Goal: Information Seeking & Learning: Find specific fact

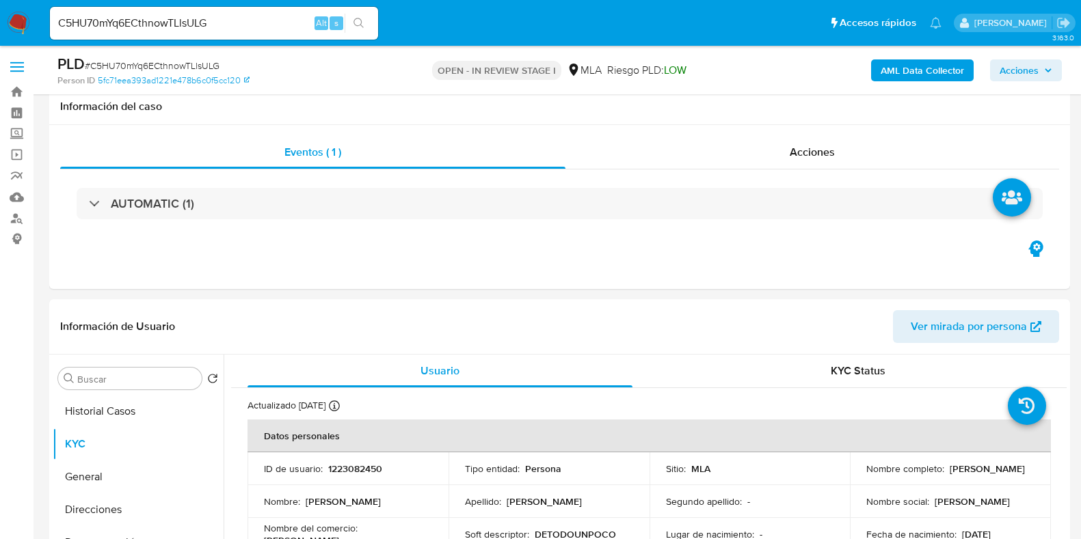
select select "10"
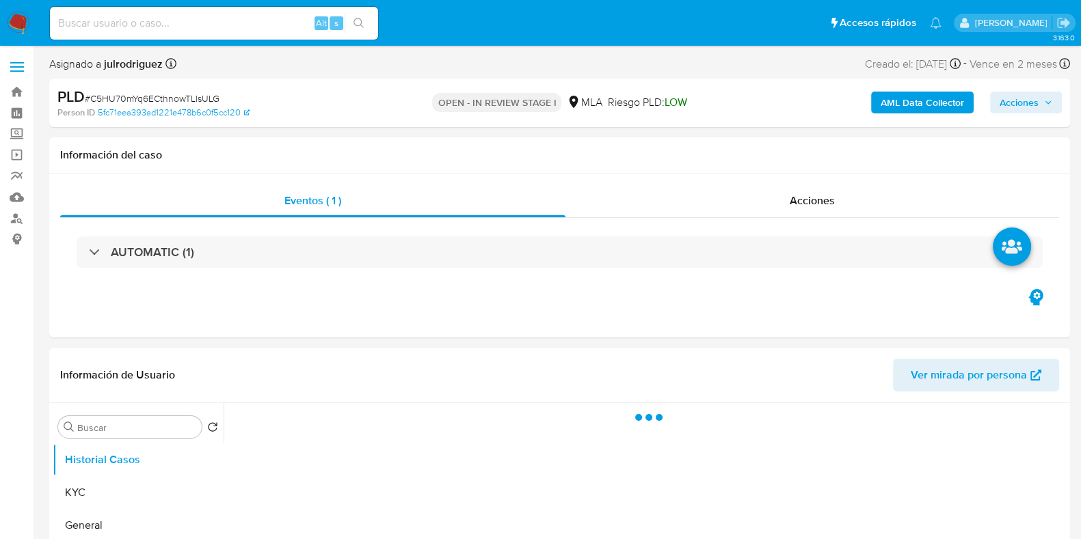
select select "10"
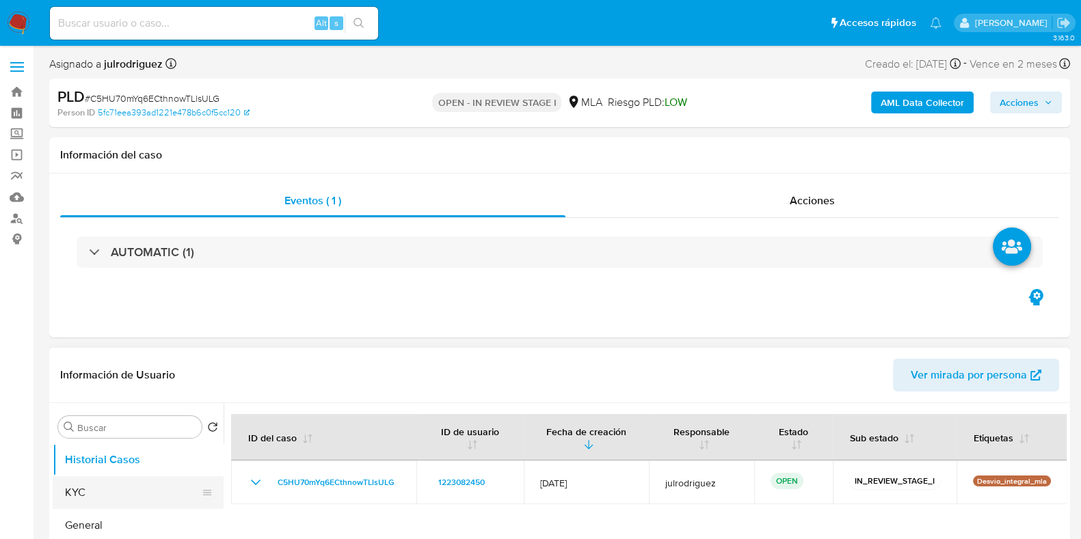
click at [154, 487] on button "KYC" at bounding box center [133, 492] width 160 height 33
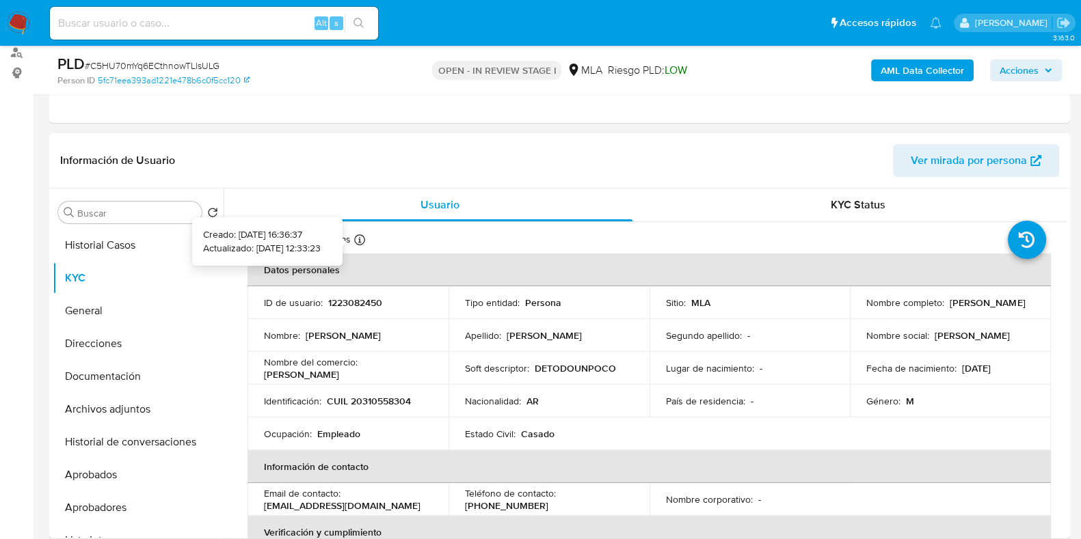
scroll to position [170, 0]
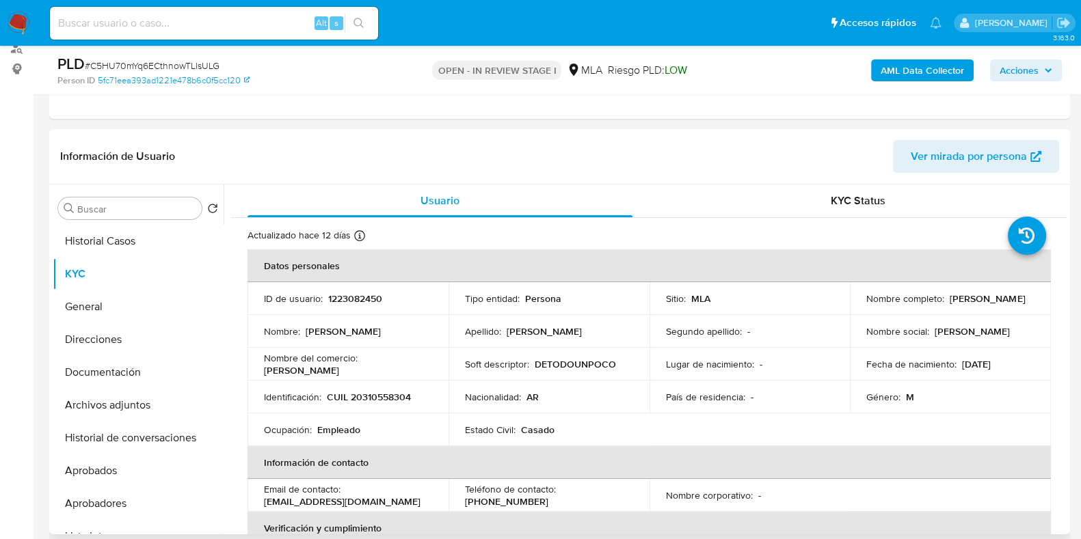
click at [381, 397] on p "CUIL 20310558304" at bounding box center [369, 397] width 84 height 12
click at [381, 396] on p "CUIL 20310558304" at bounding box center [369, 397] width 84 height 12
copy p "20310558304"
click at [105, 371] on button "Documentación" at bounding box center [133, 372] width 160 height 33
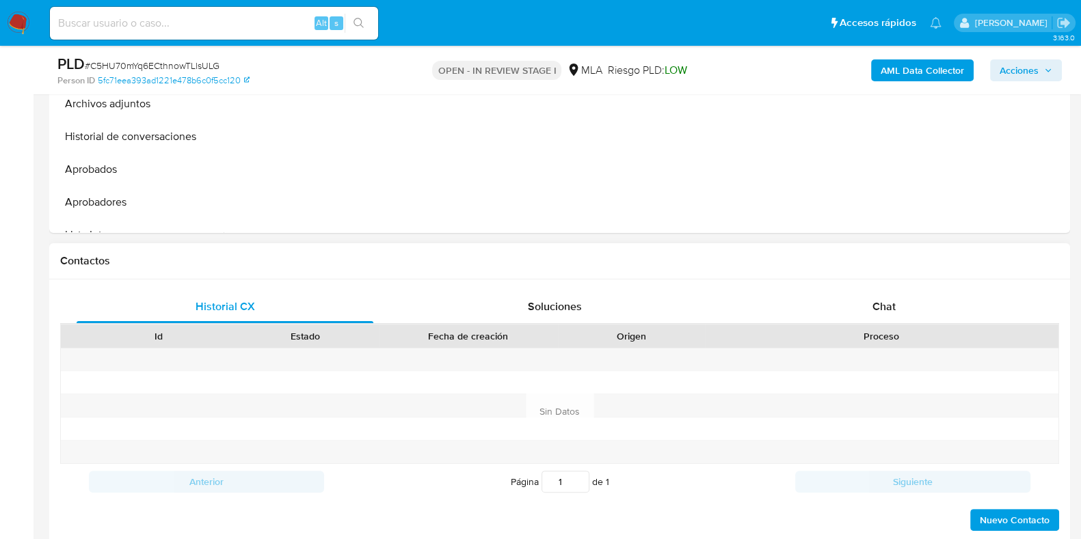
scroll to position [597, 0]
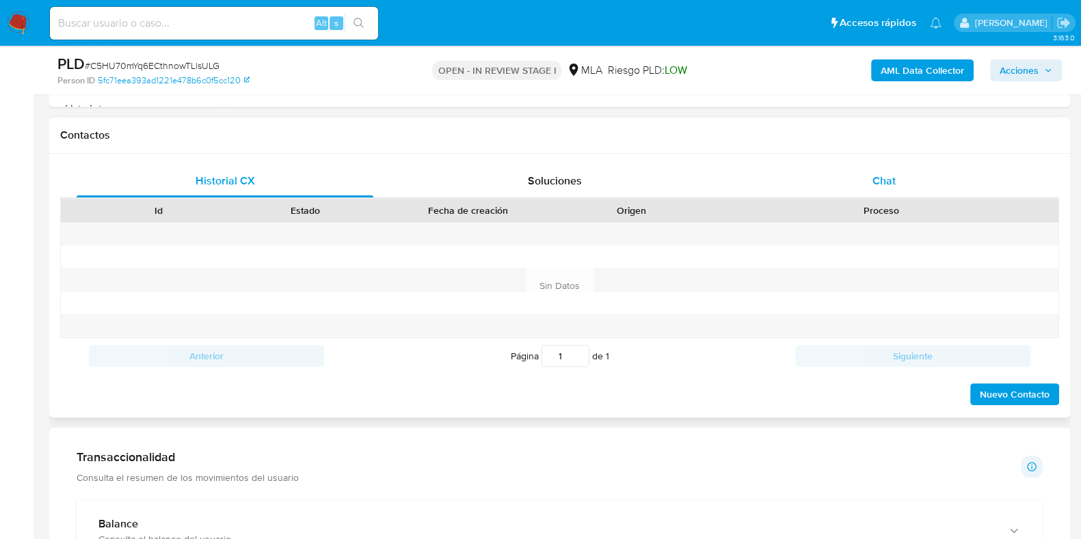
click at [880, 187] on span "Chat" at bounding box center [883, 181] width 23 height 16
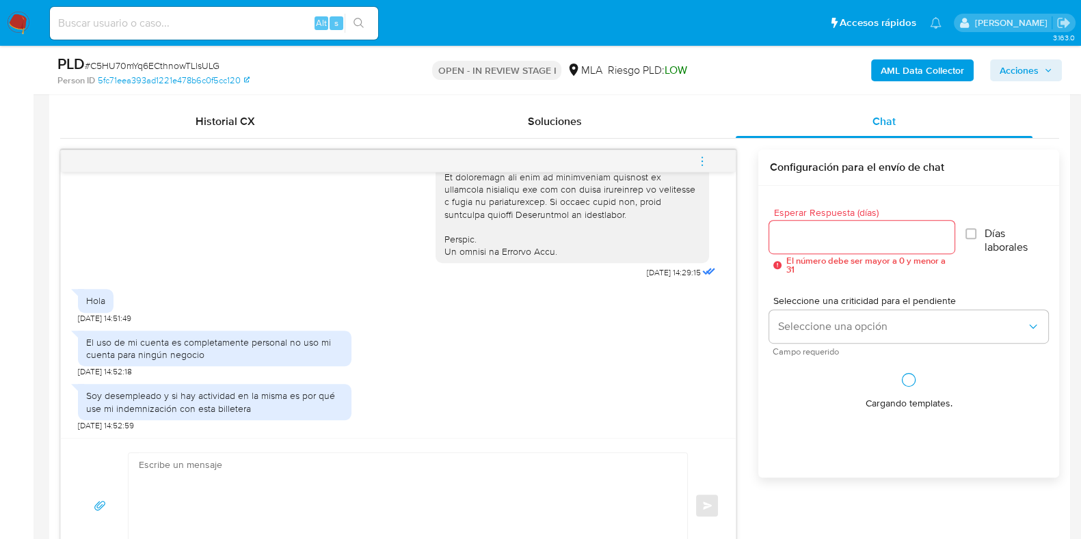
scroll to position [683, 0]
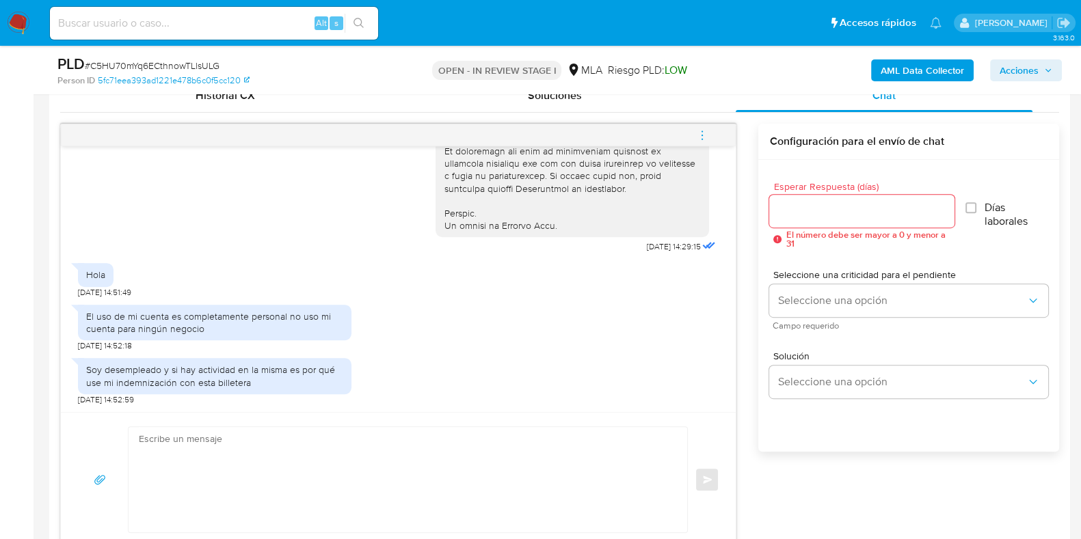
click at [835, 213] on input "Esperar Respuesta (días)" at bounding box center [861, 211] width 185 height 18
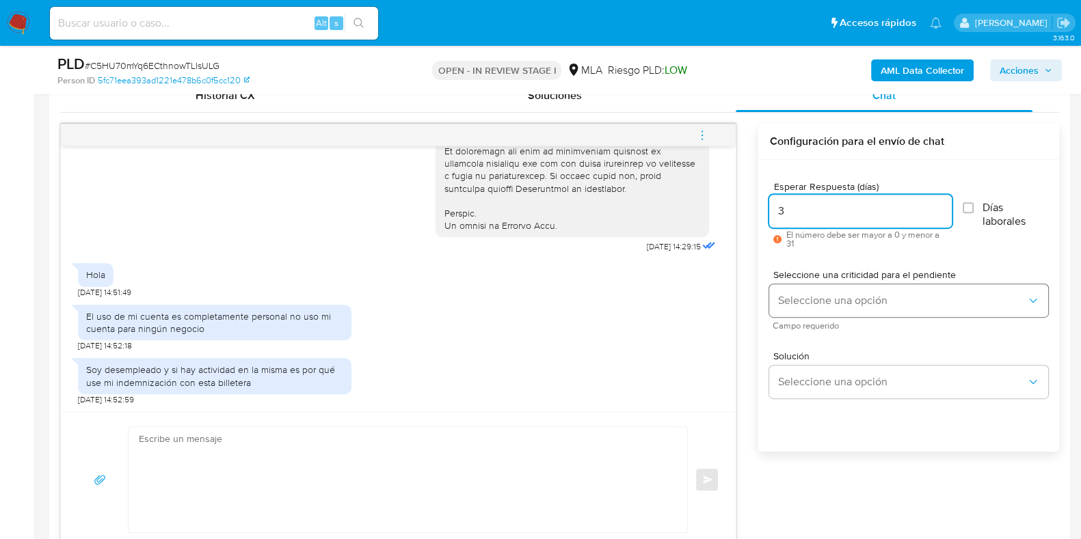
type input "3"
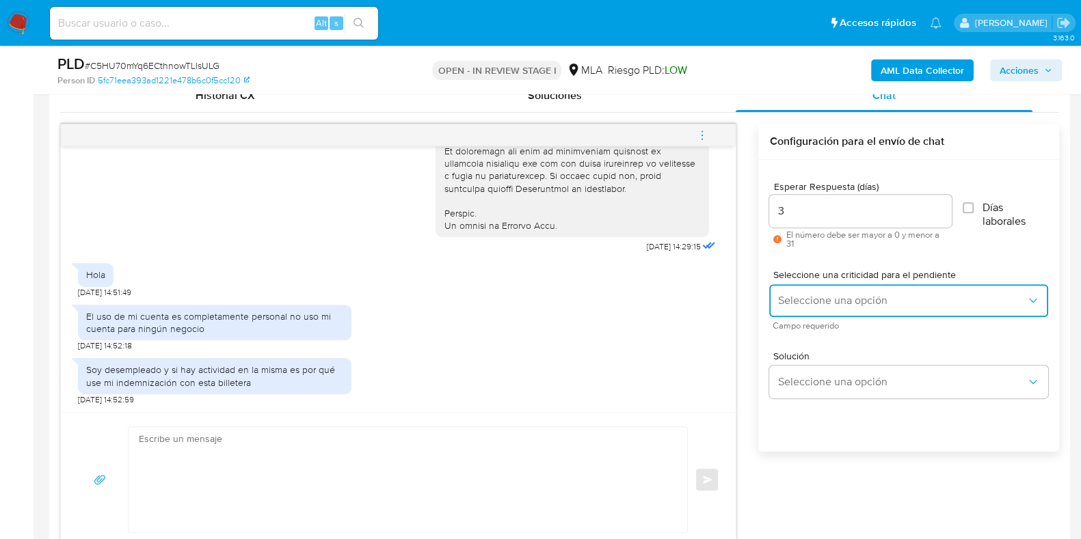
click at [824, 291] on button "Seleccione una opción" at bounding box center [908, 300] width 279 height 33
click at [808, 294] on span "Seleccione una opción" at bounding box center [901, 301] width 249 height 14
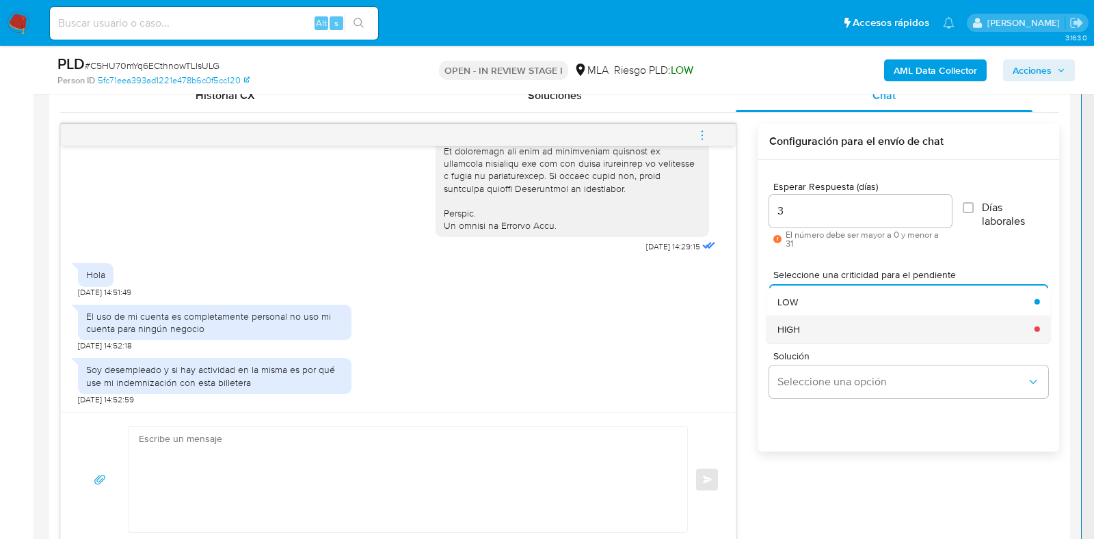
click at [844, 322] on div "HIGH" at bounding box center [901, 328] width 249 height 27
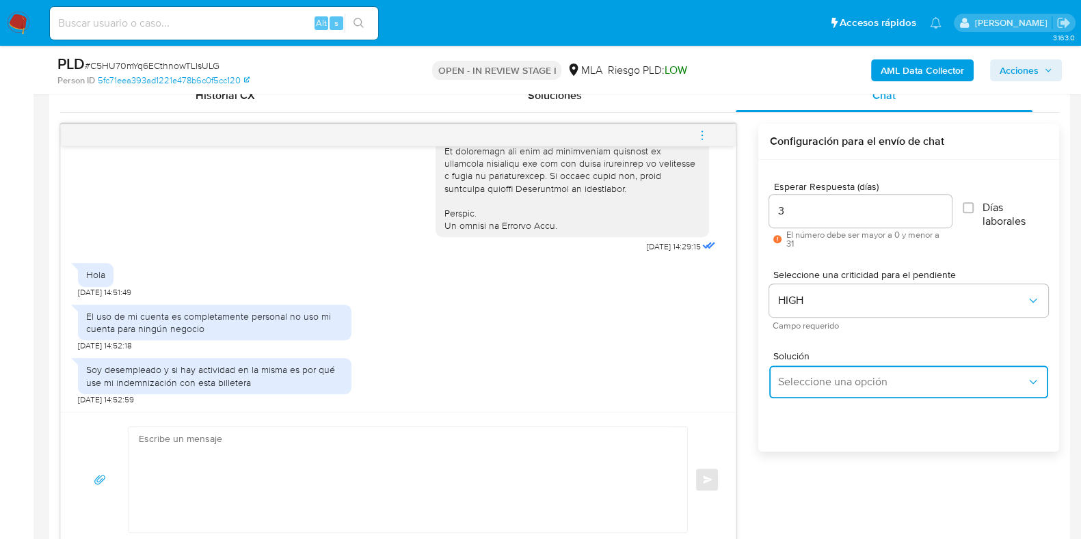
click at [834, 381] on span "Seleccione una opción" at bounding box center [901, 382] width 249 height 14
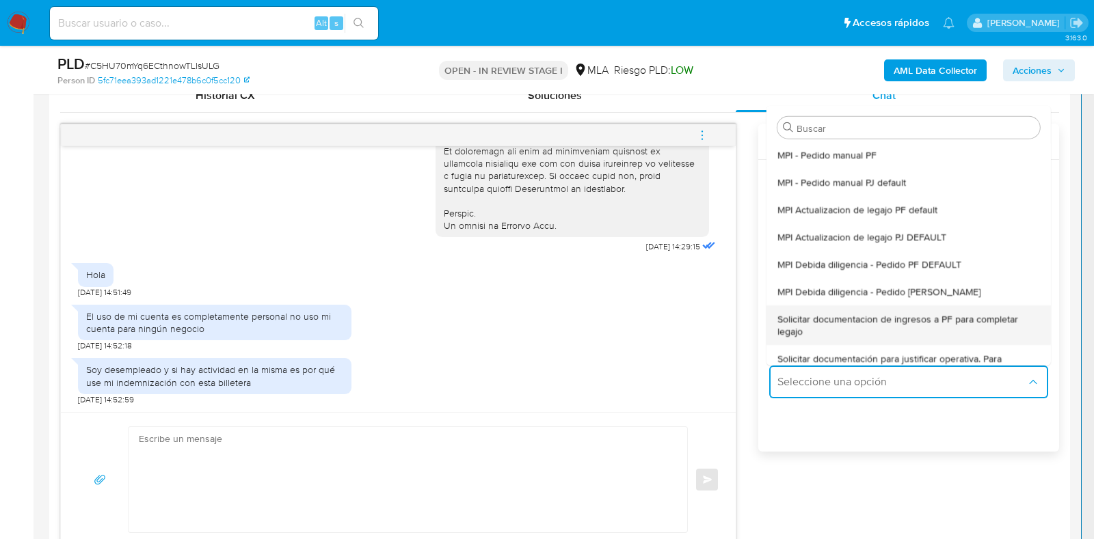
click at [865, 318] on span "Solicitar documentacion de ingresos a PF para completar legajo" at bounding box center [904, 324] width 254 height 25
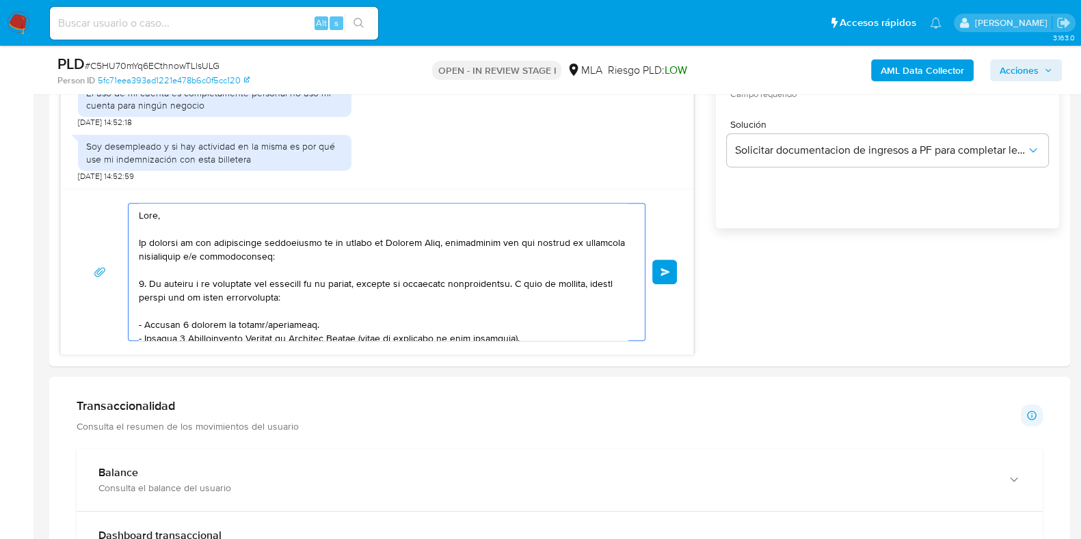
scroll to position [283, 0]
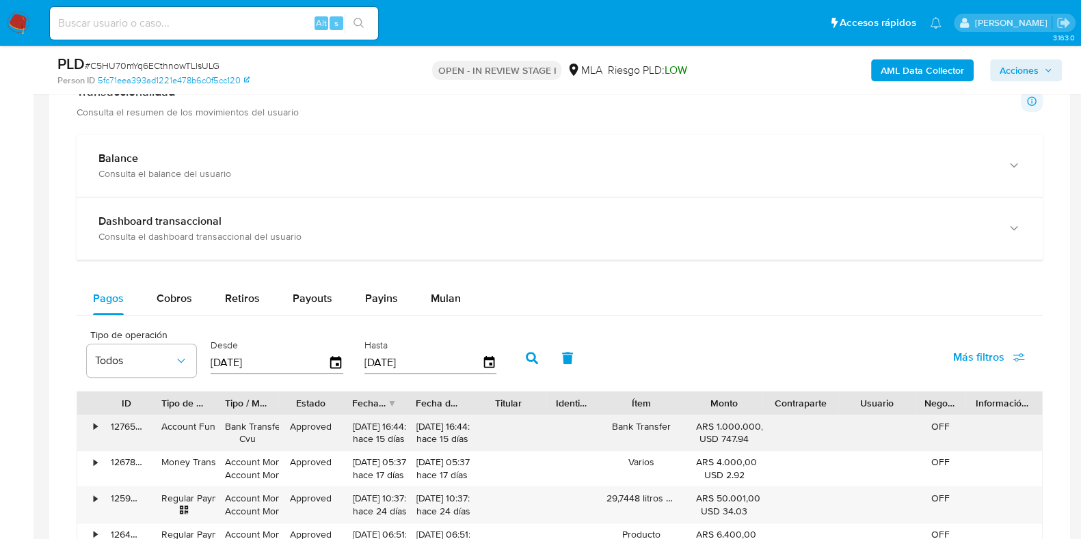
drag, startPoint x: 256, startPoint y: 297, endPoint x: 465, endPoint y: 419, distance: 241.7
click at [556, 539] on html "Pausado Ver notificaciones Alt s Accesos rápidos Presiona las siguientes teclas…" at bounding box center [540, 190] width 1081 height 2822
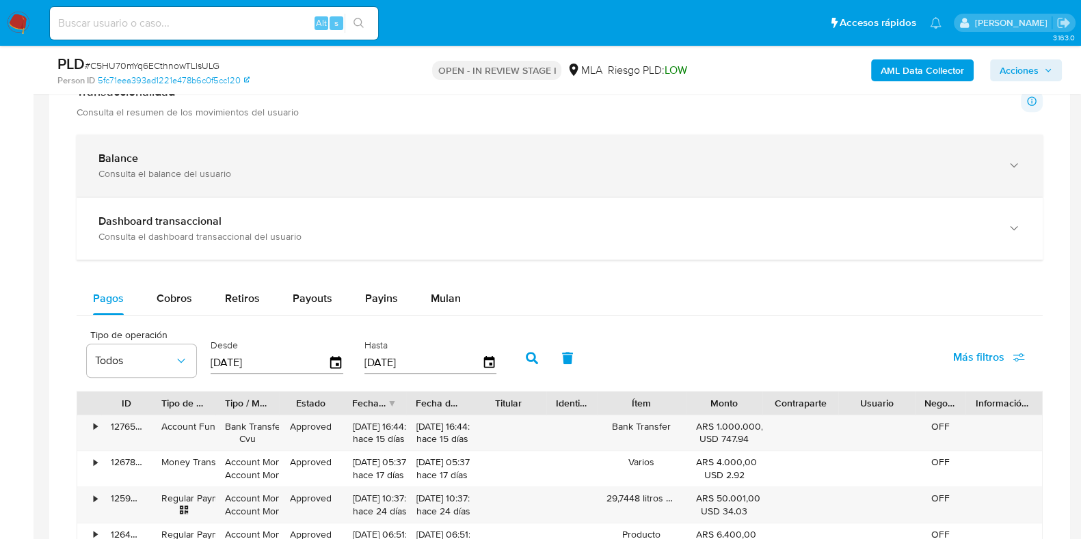
type textarea "Hola, En función de las operacion"
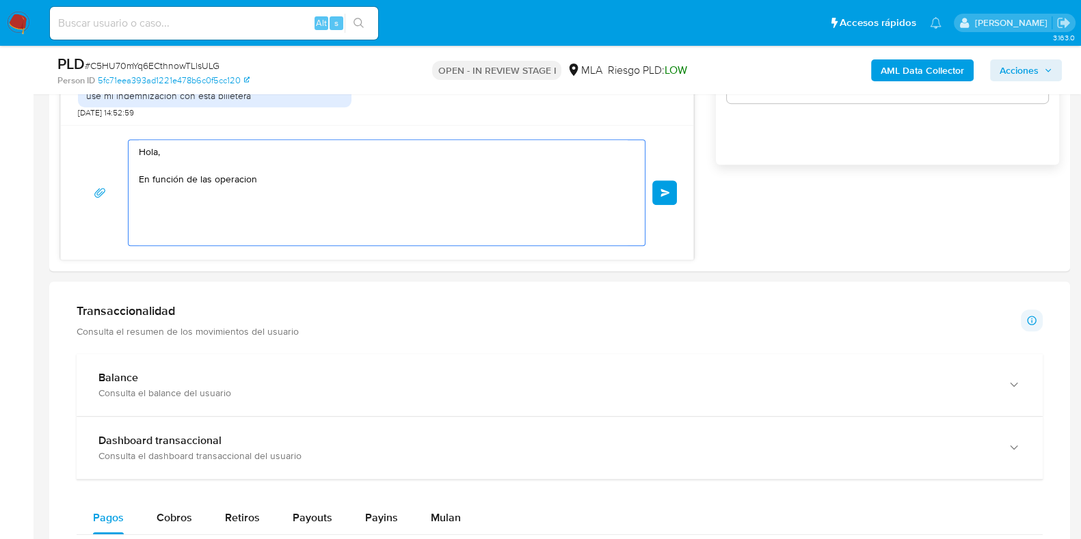
drag, startPoint x: 285, startPoint y: 189, endPoint x: 81, endPoint y: 86, distance: 228.7
click at [97, 90] on div "Asignado a julrodriguez Asignado el: 17/09/2025 10:32:08 Creado el: 12/09/2025 …" at bounding box center [559, 418] width 1021 height 2667
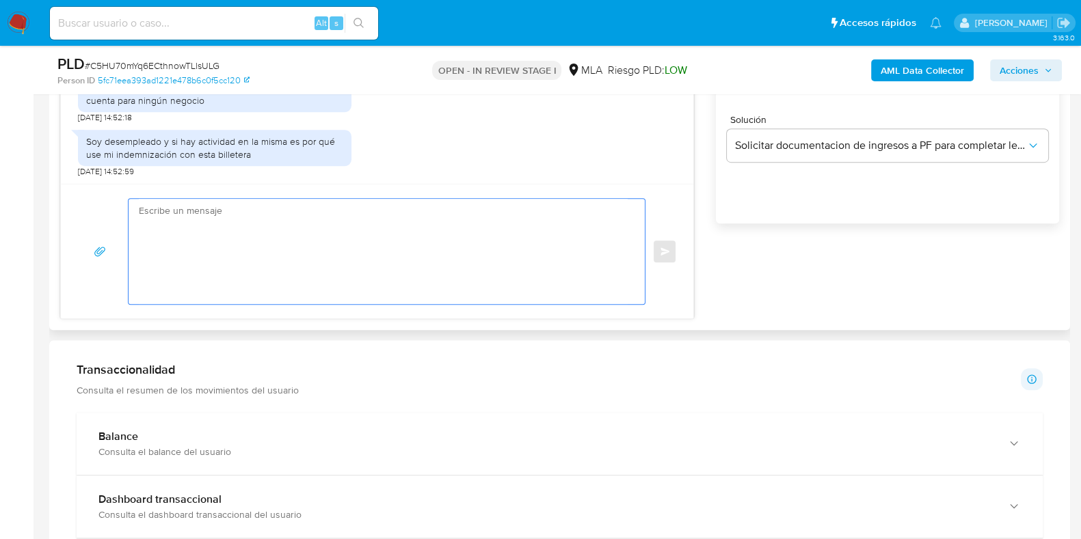
scroll to position [885, 0]
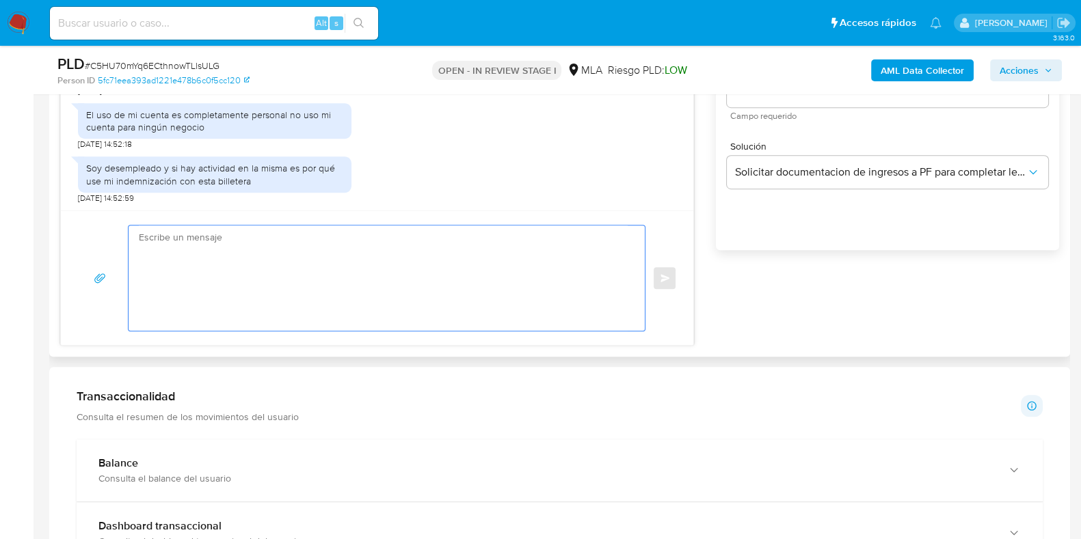
paste textarea "Buenas tardes, Queremos aclararte que la Resolución General ARCA 5696/2025 indi…"
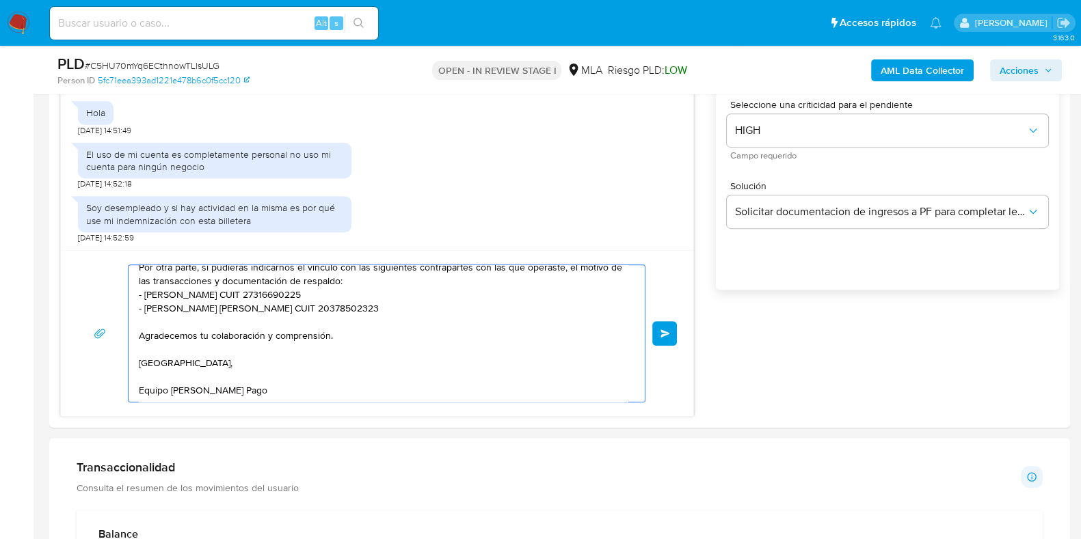
scroll to position [714, 0]
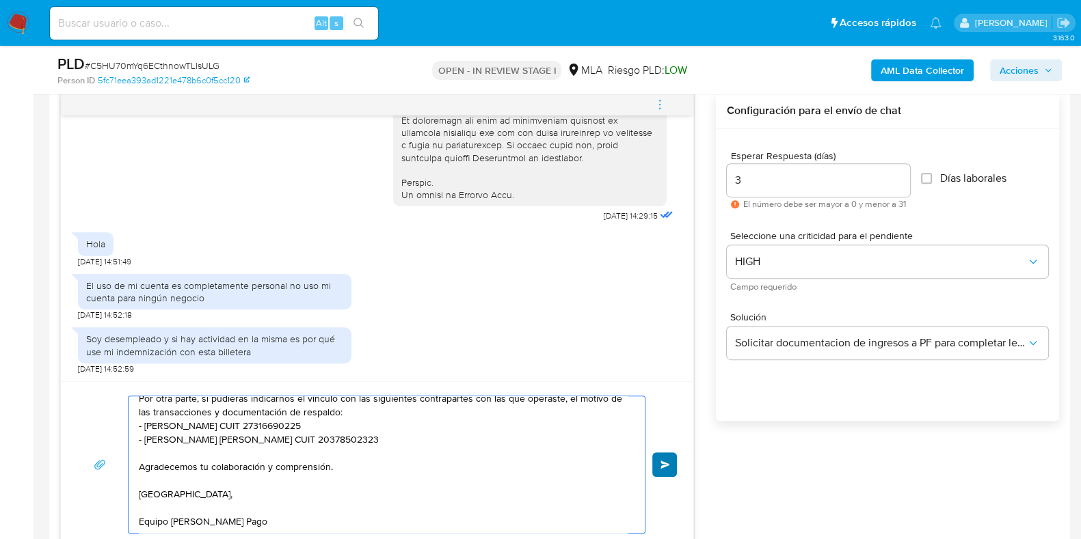
type textarea "Buenas tardes, Queremos aclararte que la Resolución General ARCA 5696/2025 indi…"
click at [673, 459] on button "Enviar" at bounding box center [664, 465] width 25 height 25
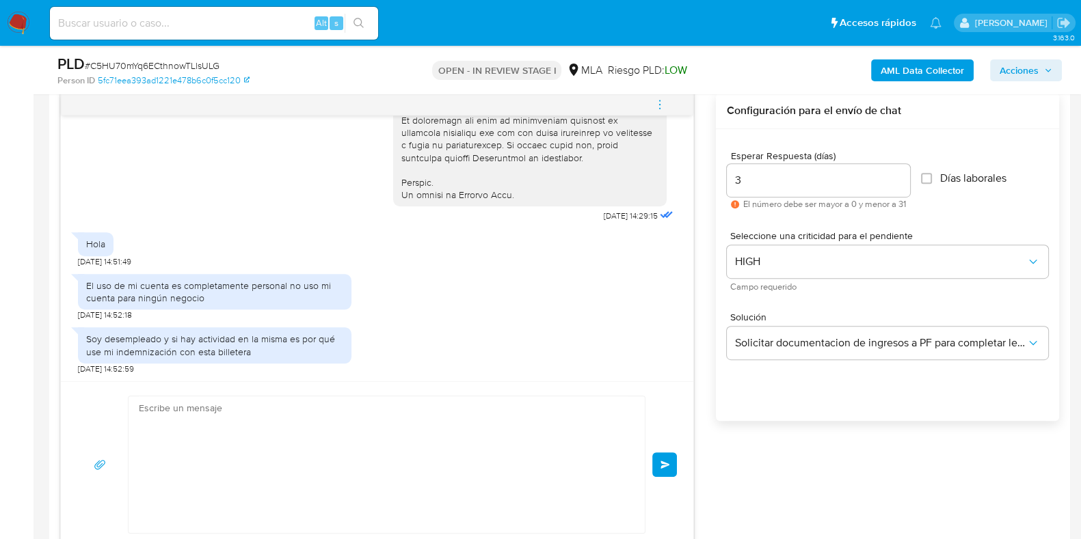
scroll to position [0, 0]
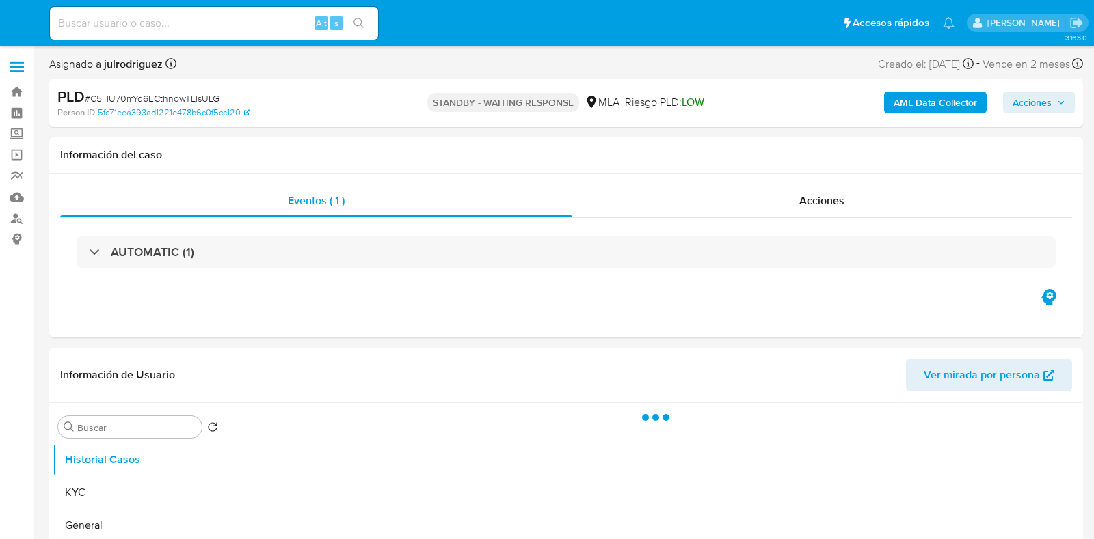
select select "10"
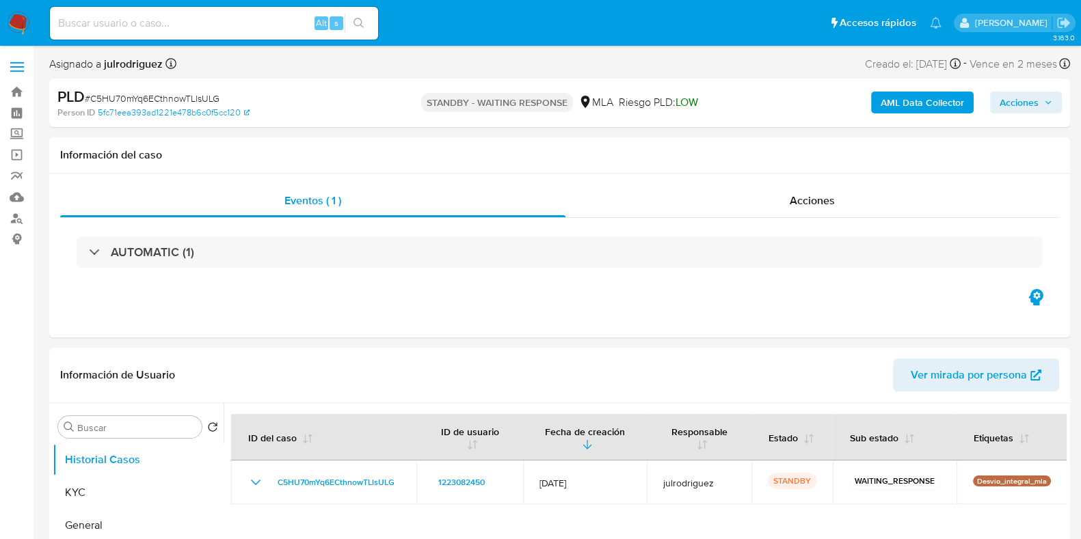
click at [215, 19] on input at bounding box center [214, 23] width 328 height 18
paste input "SUZYAvemzaAmZWmSOqYWbYzZ"
type input "SUZYAvemzaAmZWmSOqYWbYzZ"
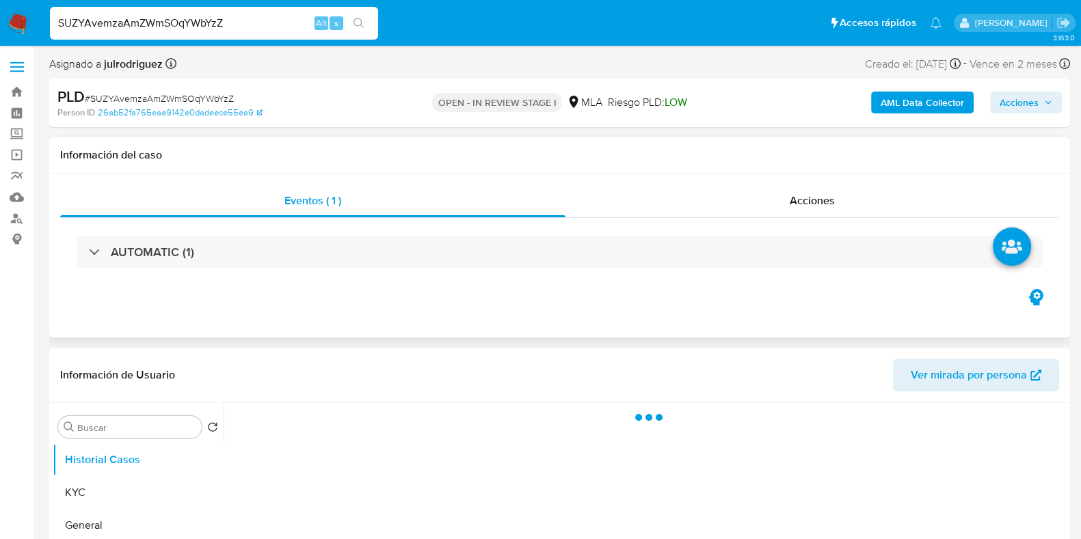
select select "10"
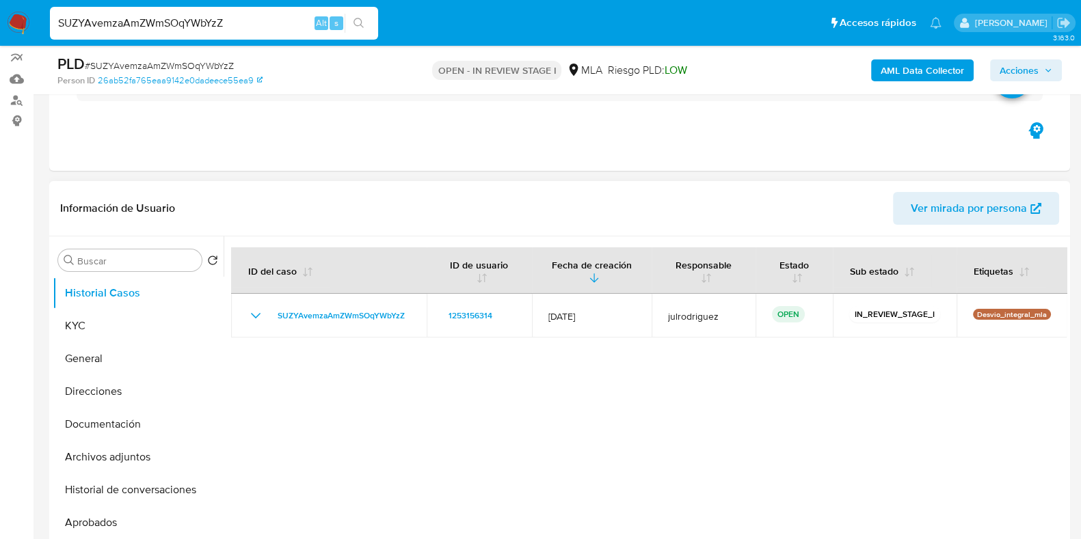
scroll to position [170, 0]
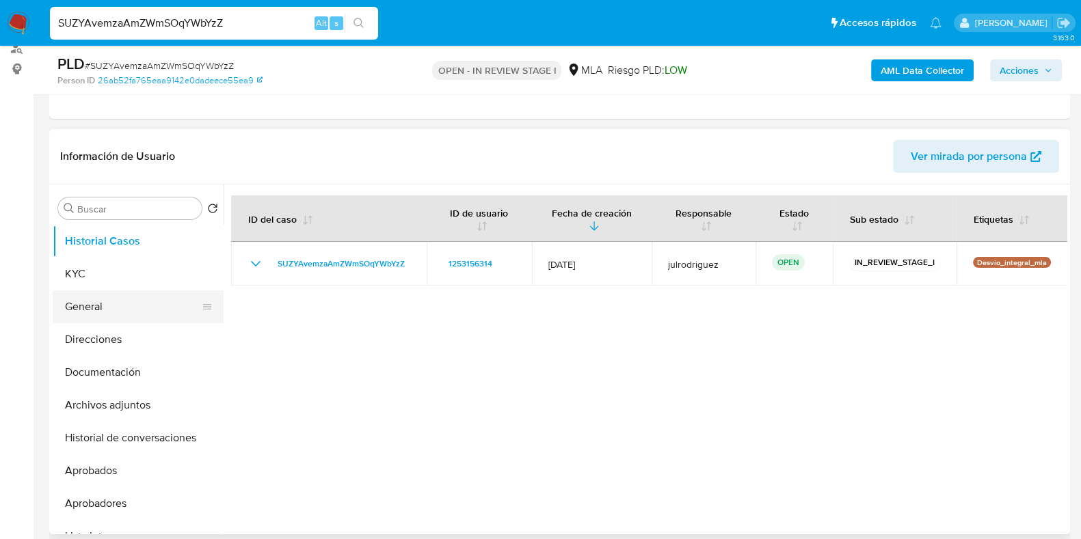
click at [137, 292] on button "General" at bounding box center [133, 307] width 160 height 33
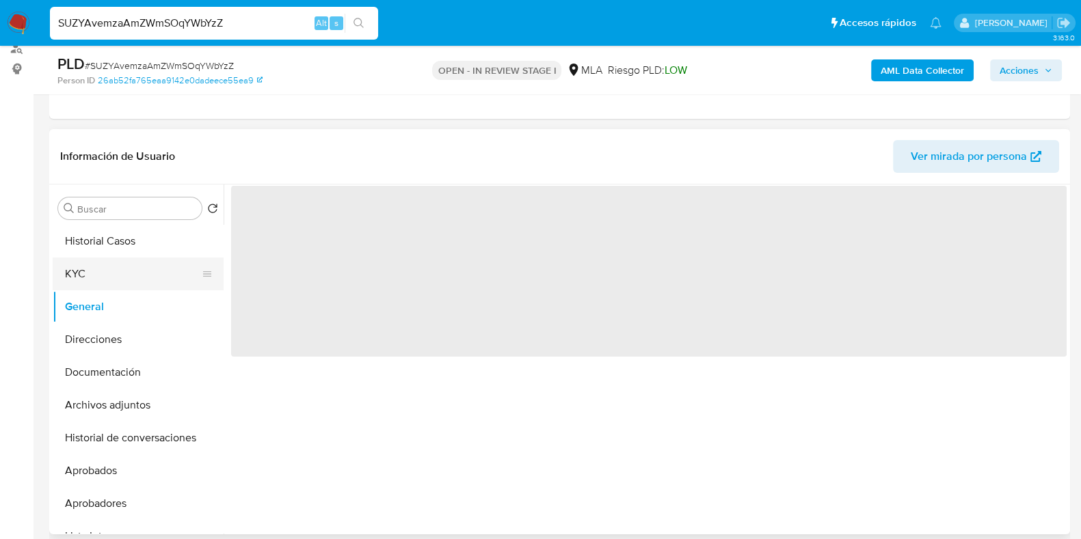
click at [130, 277] on button "KYC" at bounding box center [133, 274] width 160 height 33
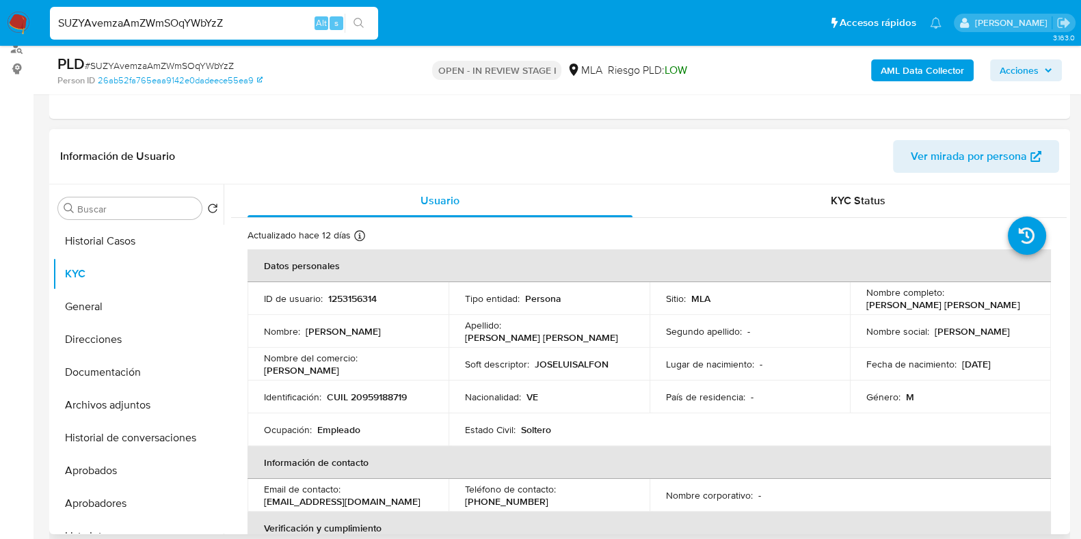
drag, startPoint x: 882, startPoint y: 307, endPoint x: 1020, endPoint y: 303, distance: 138.1
click at [1020, 303] on td "Nombre completo : Jose Luis Alfonso Villamizar Antunez" at bounding box center [950, 298] width 201 height 33
copy p "Jose Luis Alfonso Villamizar Antunez"
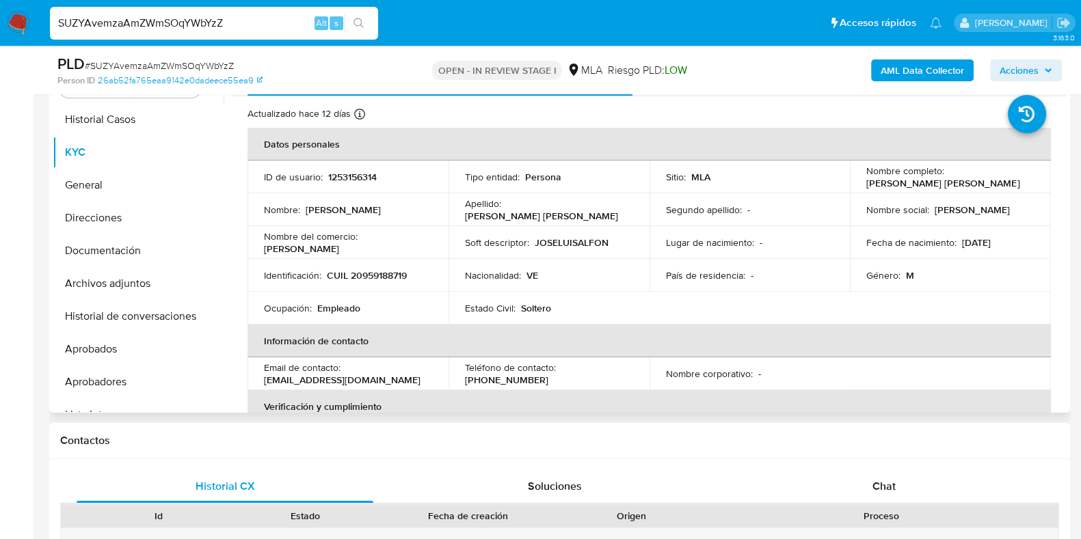
scroll to position [194, 0]
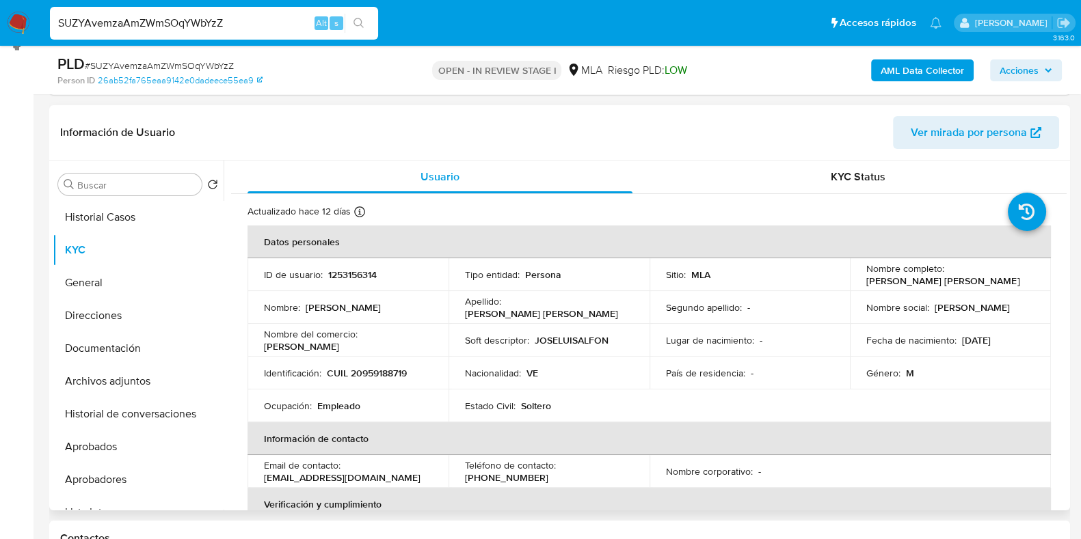
click at [343, 273] on p "1253156314" at bounding box center [352, 275] width 49 height 12
copy p "1253156314"
click at [179, 65] on span "# SUZYAvemzaAmZWmSOqYWbYzZ" at bounding box center [159, 66] width 149 height 14
click at [178, 64] on span "# SUZYAvemzaAmZWmSOqYWbYzZ" at bounding box center [159, 66] width 149 height 14
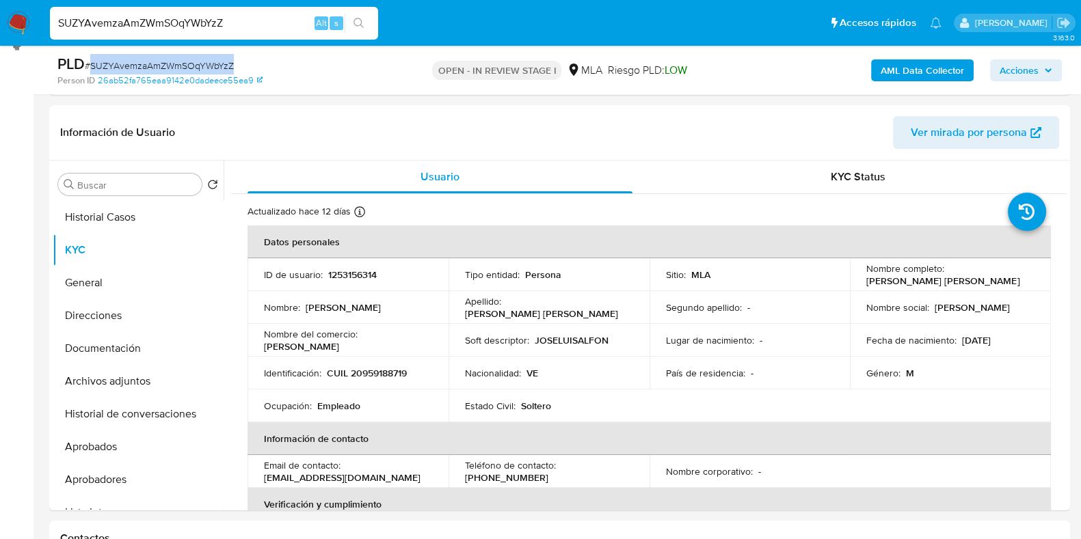
copy span "SUZYAvemzaAmZWmSOqYWbYzZ"
click at [387, 372] on p "CUIL 20959188719" at bounding box center [367, 373] width 80 height 12
copy p "20959188719"
click at [350, 273] on p "1253156314" at bounding box center [352, 275] width 49 height 12
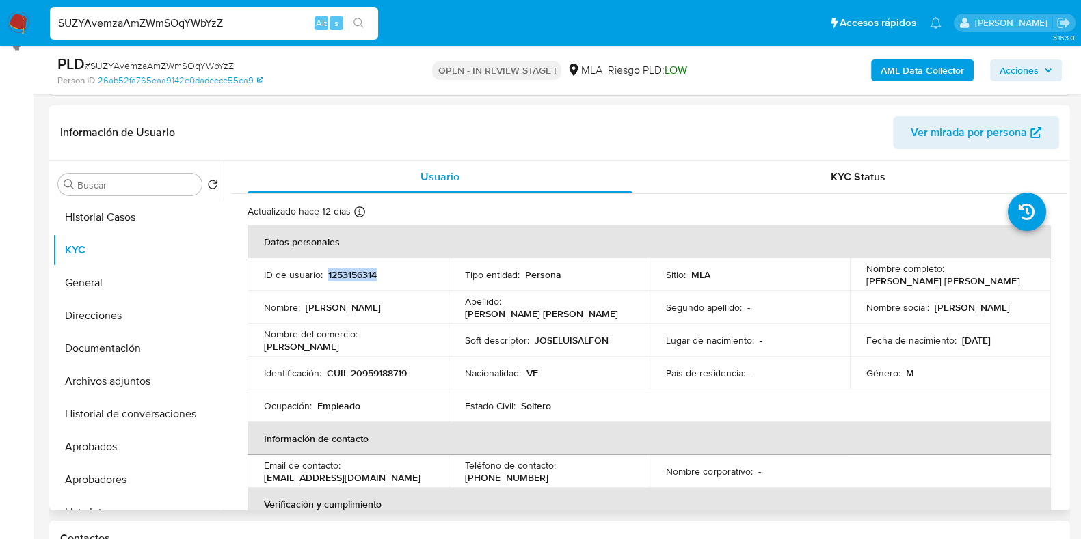
click at [350, 273] on p "1253156314" at bounding box center [352, 275] width 49 height 12
copy p "1253156314"
click at [436, 307] on td "Nombre : Jose Luis Alfonso" at bounding box center [347, 307] width 201 height 33
click at [89, 347] on button "Documentación" at bounding box center [133, 348] width 160 height 33
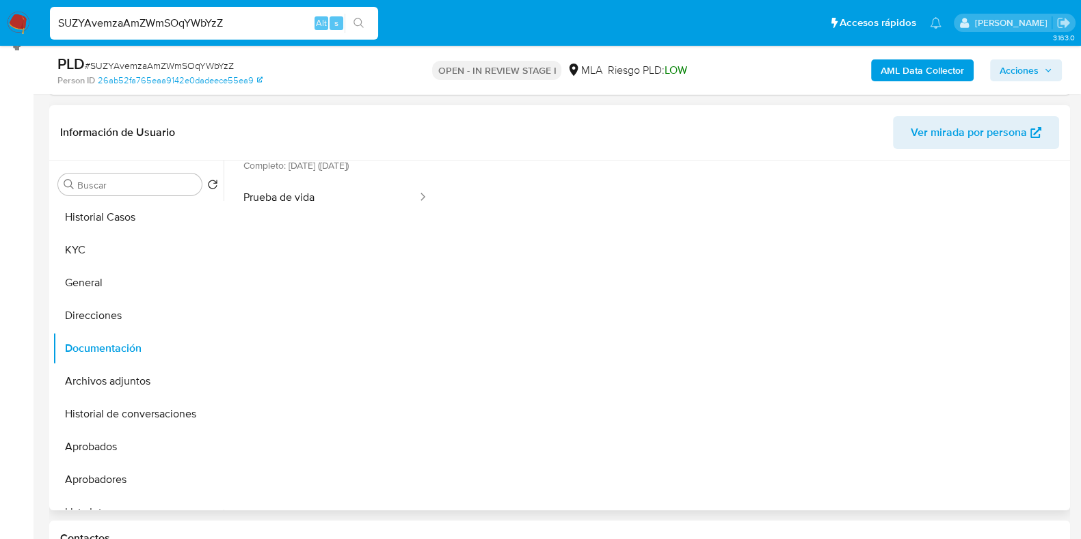
scroll to position [26, 0]
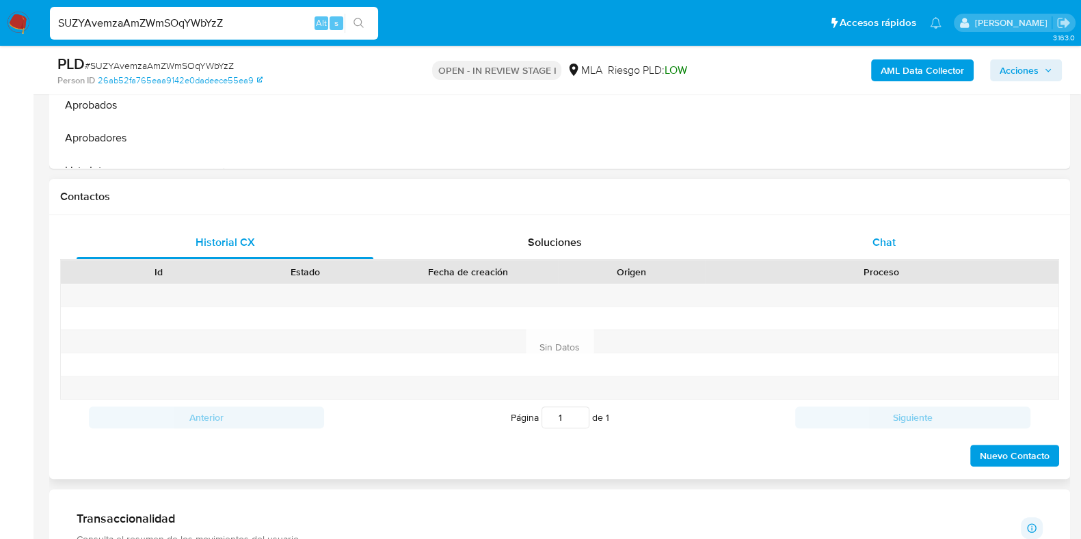
click at [865, 252] on div "Chat" at bounding box center [884, 242] width 297 height 33
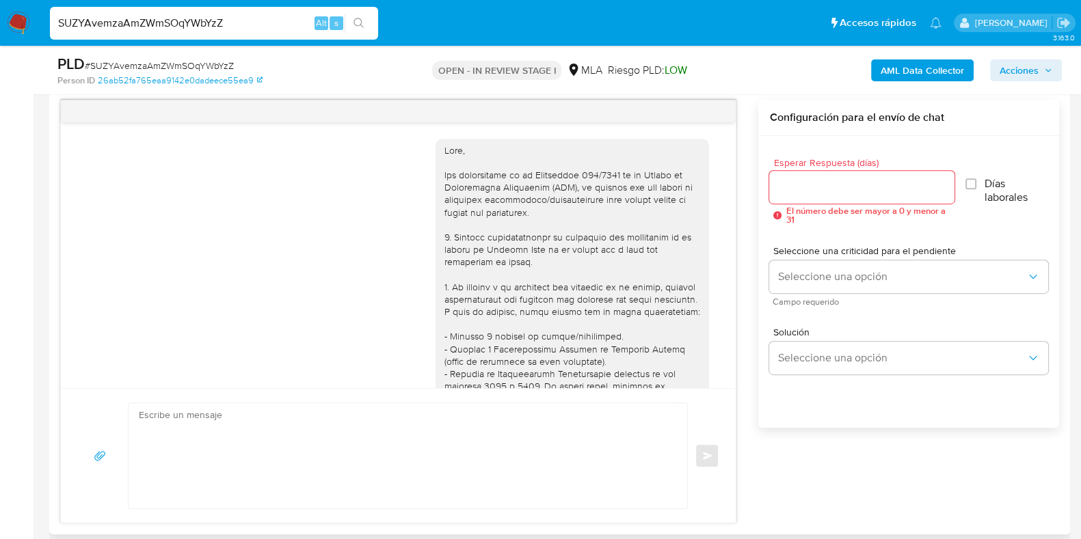
scroll to position [646, 0]
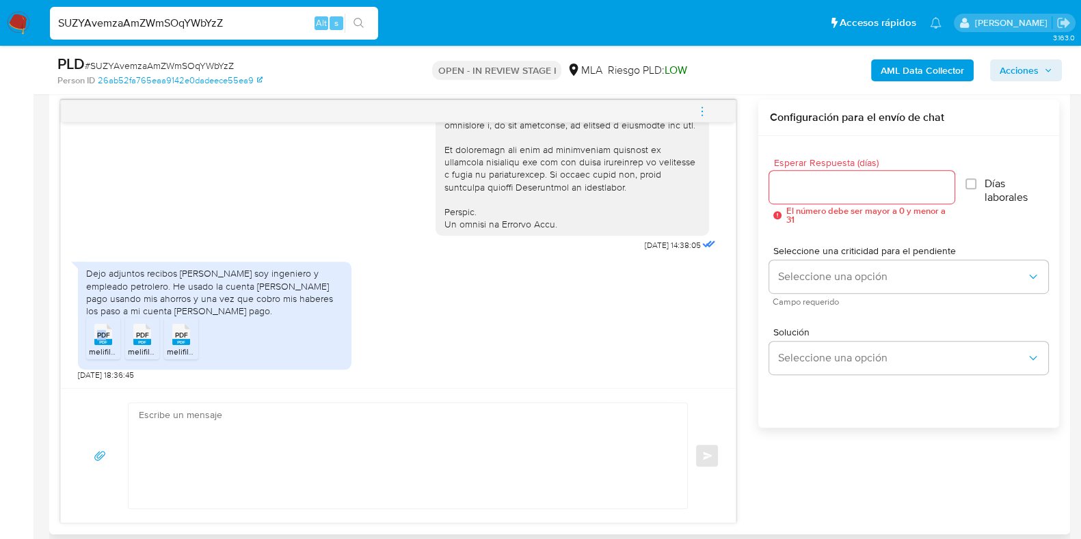
click at [106, 340] on div "PDF PDF" at bounding box center [103, 333] width 29 height 27
click at [140, 340] on rect at bounding box center [142, 342] width 18 height 6
click at [187, 333] on span "PDF" at bounding box center [181, 335] width 13 height 9
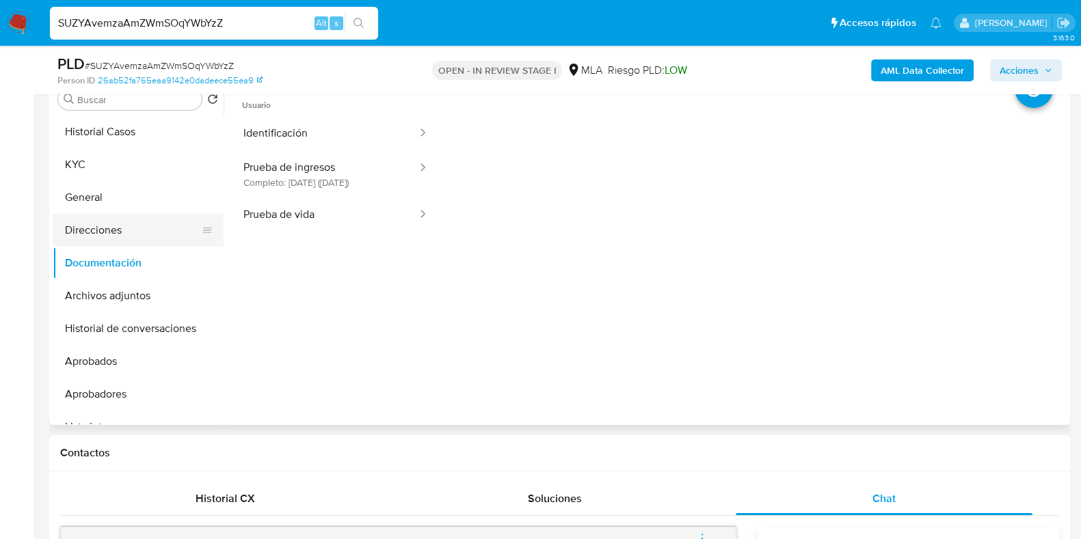
scroll to position [0, 0]
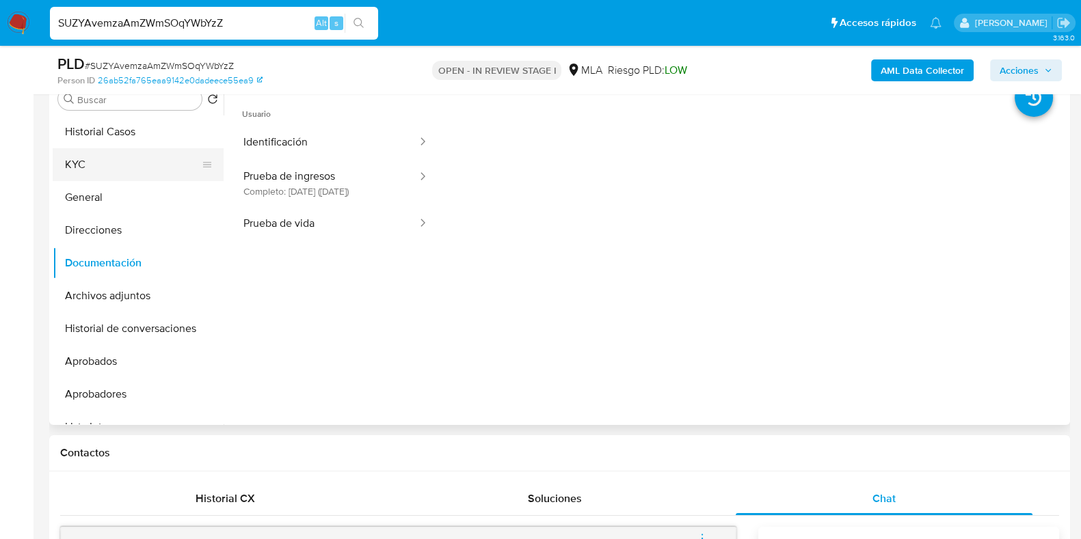
click at [73, 165] on button "KYC" at bounding box center [133, 164] width 160 height 33
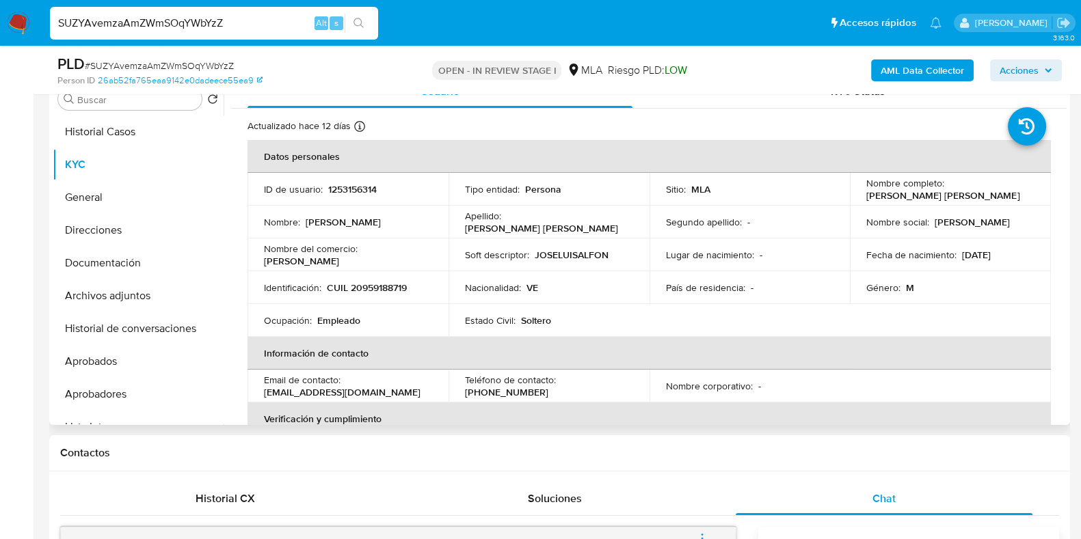
click at [359, 282] on p "CUIL 20959188719" at bounding box center [367, 288] width 80 height 12
drag, startPoint x: 359, startPoint y: 282, endPoint x: 421, endPoint y: 7, distance: 281.7
click at [359, 282] on p "CUIL 20959188719" at bounding box center [367, 288] width 80 height 12
copy p "20959188719"
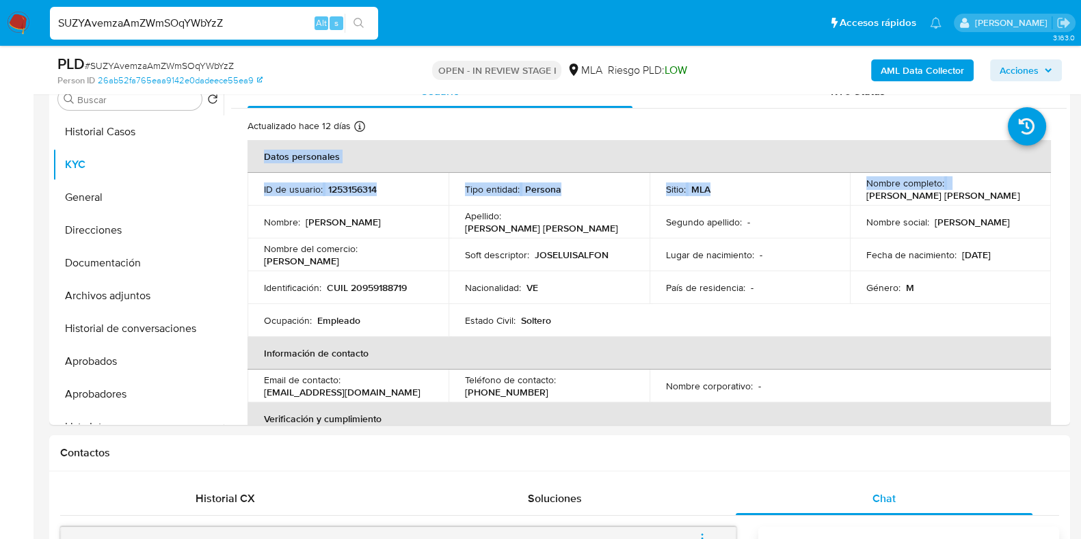
drag, startPoint x: 863, startPoint y: 193, endPoint x: 1092, endPoint y: 199, distance: 228.4
click at [1018, 196] on p "Jose Luis Alfonso Villamizar Antunez" at bounding box center [942, 195] width 153 height 12
click at [866, 195] on p "Jose Luis Alfonso Villamizar Antunez" at bounding box center [942, 195] width 153 height 12
drag, startPoint x: 862, startPoint y: 193, endPoint x: 913, endPoint y: 17, distance: 182.8
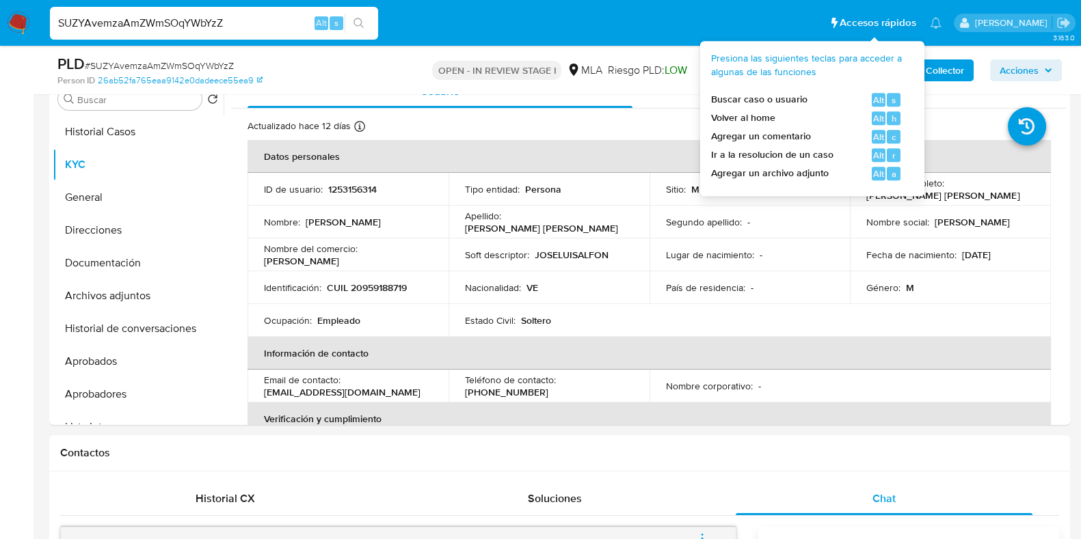
click at [906, 180] on div "Presiona las siguientes teclas para acceder a algunas de las funciones Buscar c…" at bounding box center [812, 116] width 202 height 129
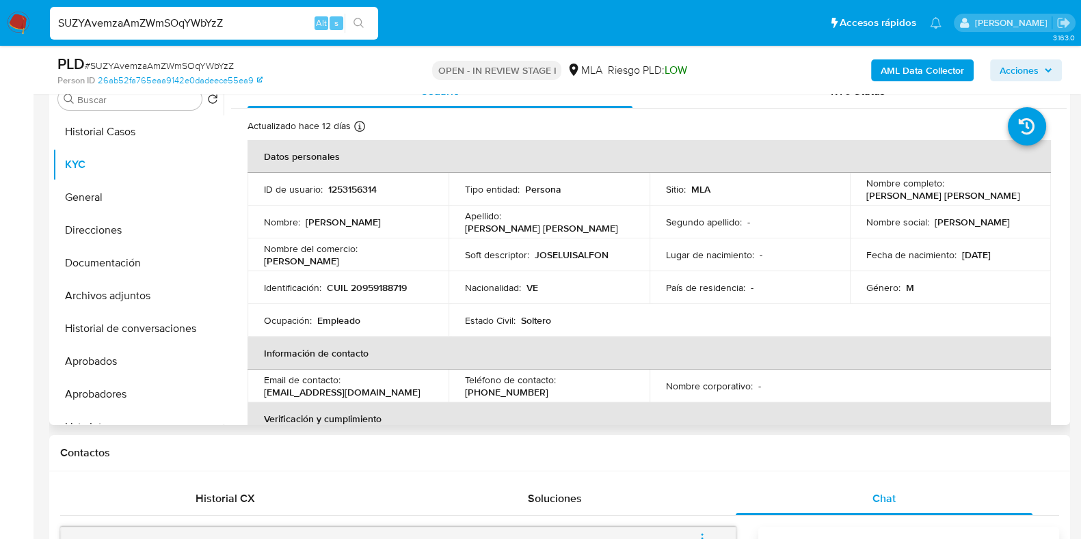
drag, startPoint x: 863, startPoint y: 193, endPoint x: 1017, endPoint y: 194, distance: 153.8
click at [1018, 194] on p "Jose Luis Alfonso Villamizar Antunez" at bounding box center [942, 195] width 153 height 12
copy p "Jose Luis Alfonso Villamizar Antunez"
click at [388, 285] on p "CUIL 20959188719" at bounding box center [367, 288] width 80 height 12
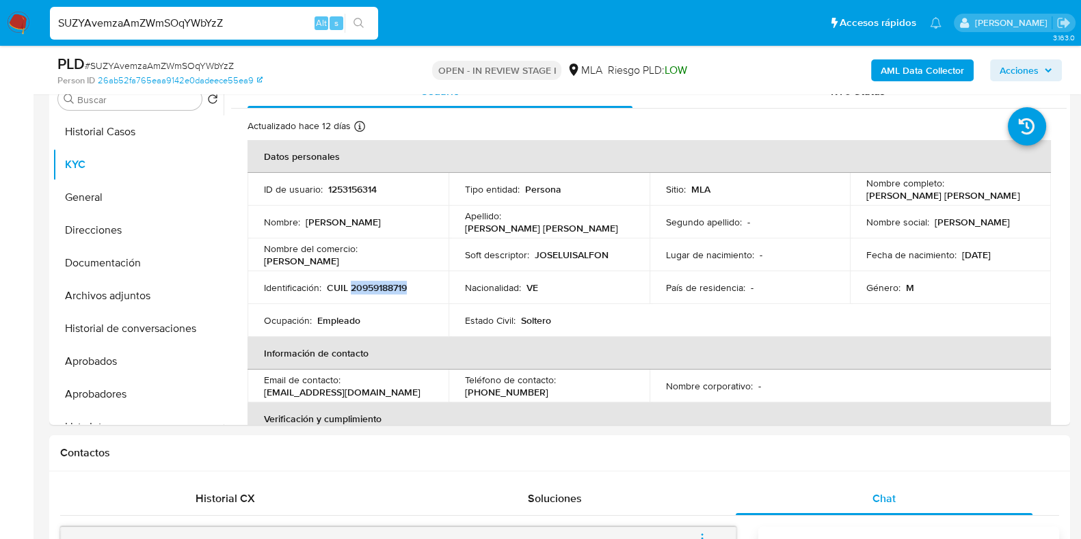
copy p "20959188719"
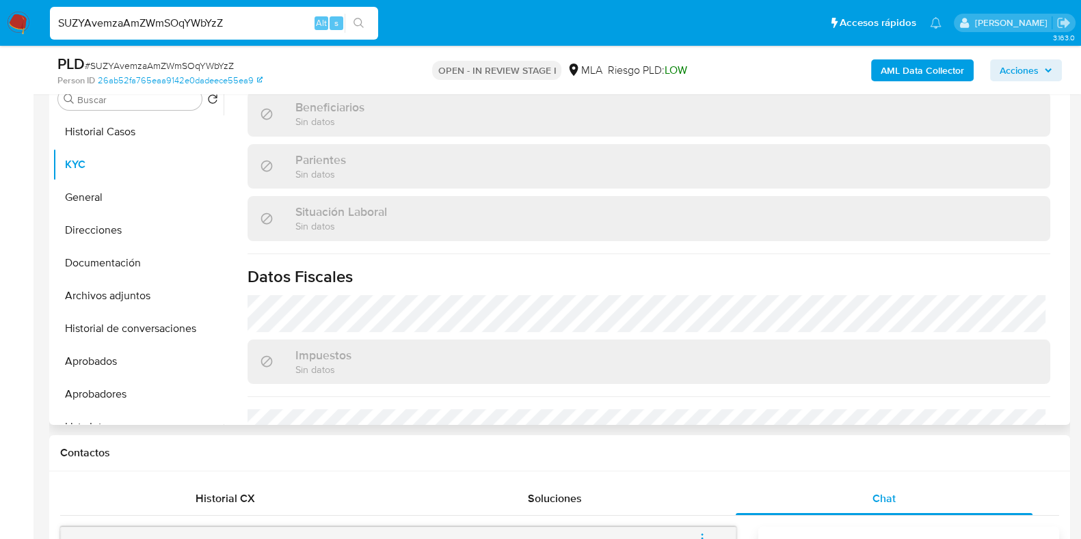
scroll to position [731, 0]
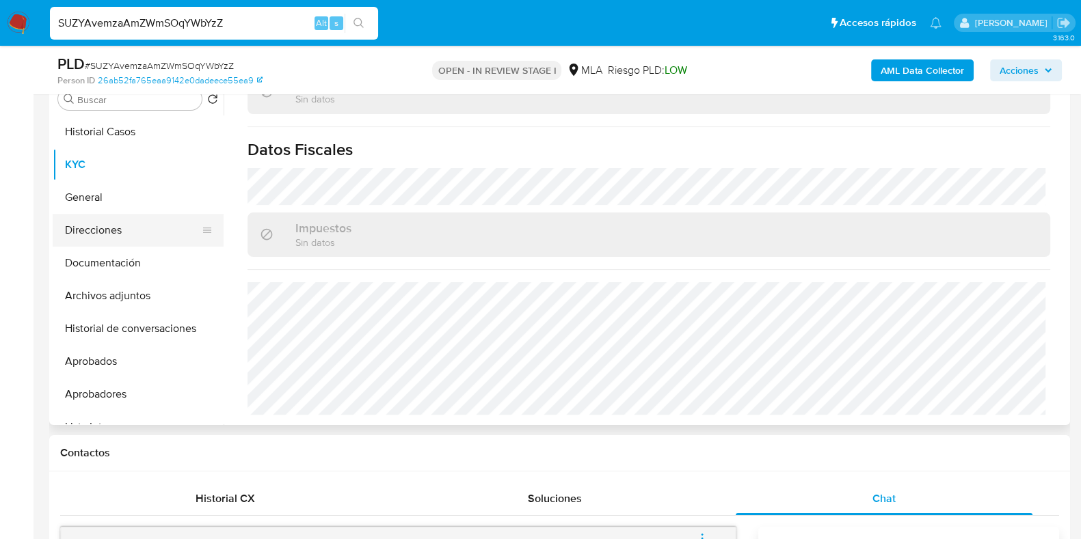
click at [106, 224] on button "Direcciones" at bounding box center [133, 230] width 160 height 33
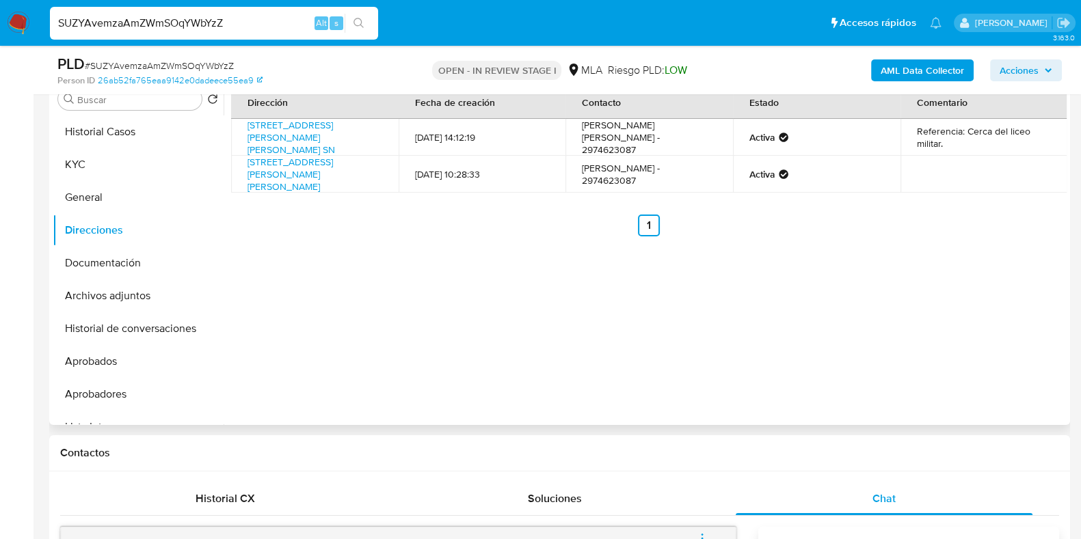
drag, startPoint x: 338, startPoint y: 188, endPoint x: 239, endPoint y: 165, distance: 102.5
click at [239, 165] on td "Calle Jose Maria Rodrigo 287, Comodoro Rivadavia, Chubut, 9002, Argentina 287" at bounding box center [314, 174] width 167 height 37
copy link "Calle Jose Maria Rodrigo 287, Comodoro Rivadavia, Chubut, 9002, Argentina 287"
drag, startPoint x: 372, startPoint y: 271, endPoint x: 359, endPoint y: 273, distance: 13.3
click at [370, 271] on div "Dirección Fecha de creación Contacto Estado Comentario Calle Jose Maria Rodrigo…" at bounding box center [645, 250] width 843 height 350
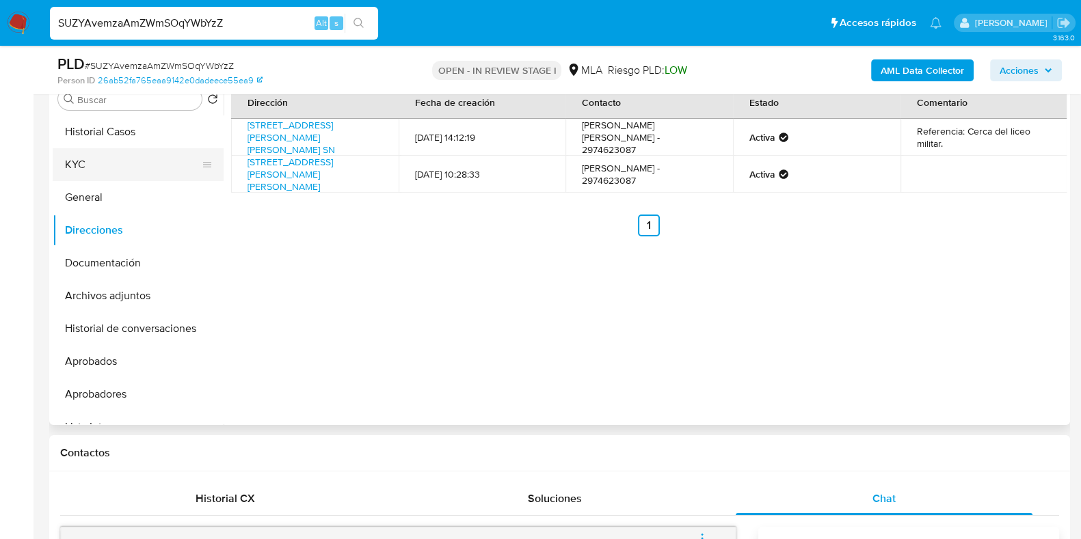
click at [150, 176] on button "KYC" at bounding box center [133, 164] width 160 height 33
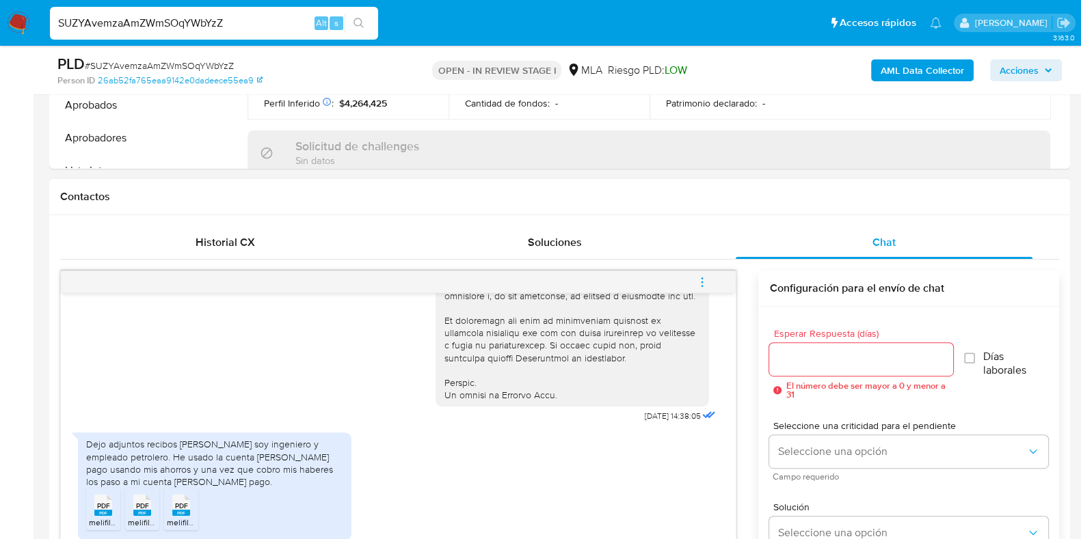
scroll to position [707, 0]
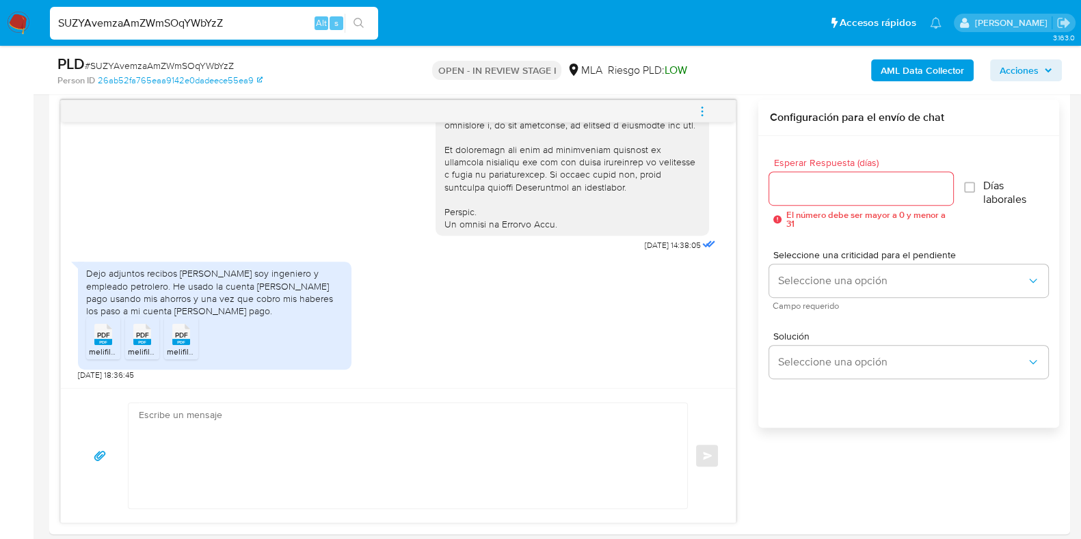
drag, startPoint x: 10, startPoint y: 344, endPoint x: 673, endPoint y: 252, distance: 669.4
click at [788, 187] on input "Esperar Respuesta (días)" at bounding box center [860, 189] width 183 height 18
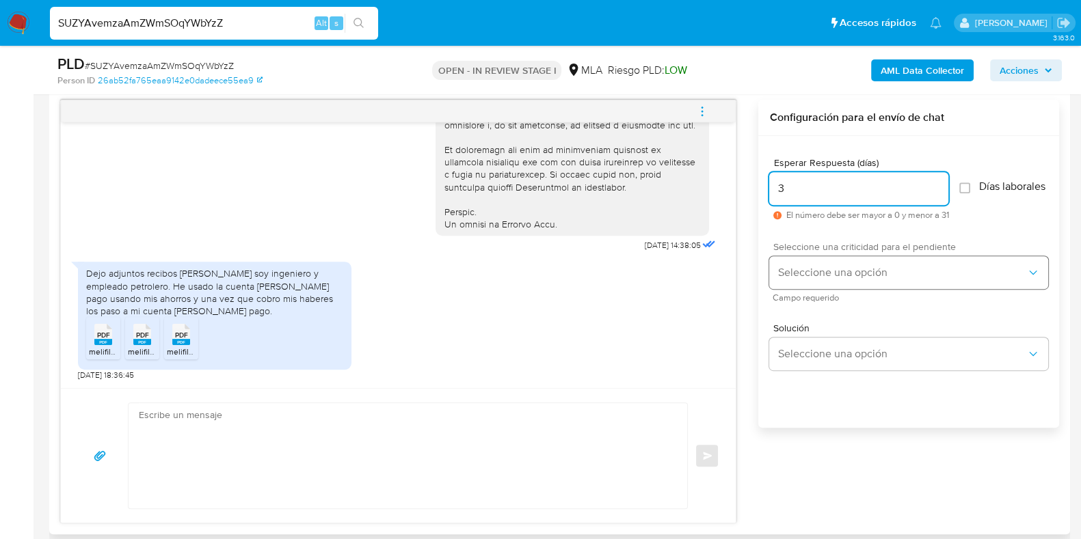
type input "3"
click at [831, 275] on span "Seleccione una opción" at bounding box center [901, 273] width 249 height 14
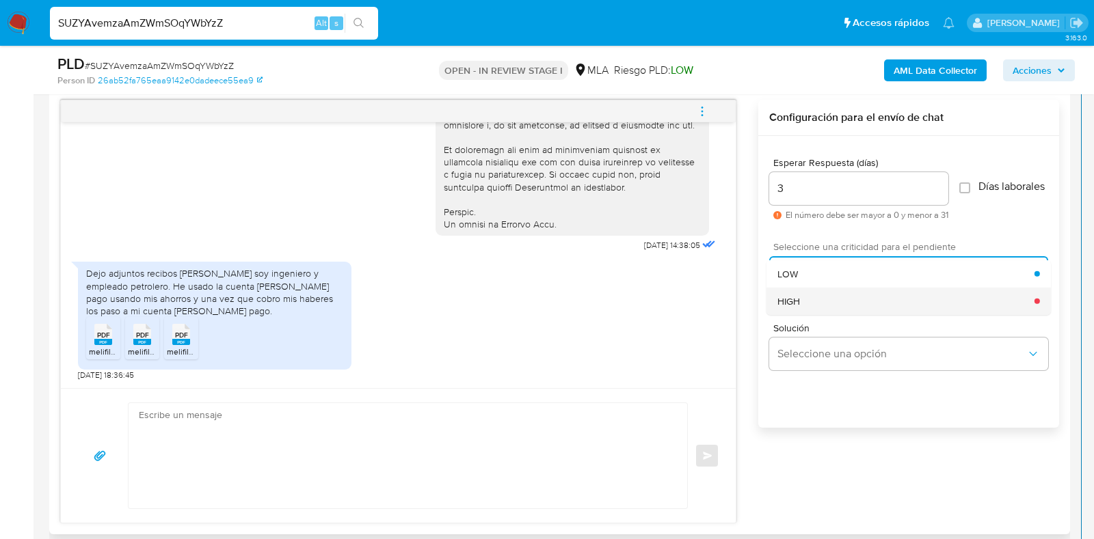
click at [808, 309] on div "HIGH" at bounding box center [905, 300] width 257 height 27
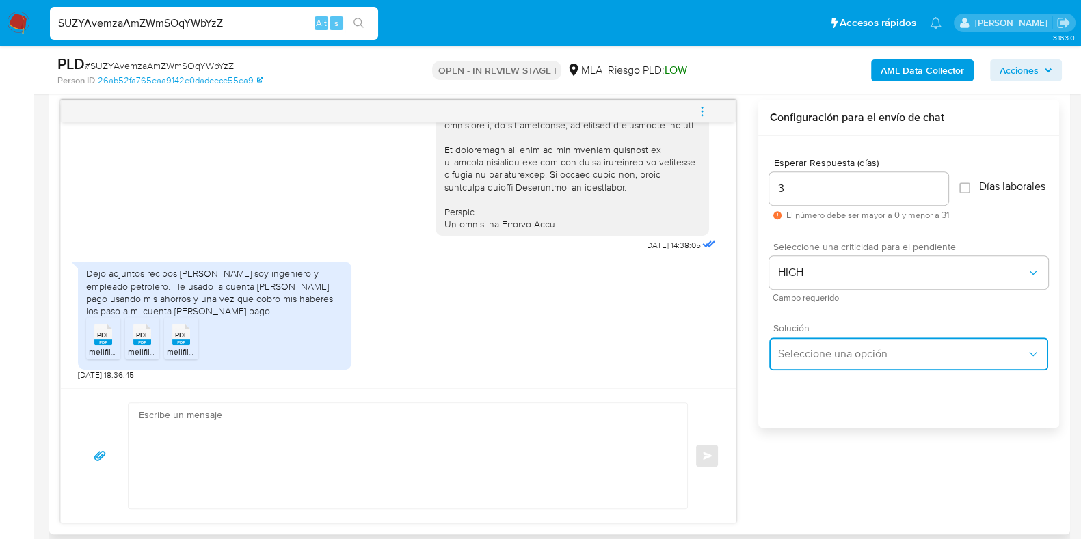
click at [825, 358] on span "Seleccione una opción" at bounding box center [901, 354] width 249 height 14
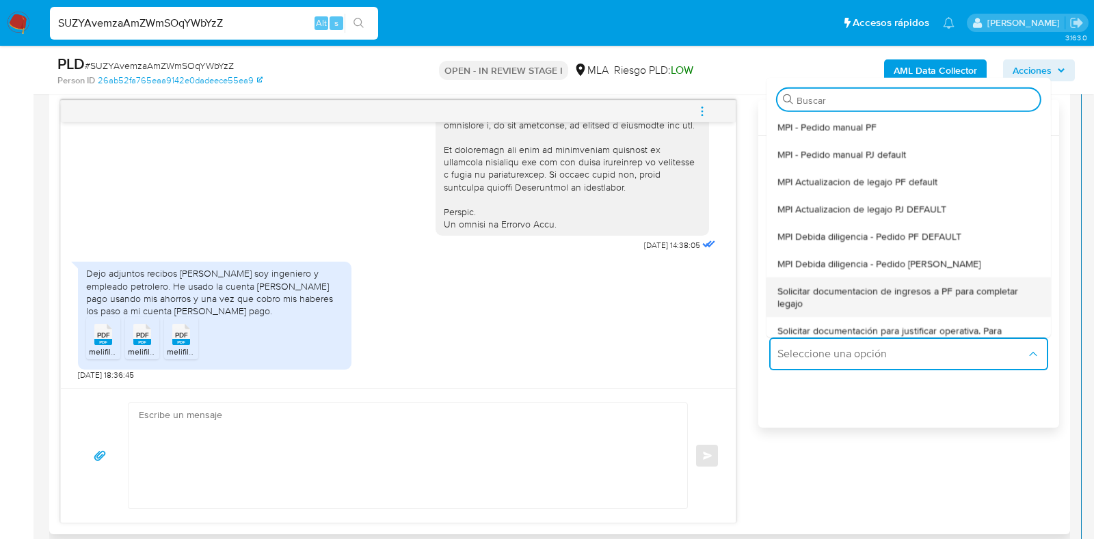
click at [861, 291] on span "Solicitar documentacion de ingresos a PF para completar legajo" at bounding box center [908, 296] width 262 height 25
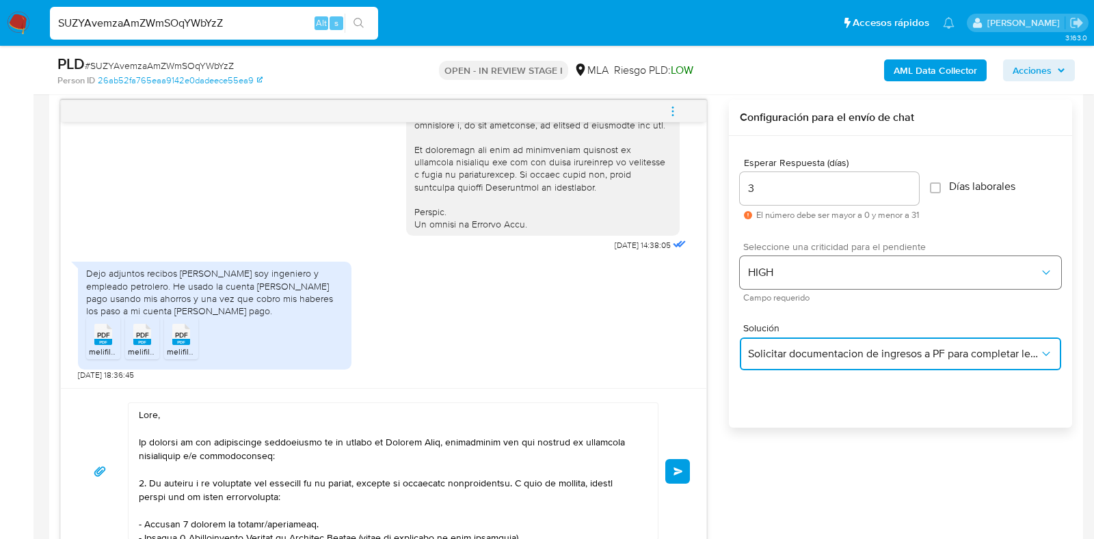
type textarea "Hola, En función de las operaciones registradas en tu cuenta de Mercado Pago, n…"
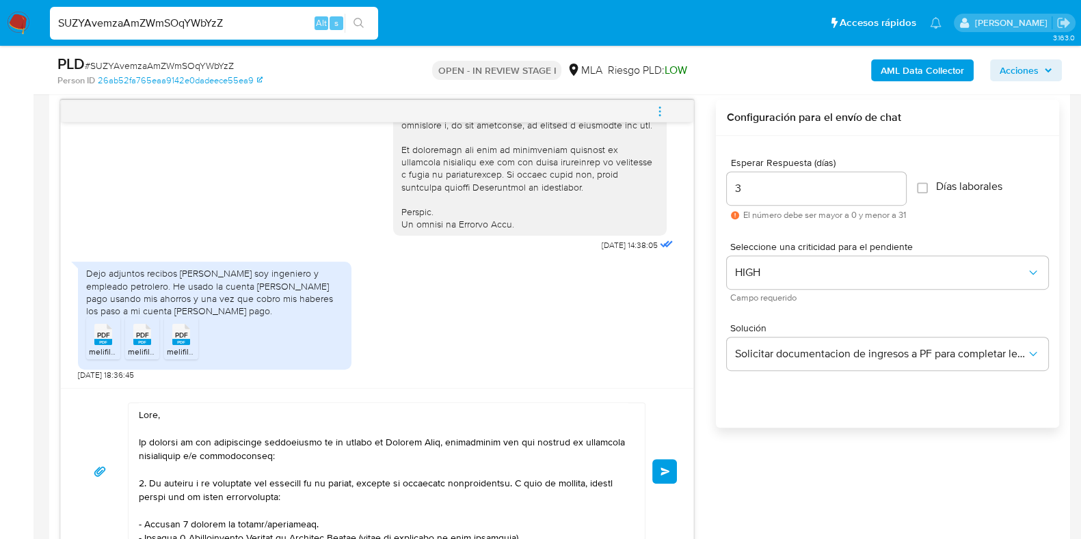
drag, startPoint x: 798, startPoint y: 187, endPoint x: 679, endPoint y: 190, distance: 119.7
click at [670, 187] on div "17/09/2025 14:38:05 Dejo adjuntos recibos de sueldo soy ingeniero y empleado pe…" at bounding box center [559, 327] width 999 height 455
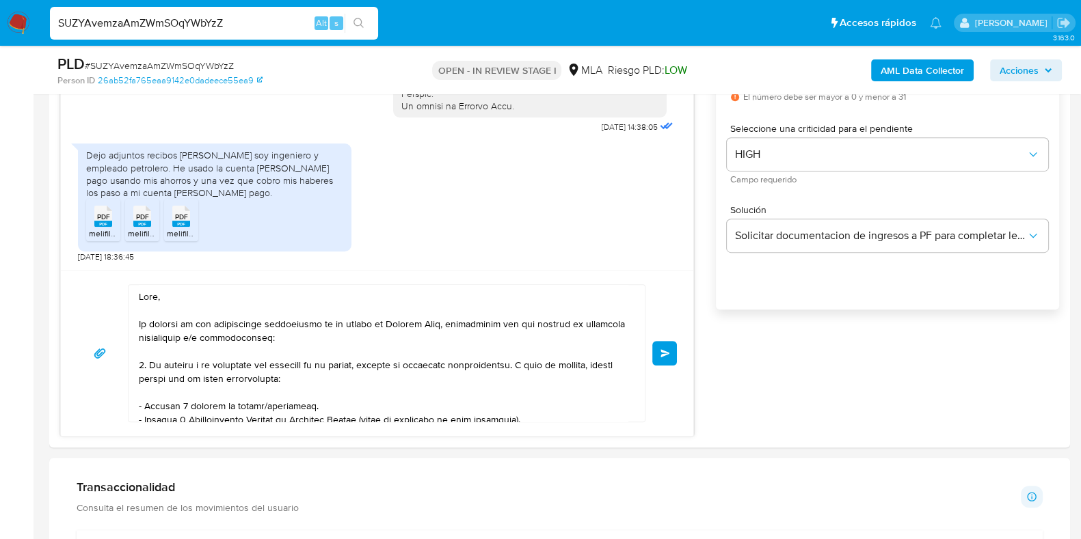
scroll to position [878, 0]
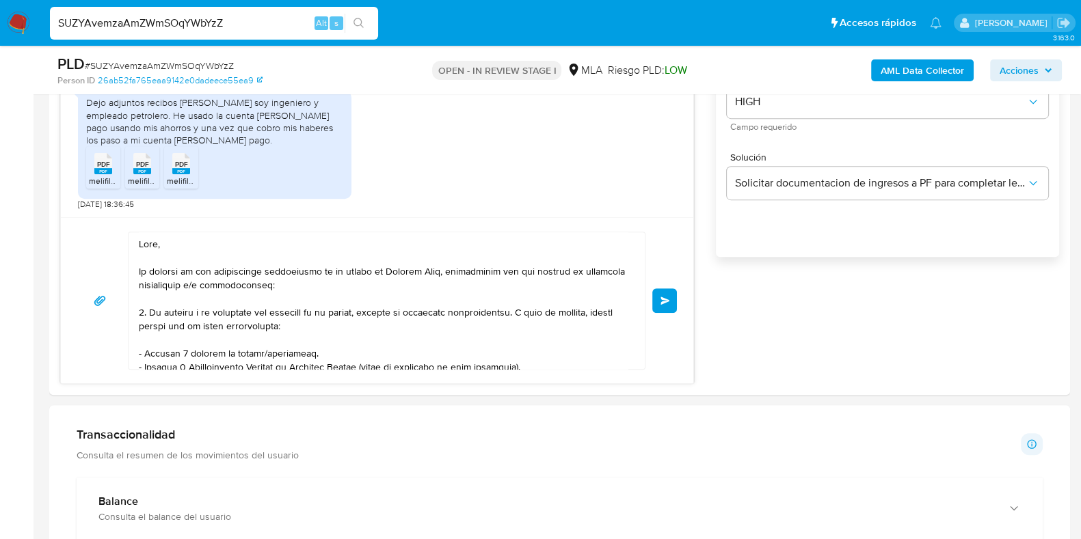
type input "2"
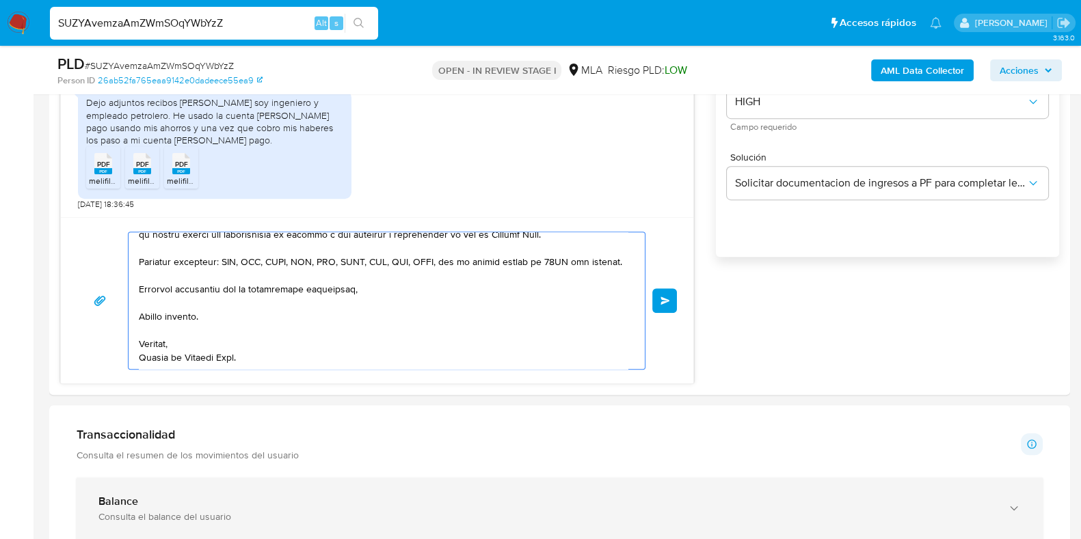
drag, startPoint x: 282, startPoint y: 342, endPoint x: 393, endPoint y: 417, distance: 133.9
click at [520, 539] on html "Pausado Ver notificaciones SUZYAvemzaAmZWmSOqYWbYzZ Alt s Accesos rápidos Presi…" at bounding box center [540, 489] width 1081 height 2734
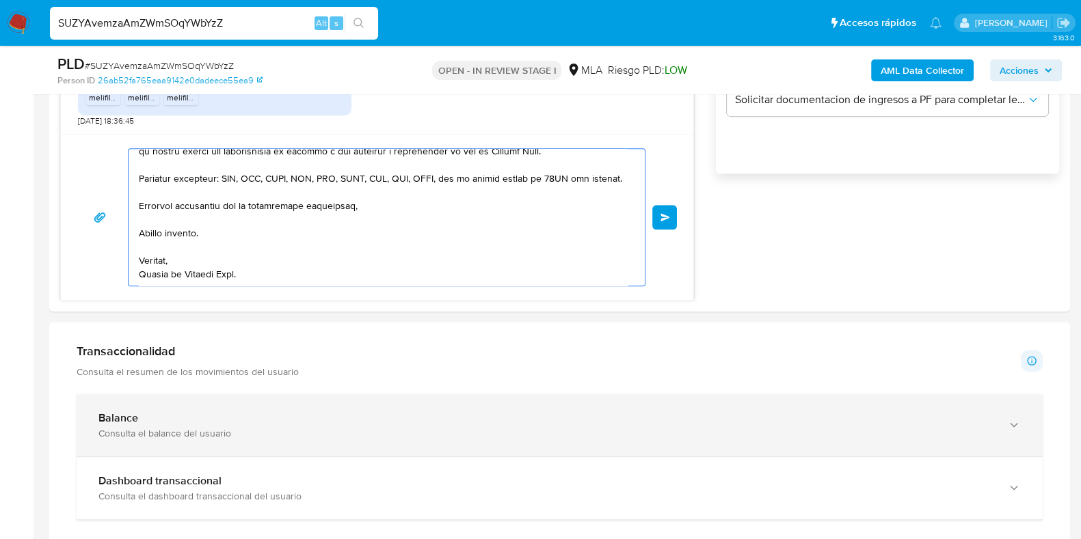
type textarea "Hola, En función de las ope"
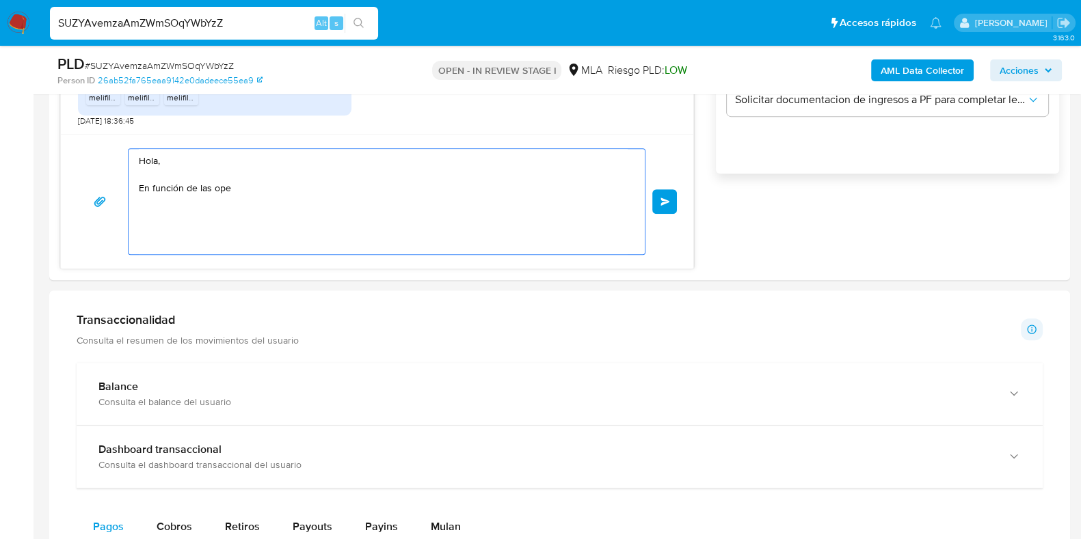
scroll to position [0, 0]
drag, startPoint x: 235, startPoint y: 215, endPoint x: 91, endPoint y: 135, distance: 165.3
click at [104, 139] on div "Hola, En función de las ope Enviar" at bounding box center [377, 201] width 632 height 135
paste textarea "Buenas tardes, Queremos aclararte que la Resolución General ARCA 5696/2025 indi…"
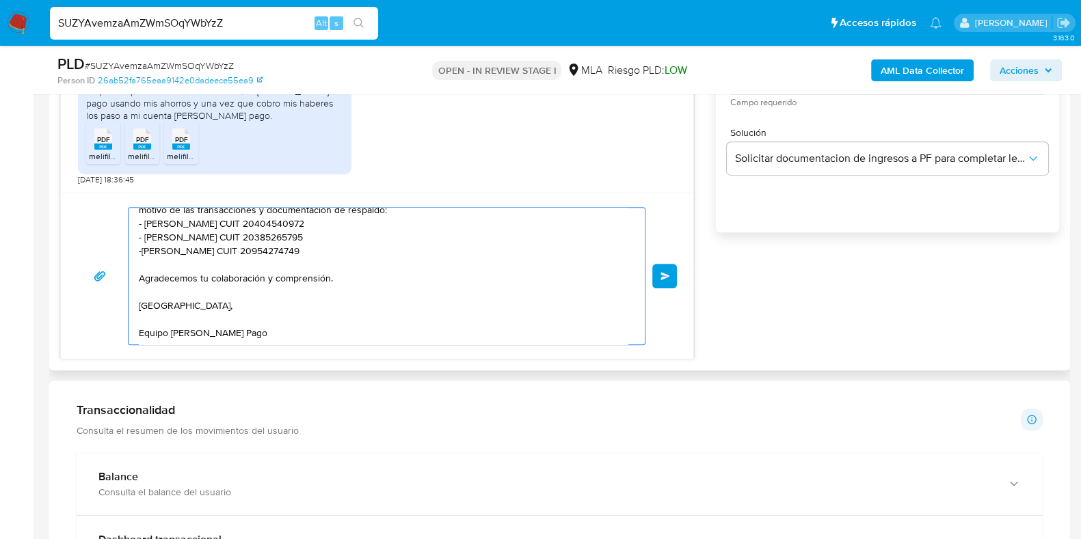
scroll to position [876, 0]
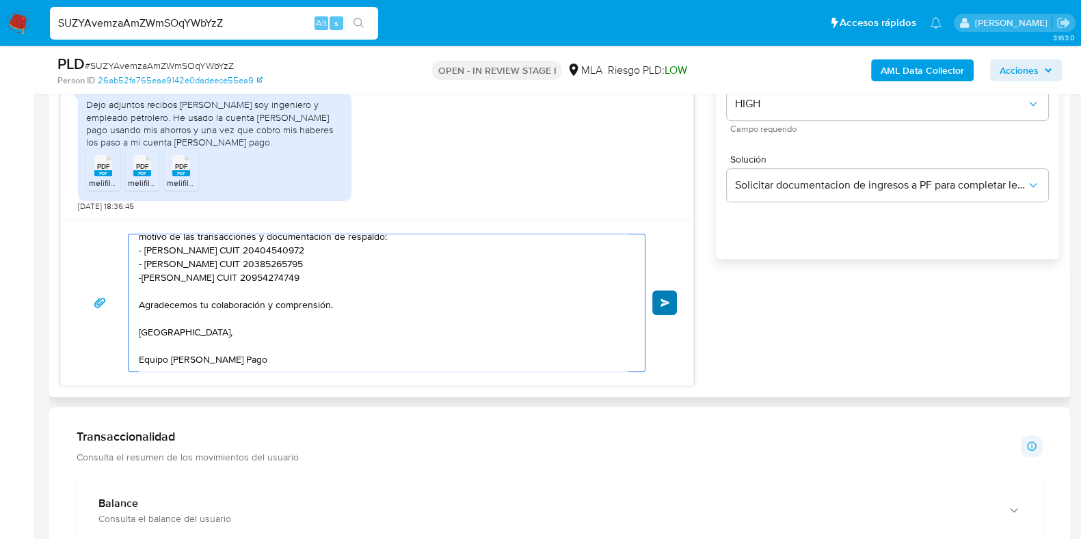
type textarea "Buenas tardes, Queremos aclararte que la Resolución General ARCA 5696/2025 indi…"
click at [664, 295] on button "Enviar" at bounding box center [664, 303] width 25 height 25
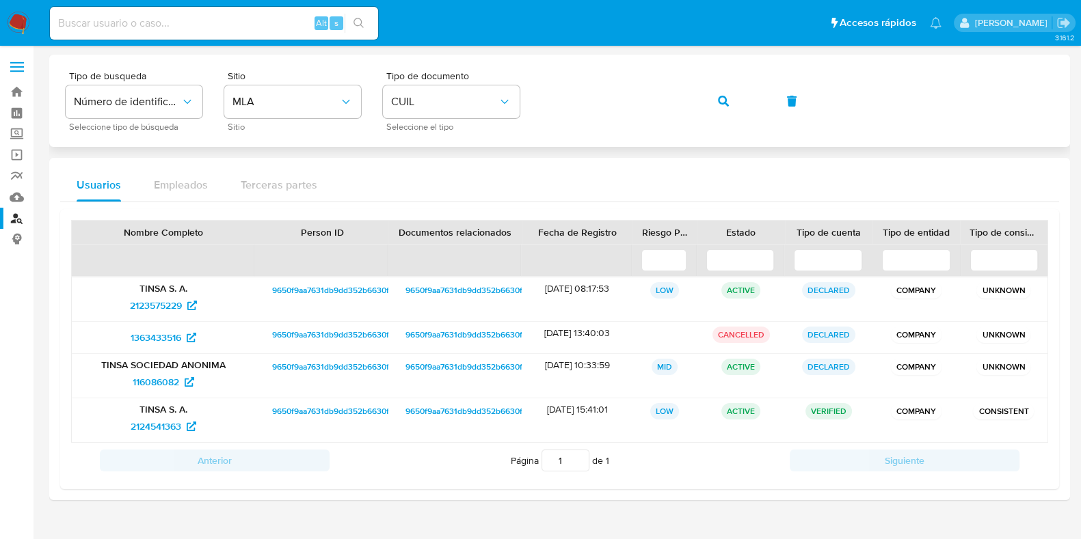
drag, startPoint x: 733, startPoint y: 99, endPoint x: 728, endPoint y: 126, distance: 27.2
click at [733, 100] on button "button" at bounding box center [723, 101] width 46 height 33
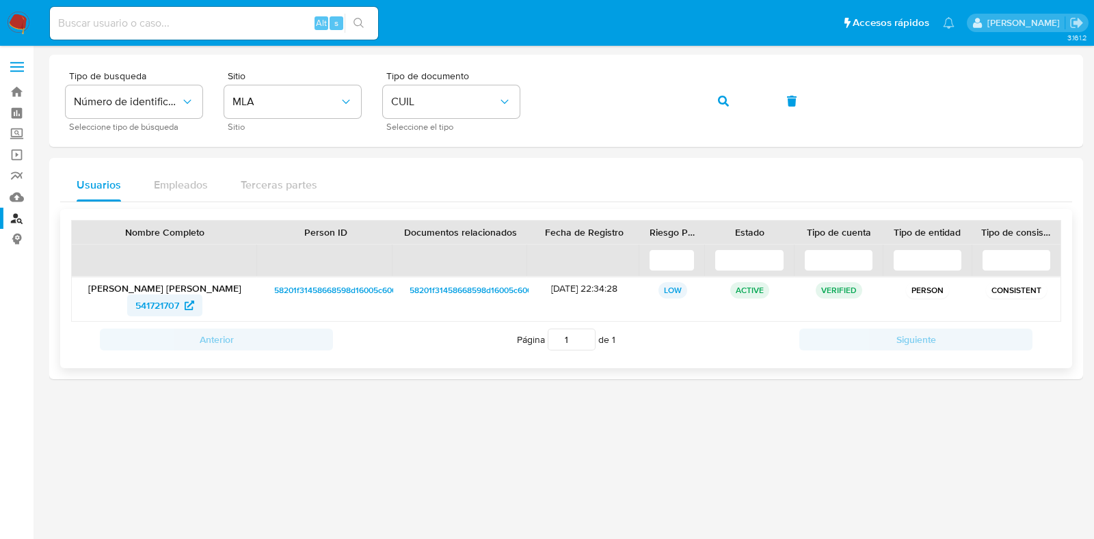
click at [157, 309] on span "541721707" at bounding box center [157, 306] width 44 height 22
click at [720, 99] on icon "button" at bounding box center [723, 101] width 11 height 11
click at [174, 306] on span "628649143" at bounding box center [157, 306] width 47 height 22
click at [736, 97] on button "button" at bounding box center [723, 101] width 46 height 33
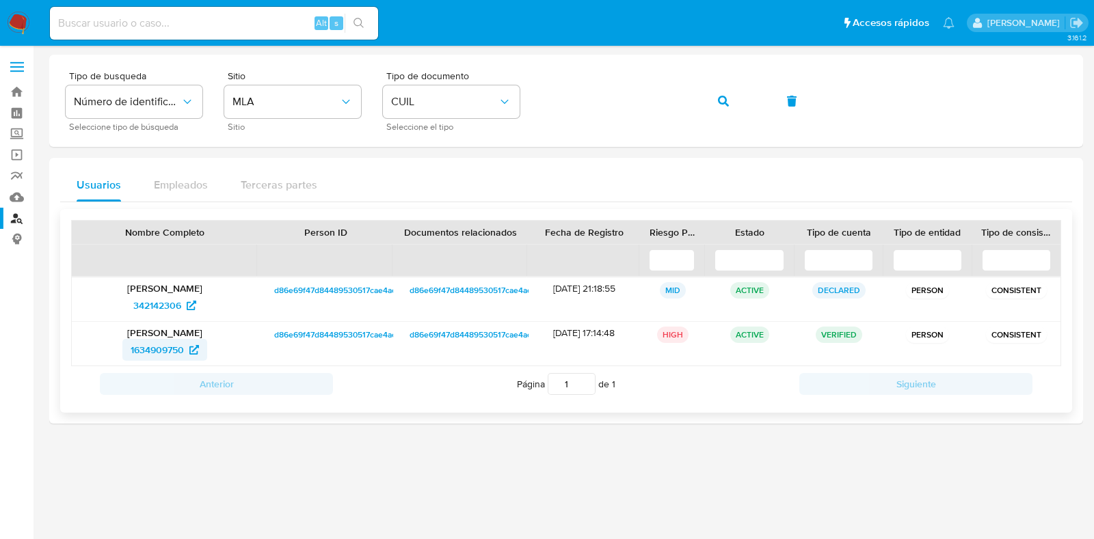
click at [181, 342] on span "1634909750" at bounding box center [157, 350] width 53 height 22
click at [731, 95] on button "button" at bounding box center [723, 101] width 46 height 33
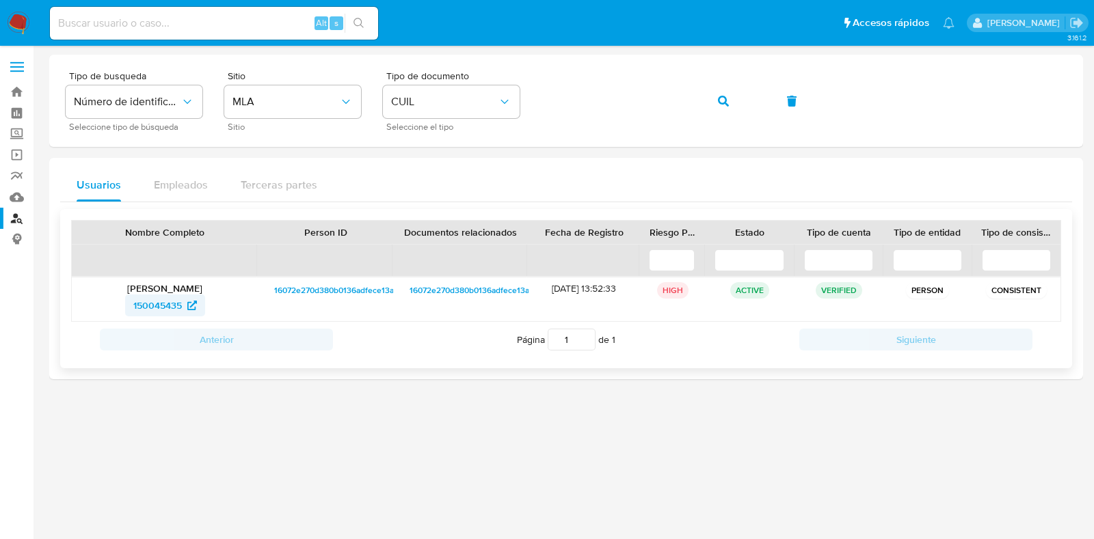
click at [195, 302] on icon at bounding box center [192, 306] width 10 height 10
click at [718, 109] on button "button" at bounding box center [723, 101] width 46 height 33
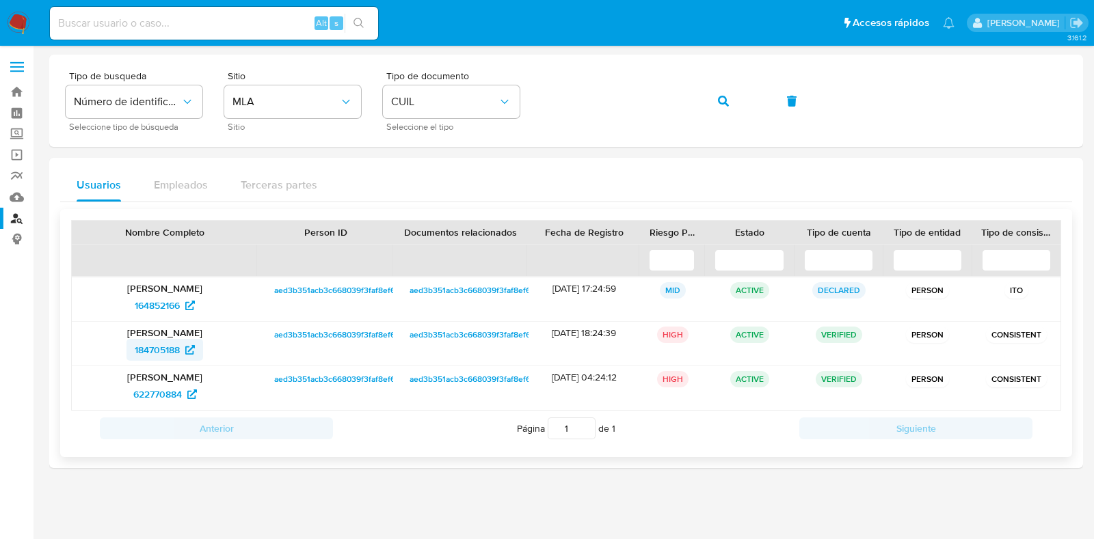
click at [174, 348] on span "184705188" at bounding box center [157, 350] width 45 height 22
click at [731, 99] on button "button" at bounding box center [723, 101] width 46 height 33
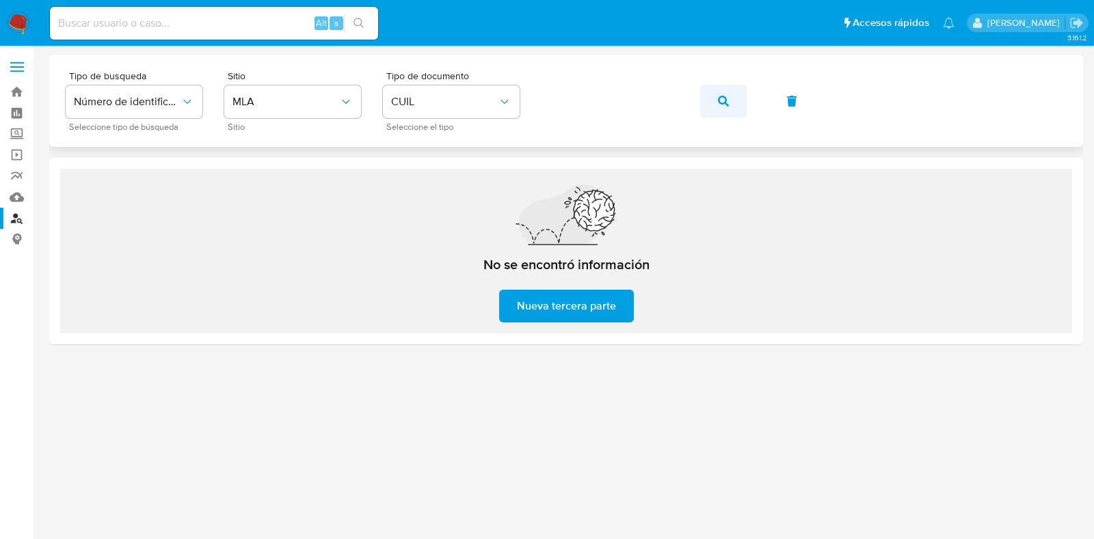
click at [725, 96] on icon "button" at bounding box center [723, 101] width 11 height 11
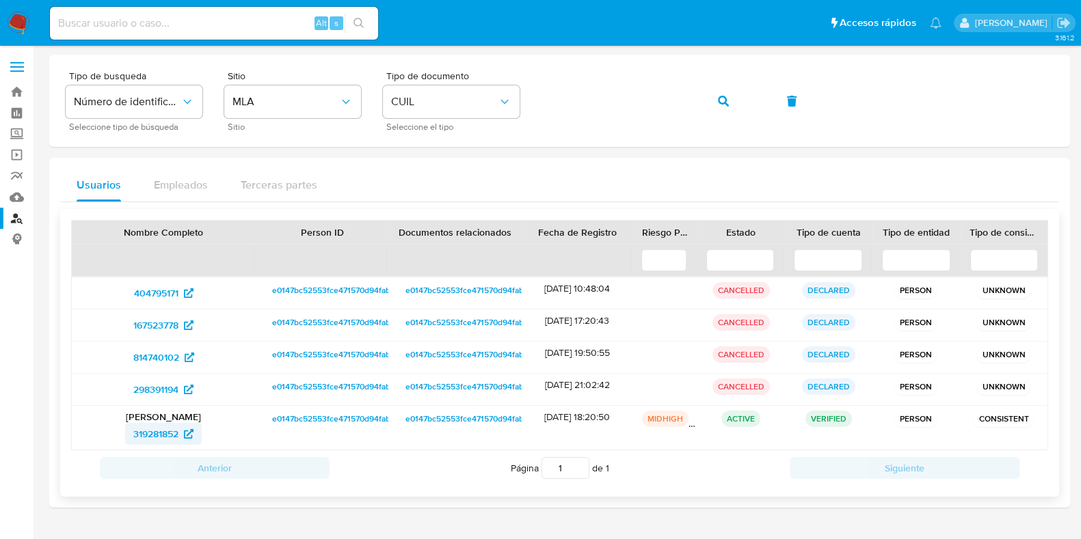
click at [171, 425] on span "319281852" at bounding box center [155, 434] width 45 height 22
click at [720, 109] on span "button" at bounding box center [723, 101] width 11 height 30
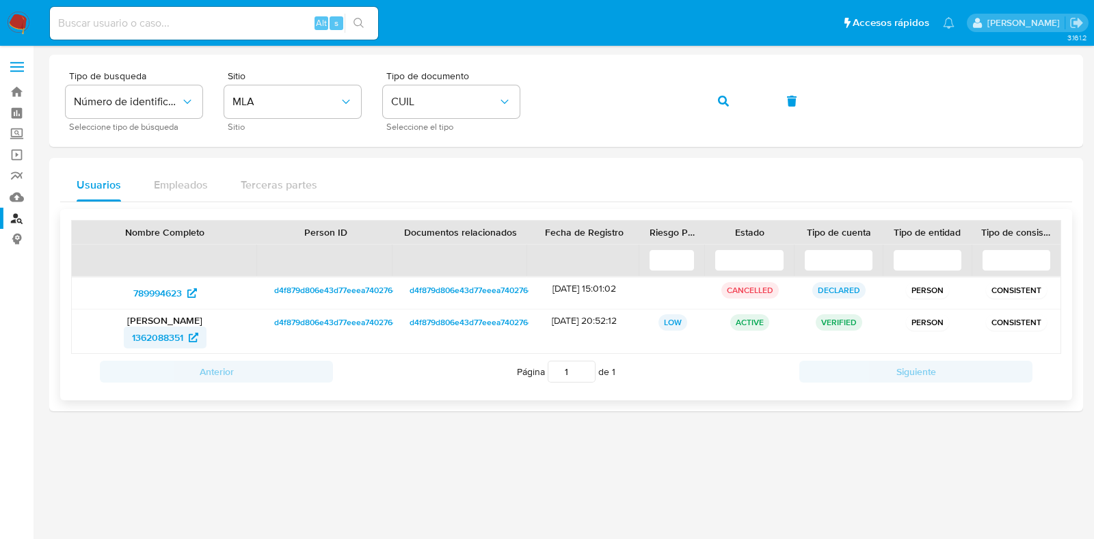
click at [172, 329] on span "1362088351" at bounding box center [157, 338] width 51 height 22
click at [681, 103] on div "Tipo de busqueda Número de identificación Seleccione tipo de búsqueda Sitio MLA…" at bounding box center [566, 100] width 1001 height 59
click at [697, 105] on div "Tipo de busqueda Número de identificación Seleccione tipo de búsqueda Sitio MLA…" at bounding box center [566, 100] width 1001 height 59
click at [718, 104] on icon "button" at bounding box center [723, 101] width 11 height 11
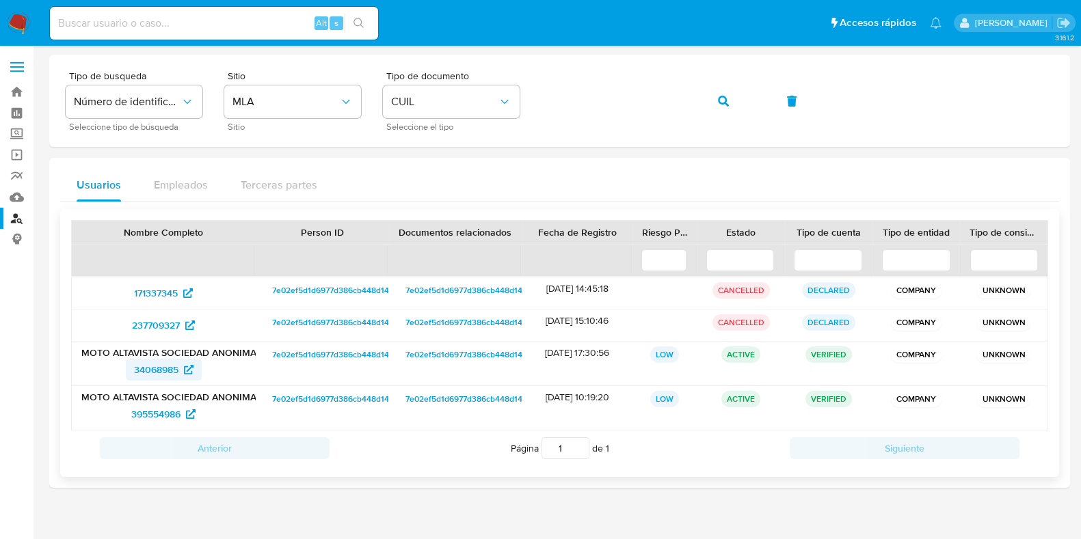
click at [159, 355] on p "MOTO ALTAVISTA SOCIEDAD ANONIMA" at bounding box center [163, 353] width 165 height 12
click at [159, 359] on span "34068985" at bounding box center [156, 370] width 44 height 22
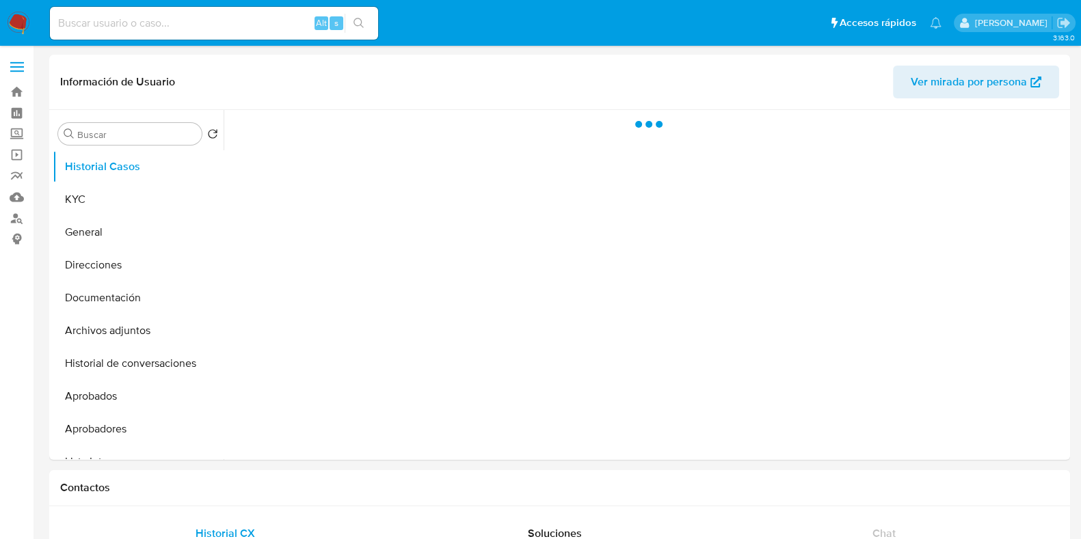
select select "10"
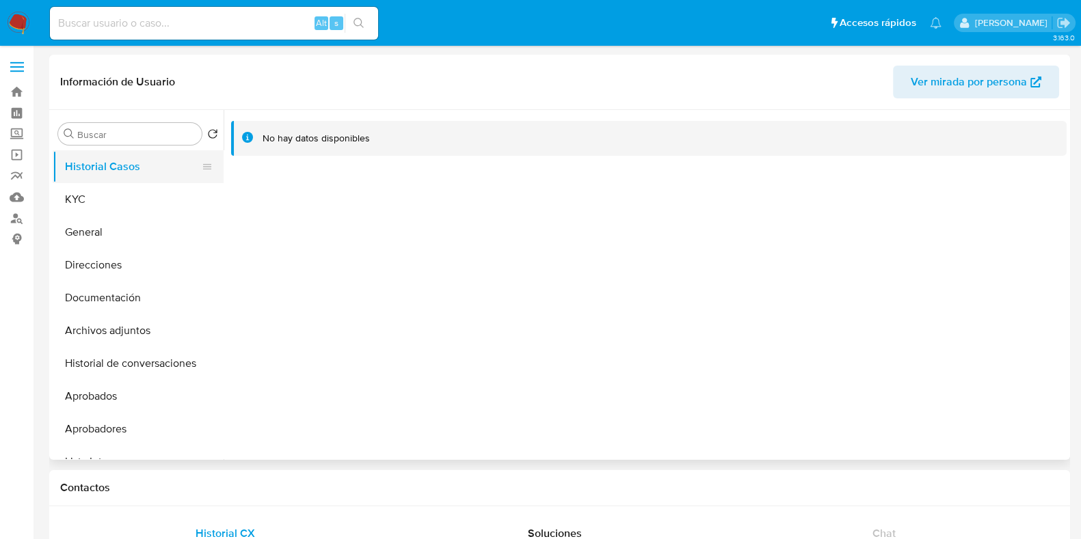
click at [150, 178] on button "Historial Casos" at bounding box center [133, 166] width 160 height 33
click at [147, 187] on button "KYC" at bounding box center [133, 199] width 160 height 33
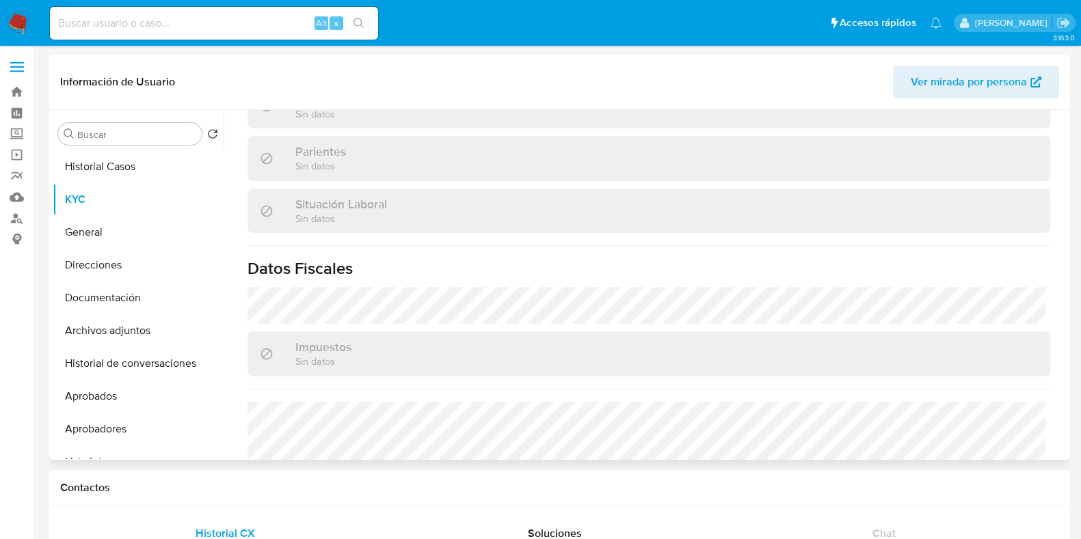
scroll to position [409, 0]
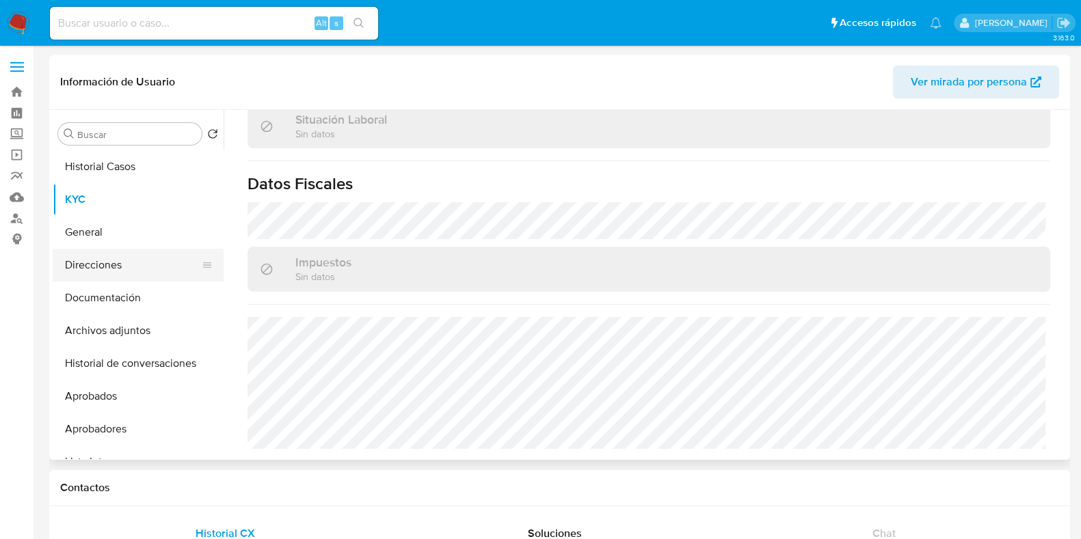
click at [112, 267] on button "Direcciones" at bounding box center [133, 265] width 160 height 33
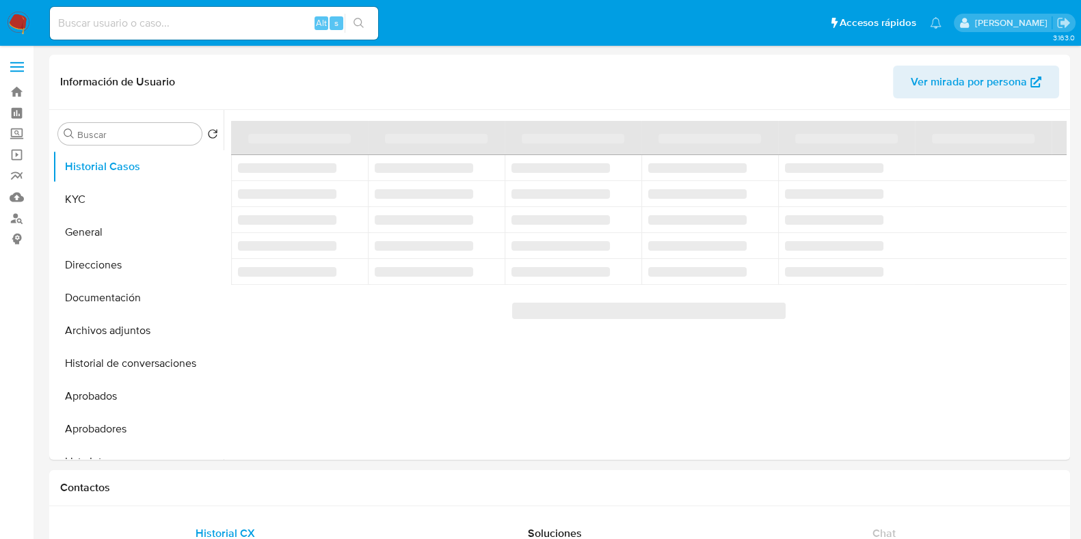
select select "10"
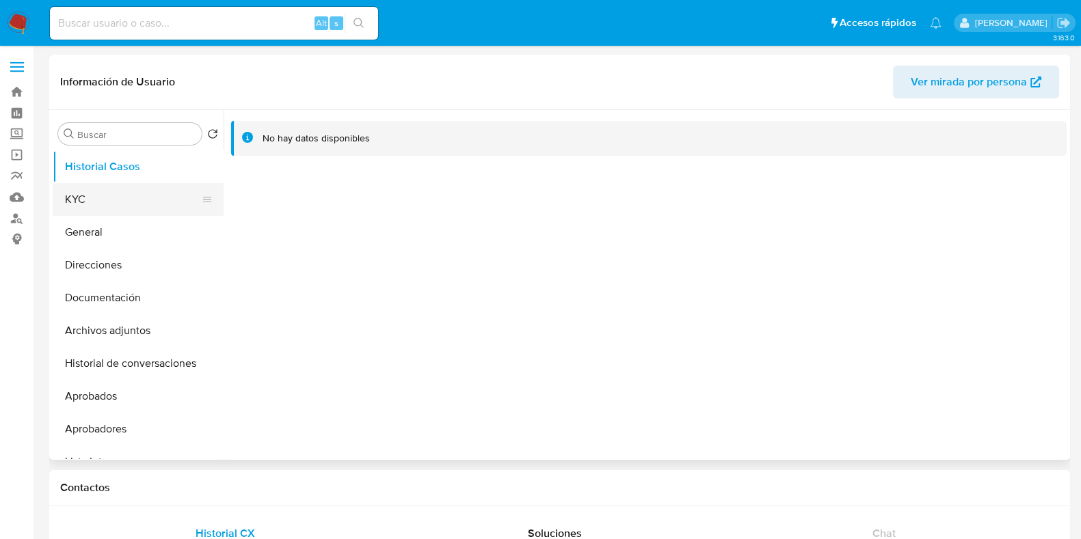
click at [85, 211] on button "KYC" at bounding box center [133, 199] width 160 height 33
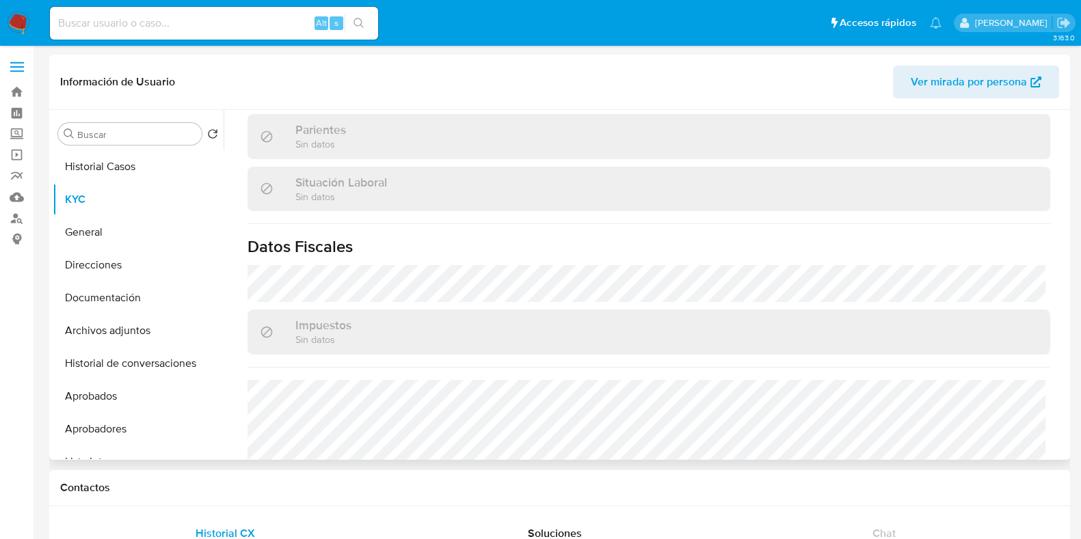
scroll to position [731, 0]
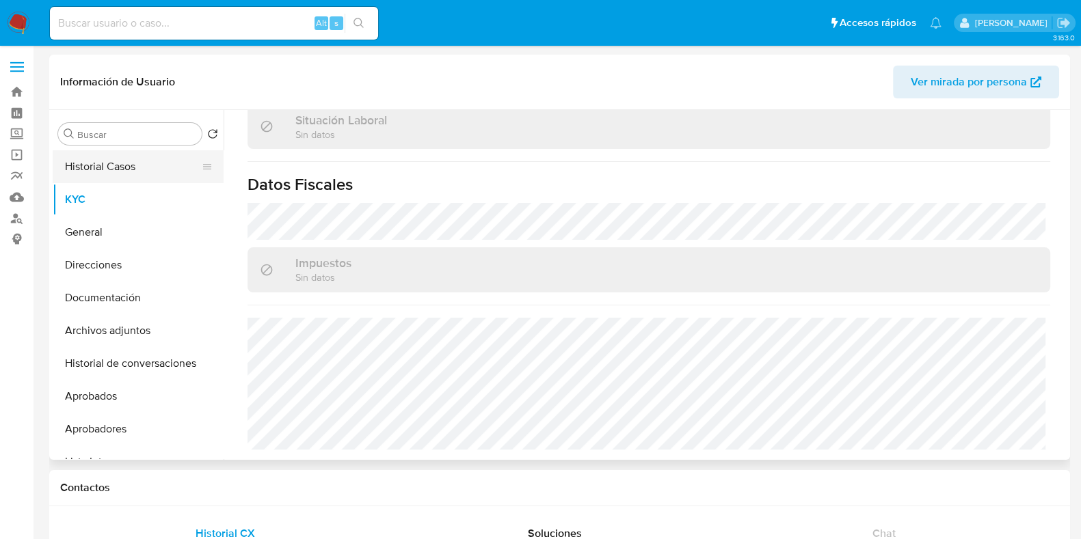
click at [146, 163] on button "Historial Casos" at bounding box center [133, 166] width 160 height 33
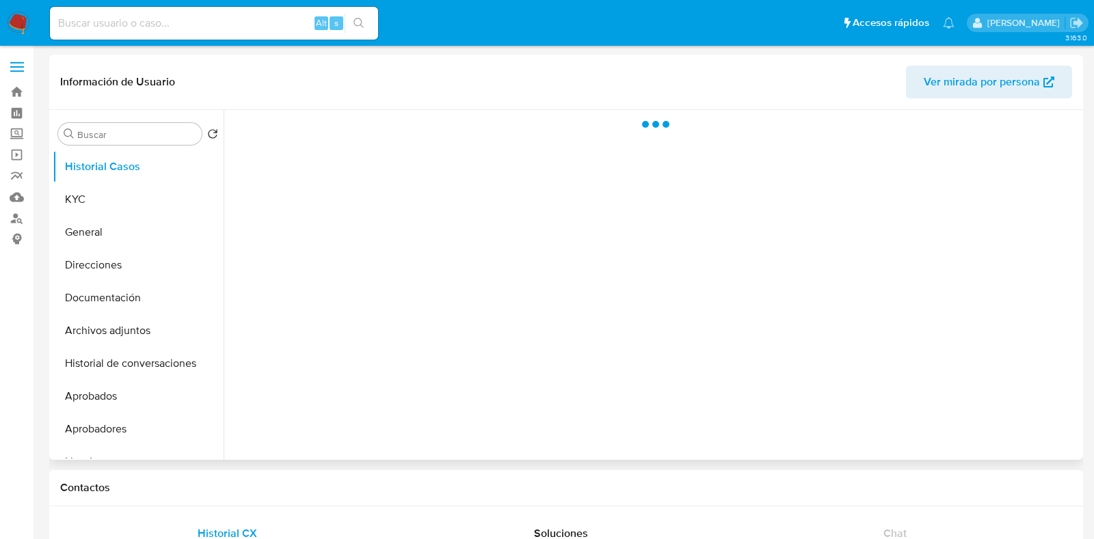
select select "10"
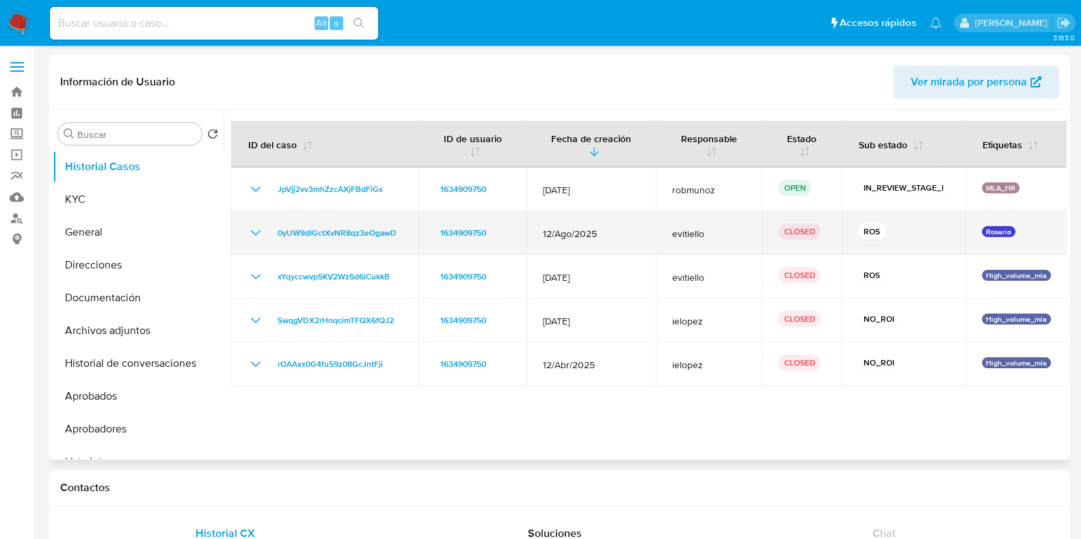
click at [255, 232] on icon "Mostrar/Ocultar" at bounding box center [255, 233] width 16 height 16
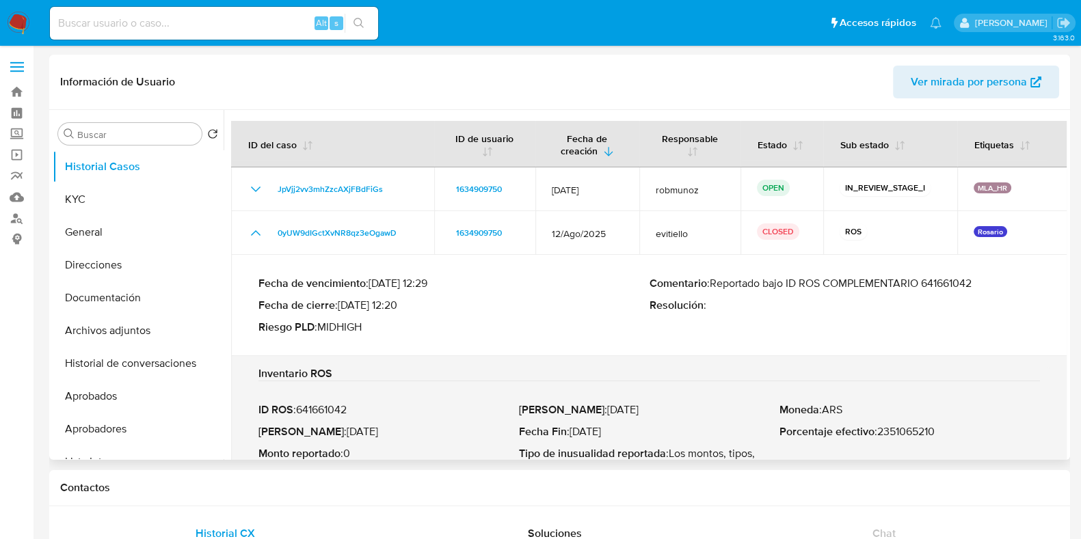
click at [941, 286] on p "Comentario : Reportado bajo ID ROS COMPLEMENTARIO 641661042" at bounding box center [844, 284] width 391 height 14
click at [130, 203] on button "KYC" at bounding box center [133, 199] width 160 height 33
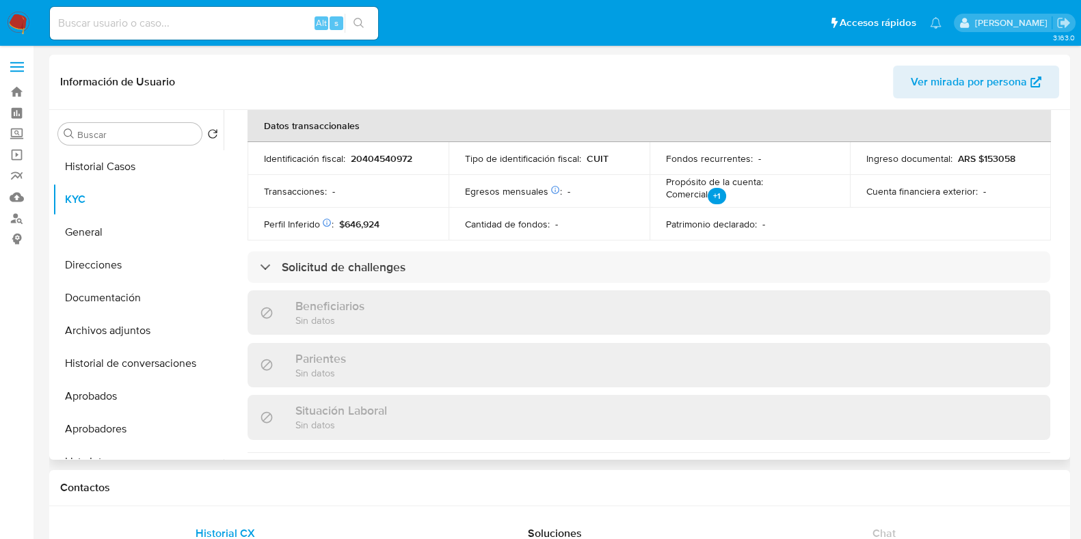
scroll to position [718, 0]
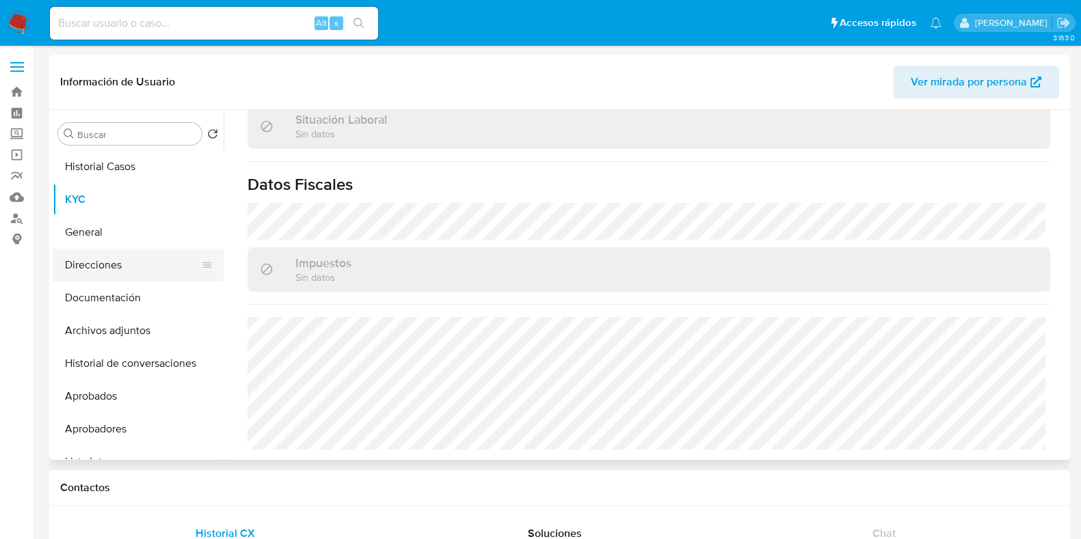
click at [129, 253] on button "Direcciones" at bounding box center [133, 265] width 160 height 33
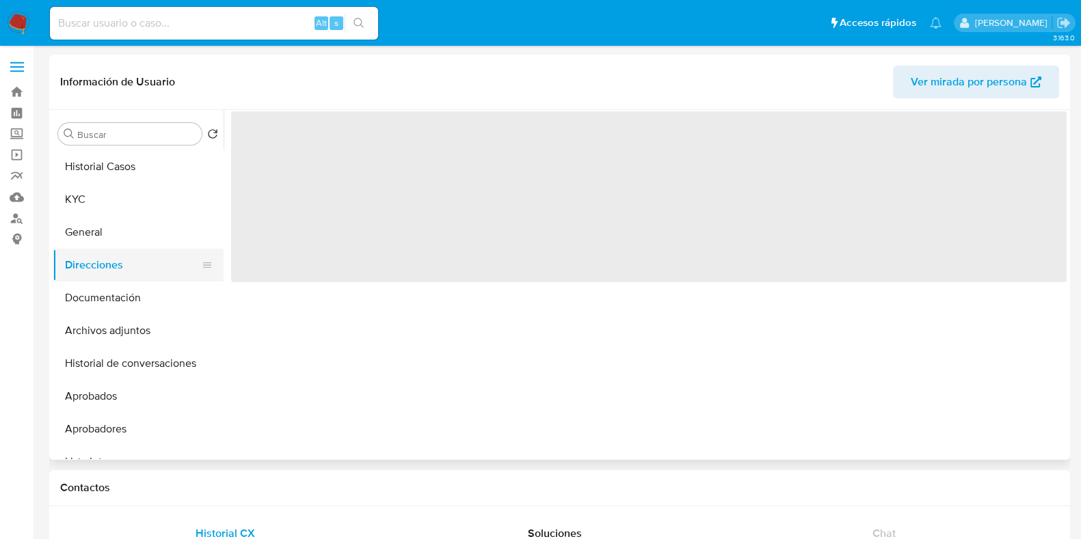
scroll to position [0, 0]
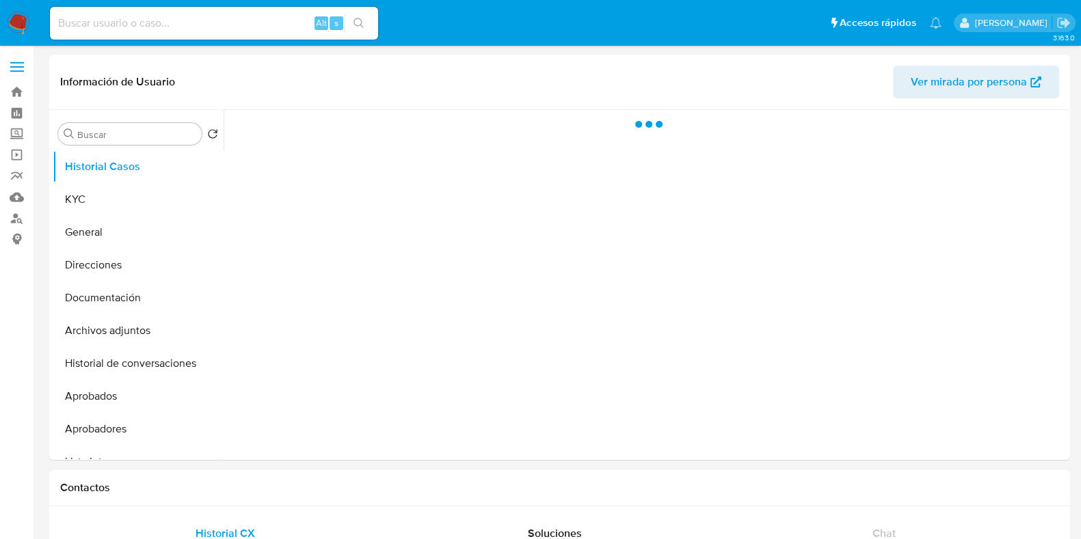
select select "10"
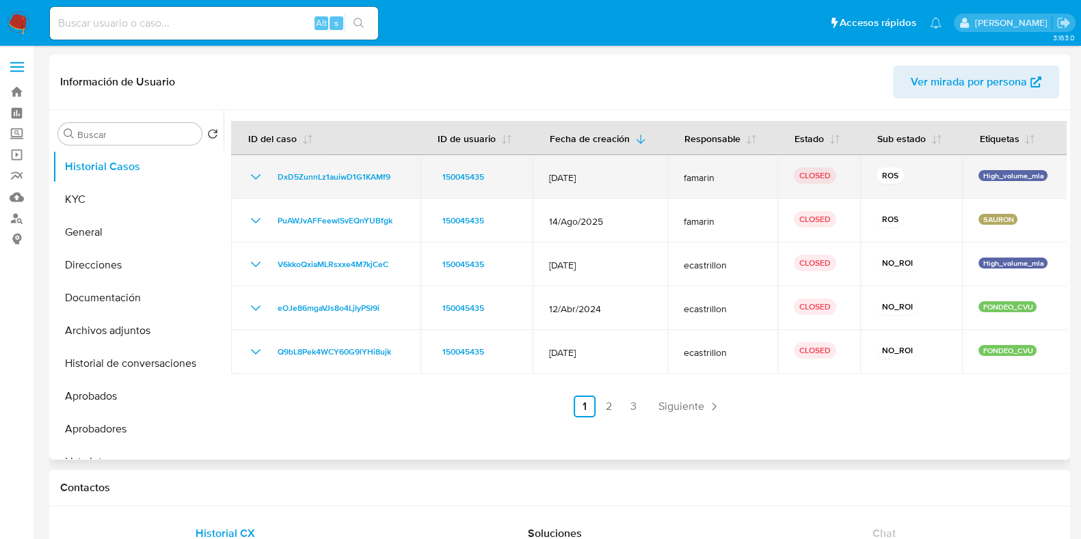
click at [252, 177] on icon "Mostrar/Ocultar" at bounding box center [255, 177] width 16 height 16
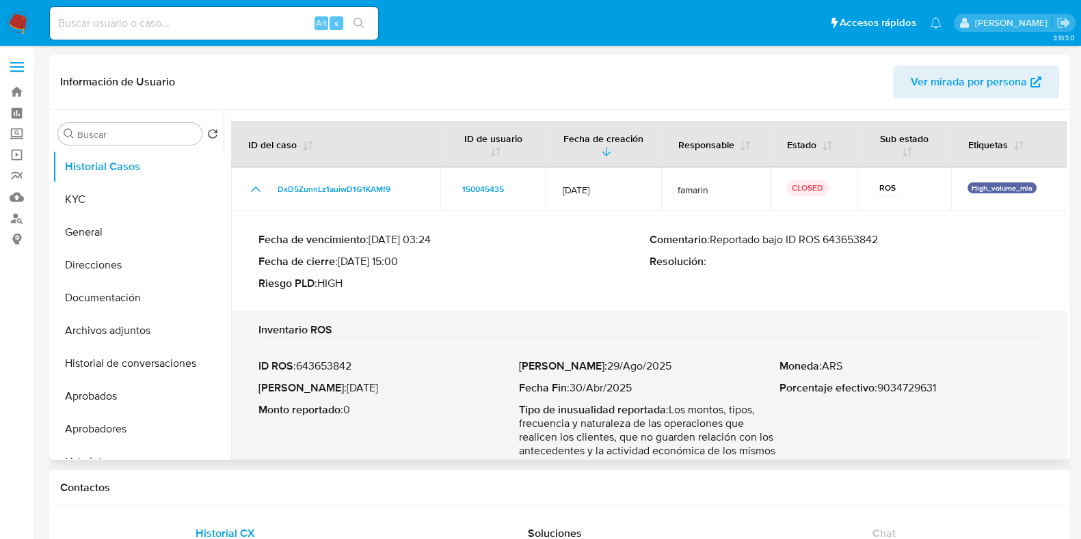
click at [854, 237] on p "Comentario : Reportado bajo ID ROS 643653842" at bounding box center [844, 240] width 391 height 14
click at [117, 190] on button "KYC" at bounding box center [133, 199] width 160 height 33
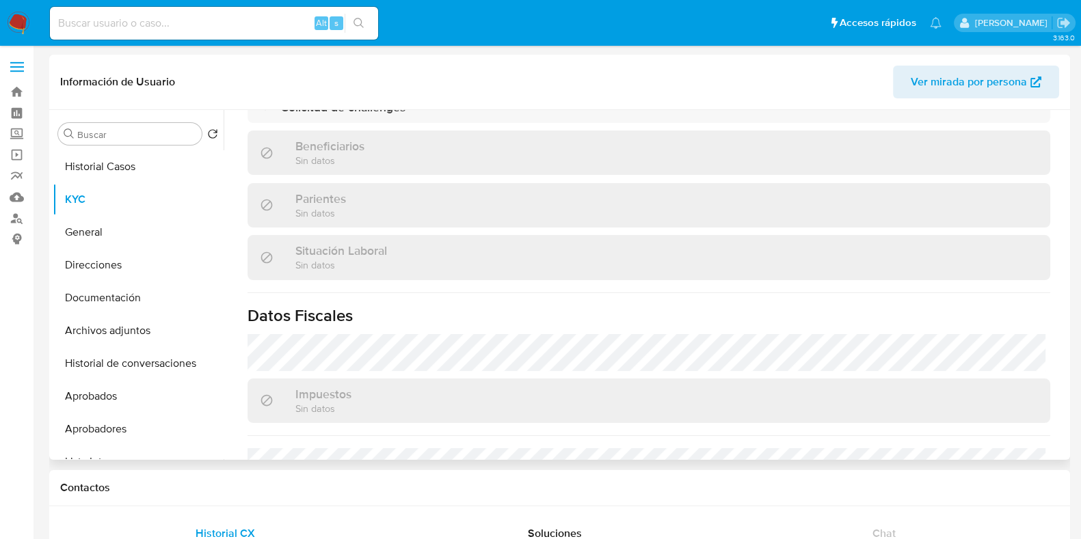
scroll to position [718, 0]
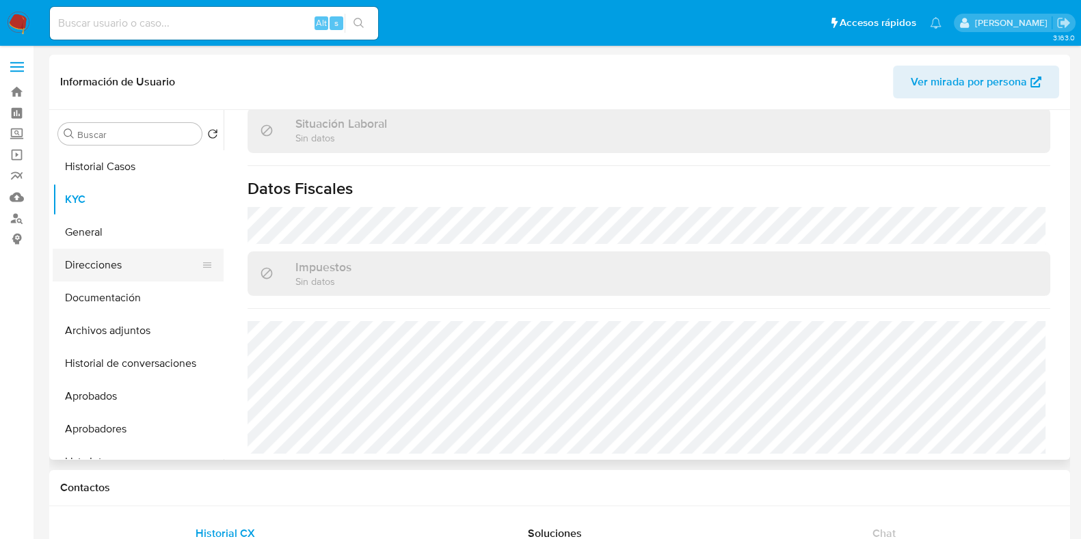
click at [117, 259] on button "Direcciones" at bounding box center [133, 265] width 160 height 33
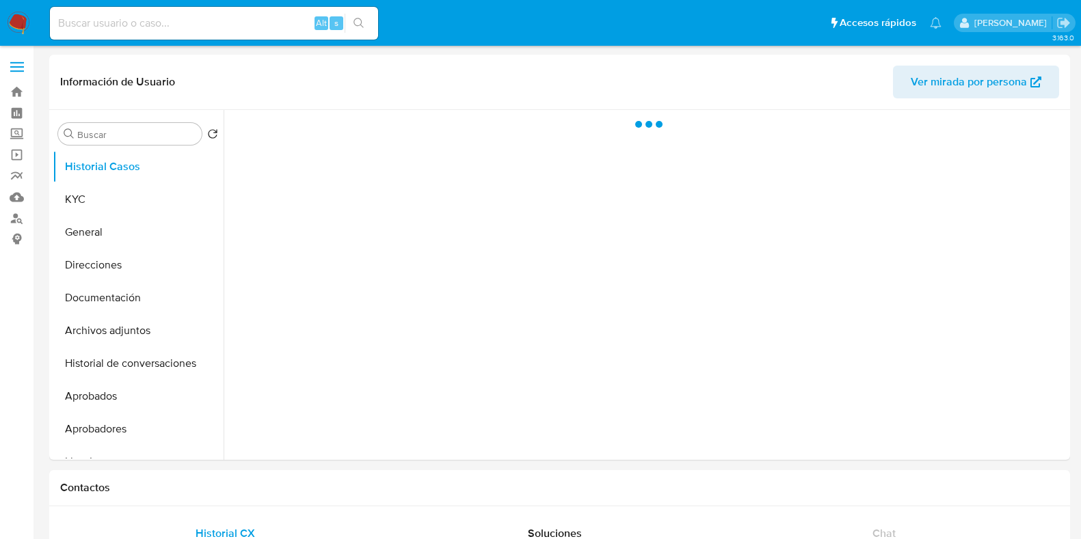
select select "10"
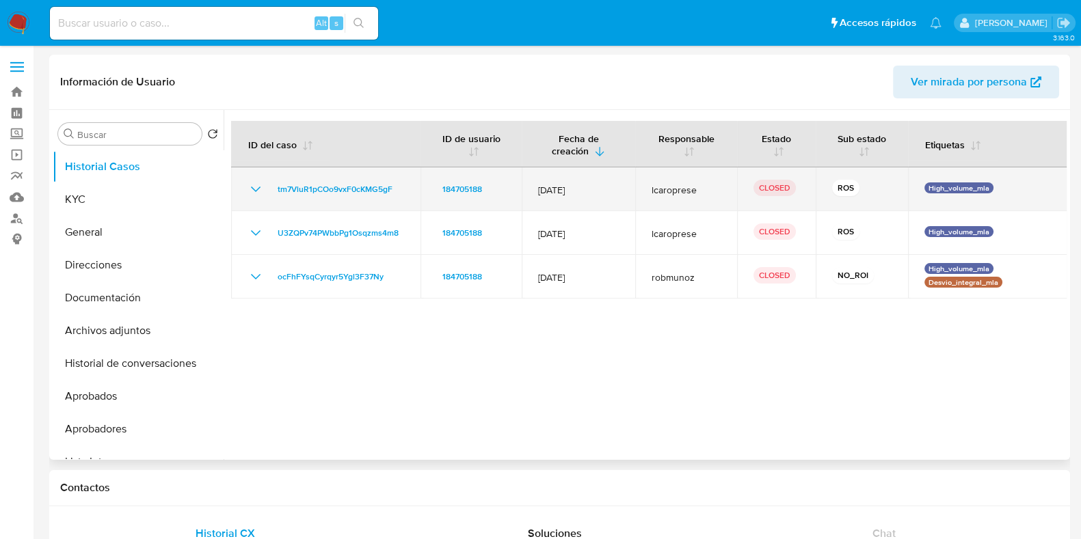
drag, startPoint x: 254, startPoint y: 187, endPoint x: 440, endPoint y: 209, distance: 188.0
click at [253, 187] on icon "Mostrar/Ocultar" at bounding box center [255, 189] width 16 height 16
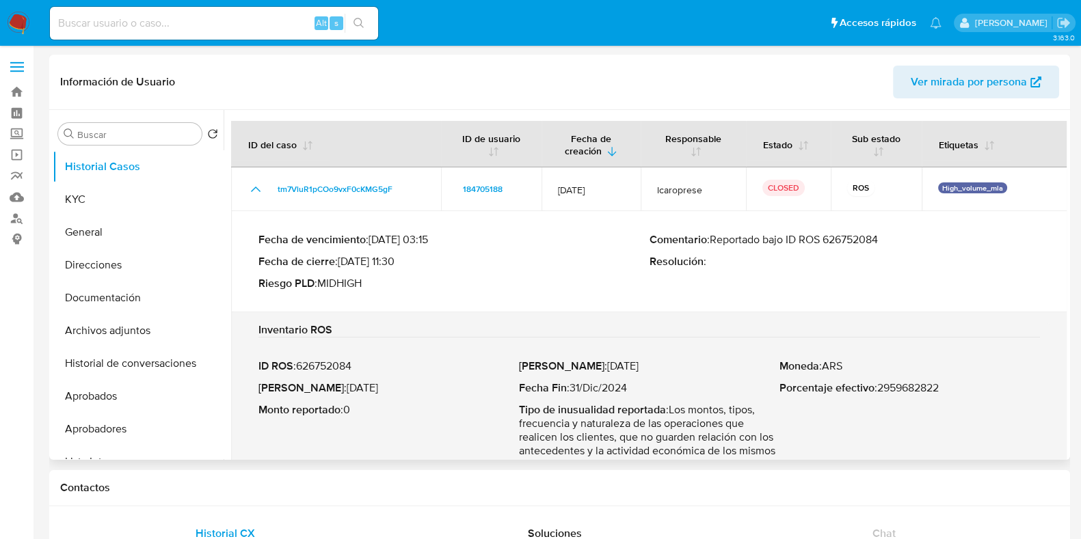
click at [854, 234] on p "Comentario : Reportado bajo ID ROS 626752084" at bounding box center [844, 240] width 391 height 14
click at [152, 194] on button "KYC" at bounding box center [133, 199] width 160 height 33
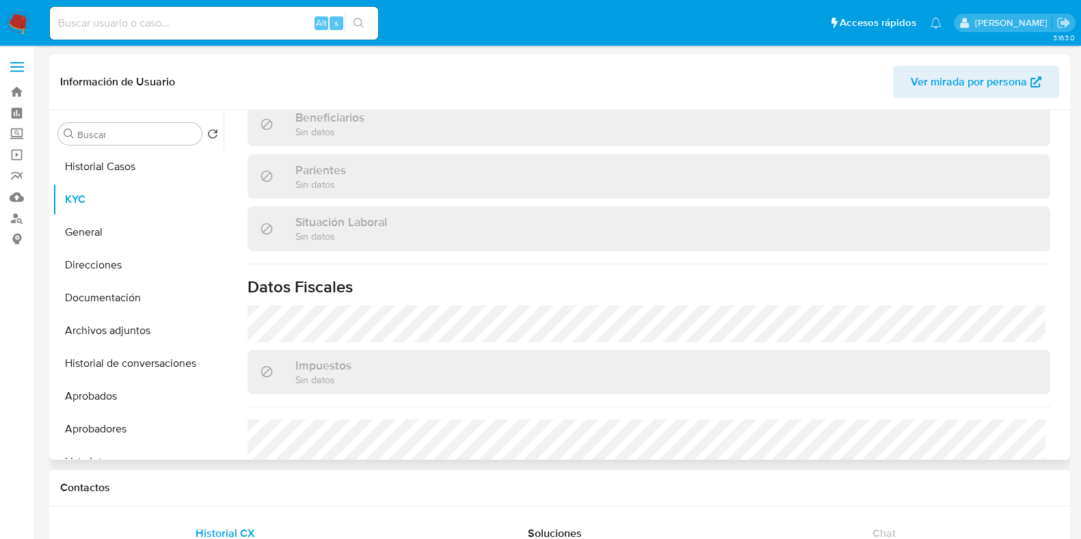
scroll to position [683, 0]
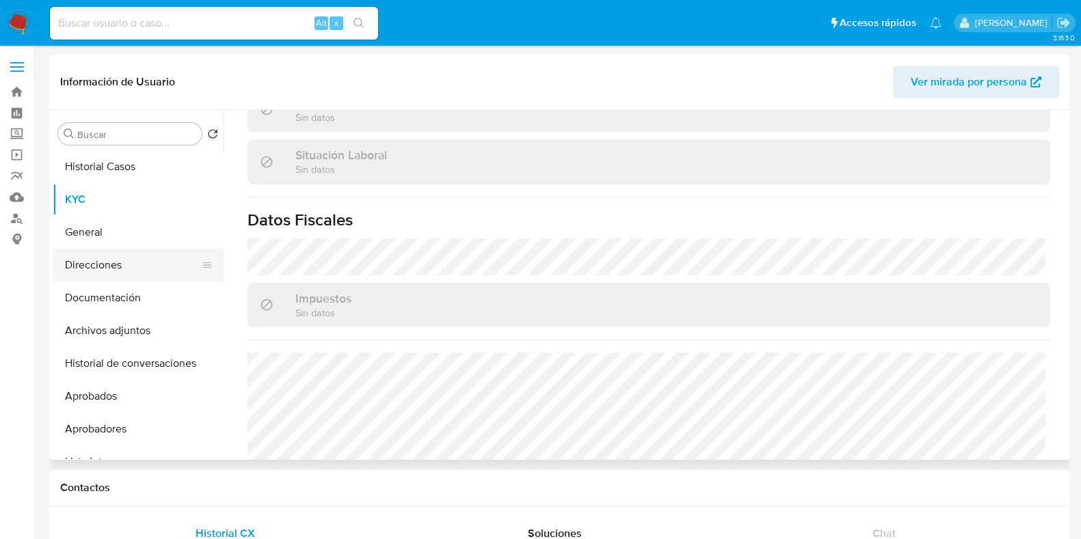
click at [111, 262] on button "Direcciones" at bounding box center [133, 265] width 160 height 33
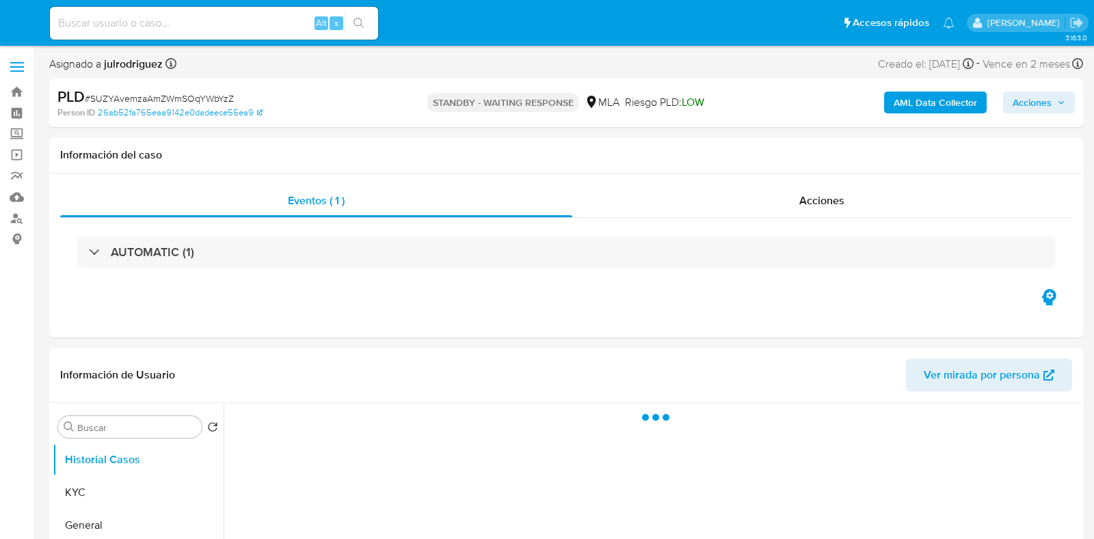
select select "10"
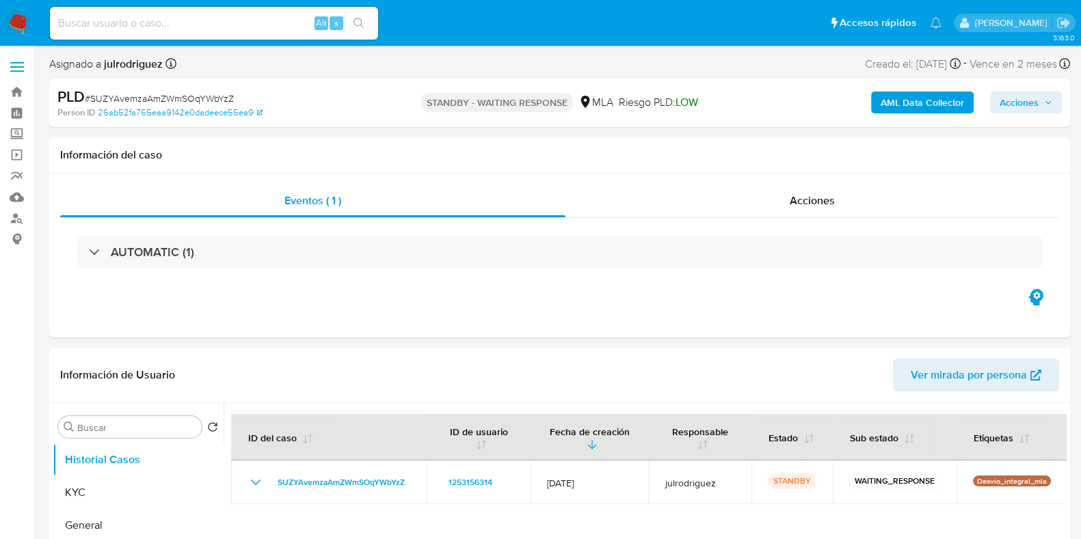
click at [233, 18] on input at bounding box center [214, 23] width 328 height 18
paste input "14rHw2EOWoqrnDM8UZHG6yJ3"
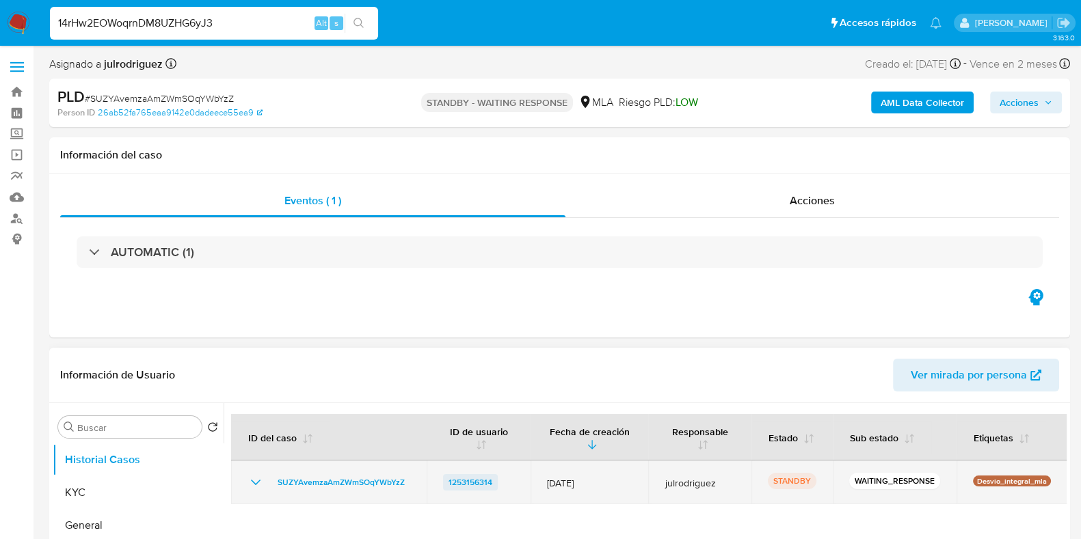
type input "14rHw2EOWoqrnDM8UZHG6yJ3"
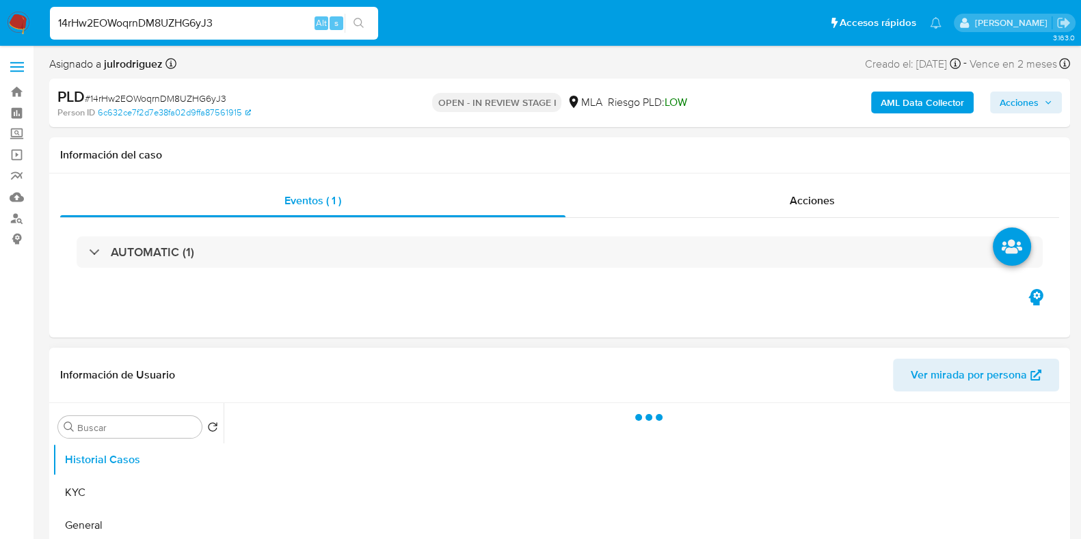
select select "10"
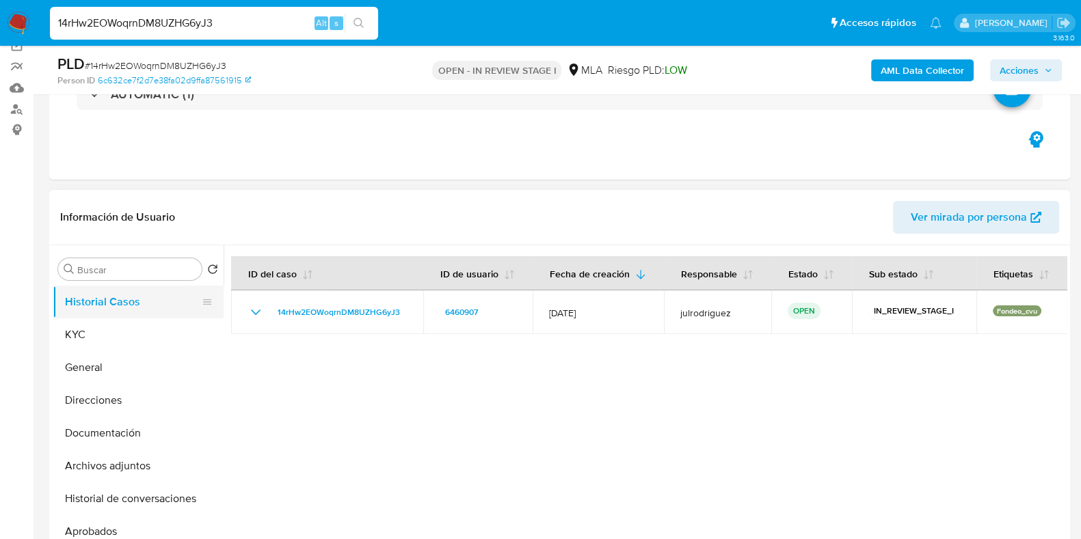
scroll to position [170, 0]
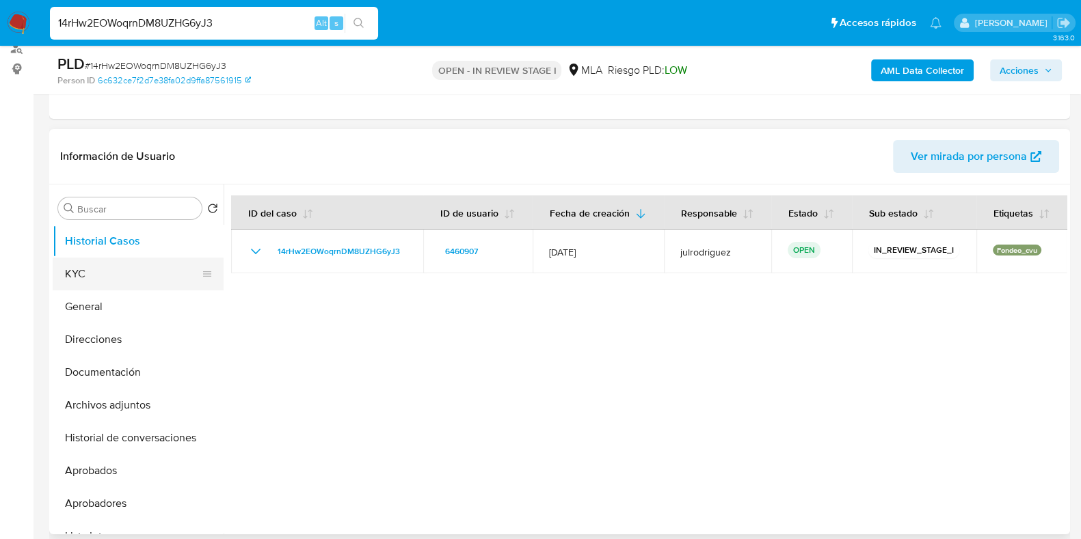
click at [110, 268] on button "KYC" at bounding box center [133, 274] width 160 height 33
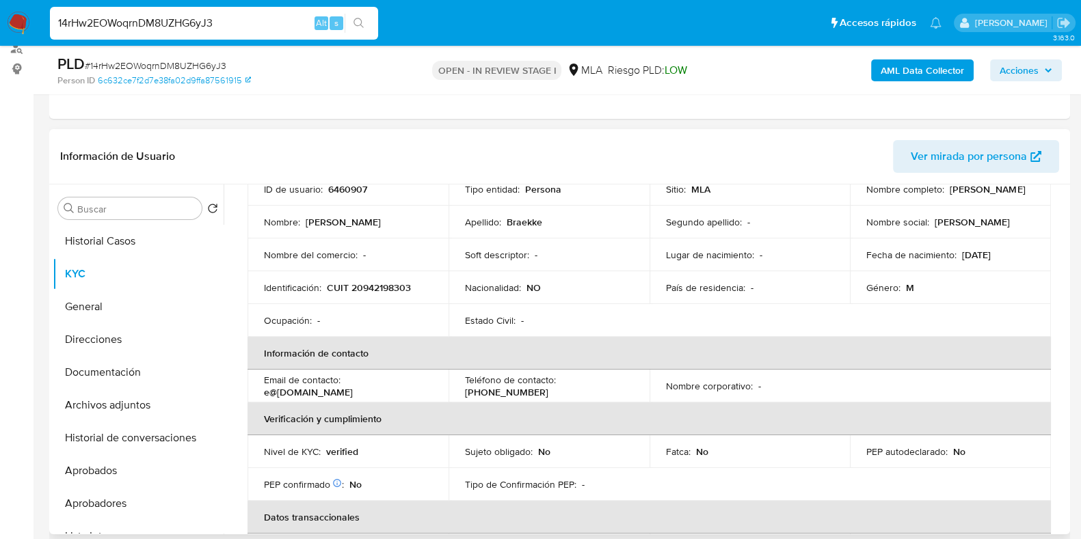
scroll to position [0, 0]
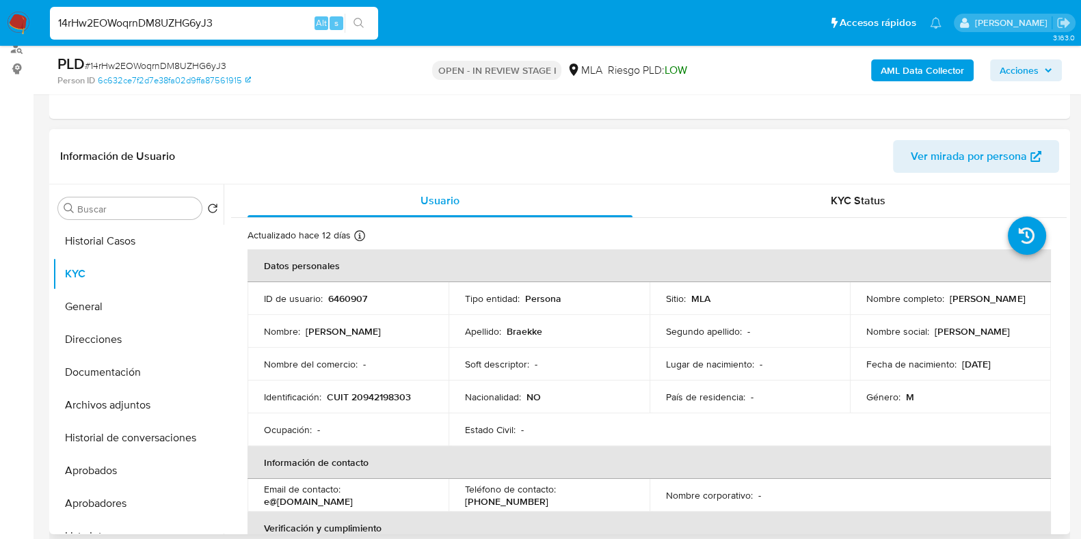
drag, startPoint x: 980, startPoint y: 296, endPoint x: 1014, endPoint y: 297, distance: 33.5
click at [1014, 297] on div "Nombre completo : [PERSON_NAME]" at bounding box center [950, 299] width 168 height 12
copy p "[PERSON_NAME]"
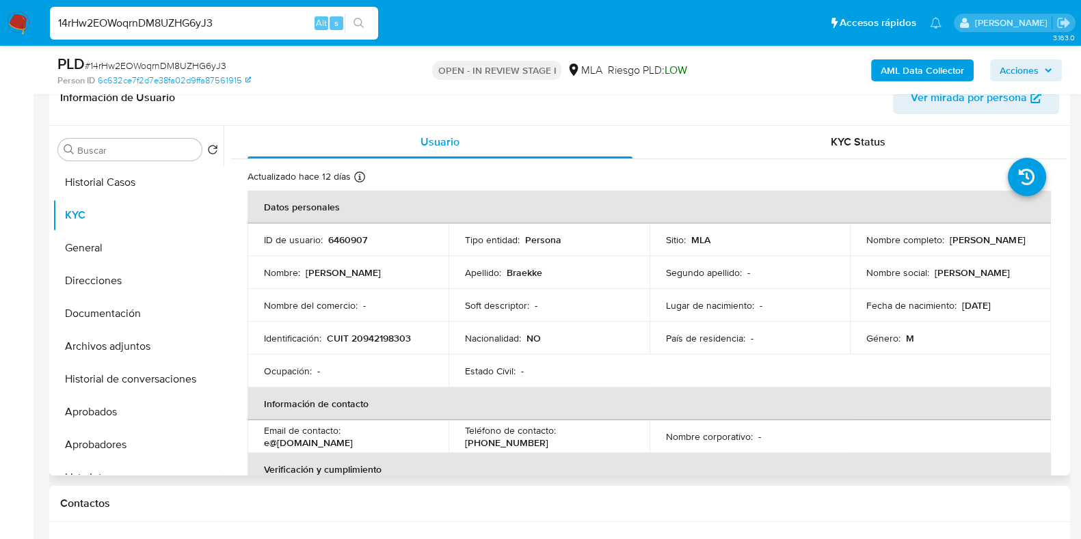
scroll to position [65, 0]
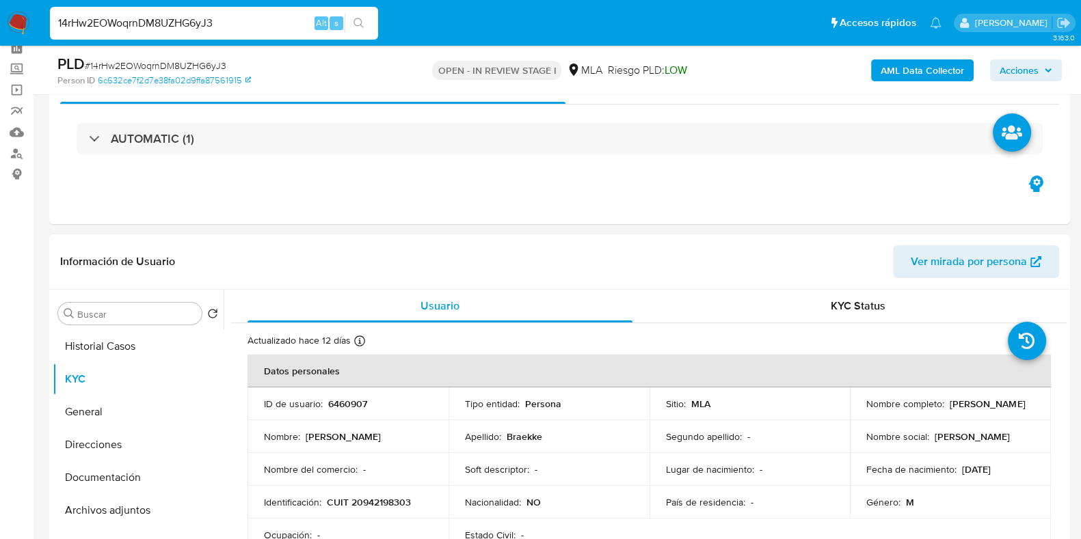
click at [347, 398] on p "6460907" at bounding box center [347, 404] width 39 height 12
copy p "6460907"
click at [158, 68] on span "# 14rHw2EOWoqrnDM8UZHG6yJ3" at bounding box center [155, 66] width 141 height 14
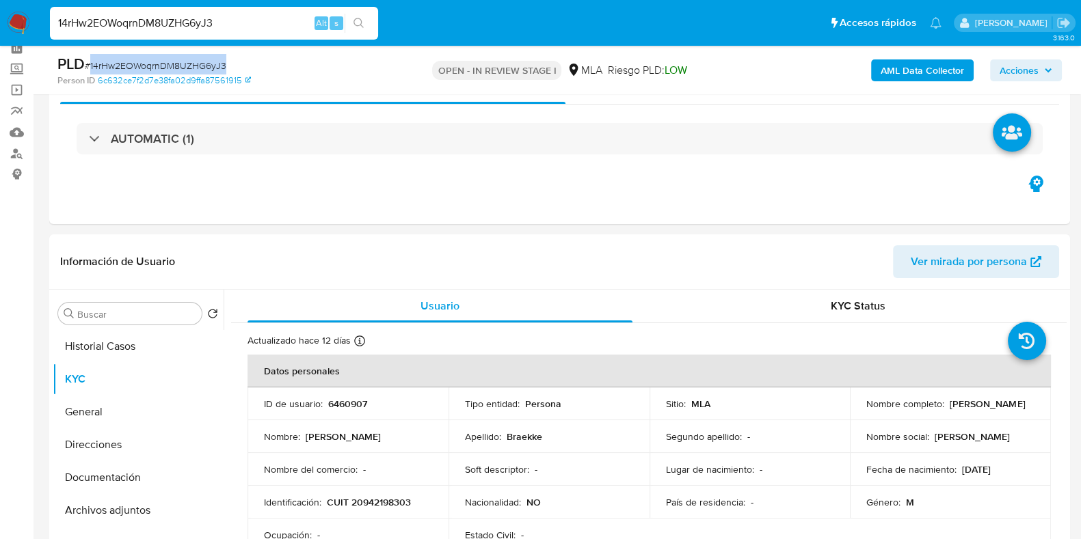
copy span "14rHw2EOWoqrnDM8UZHG6yJ3"
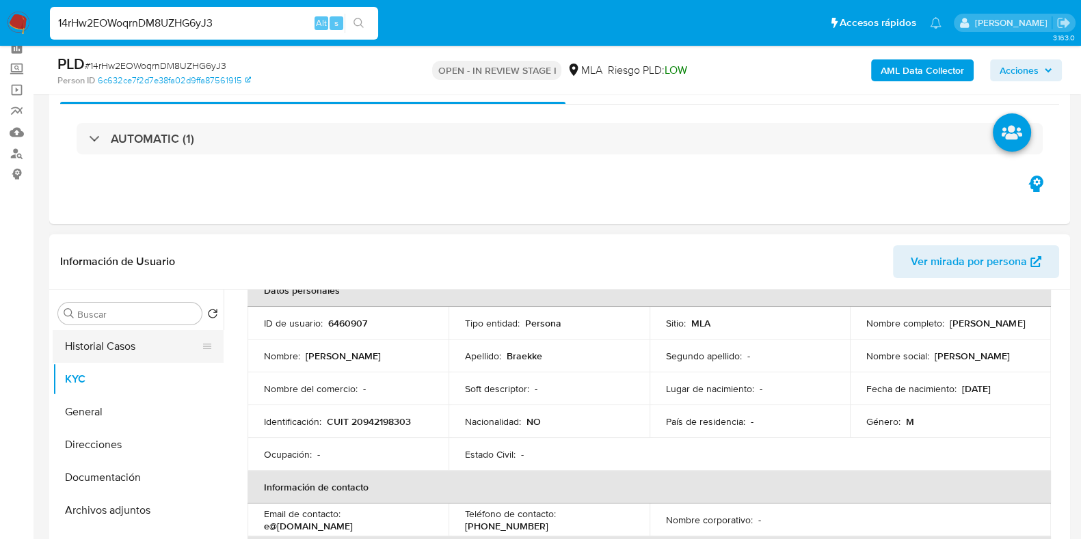
scroll to position [170, 0]
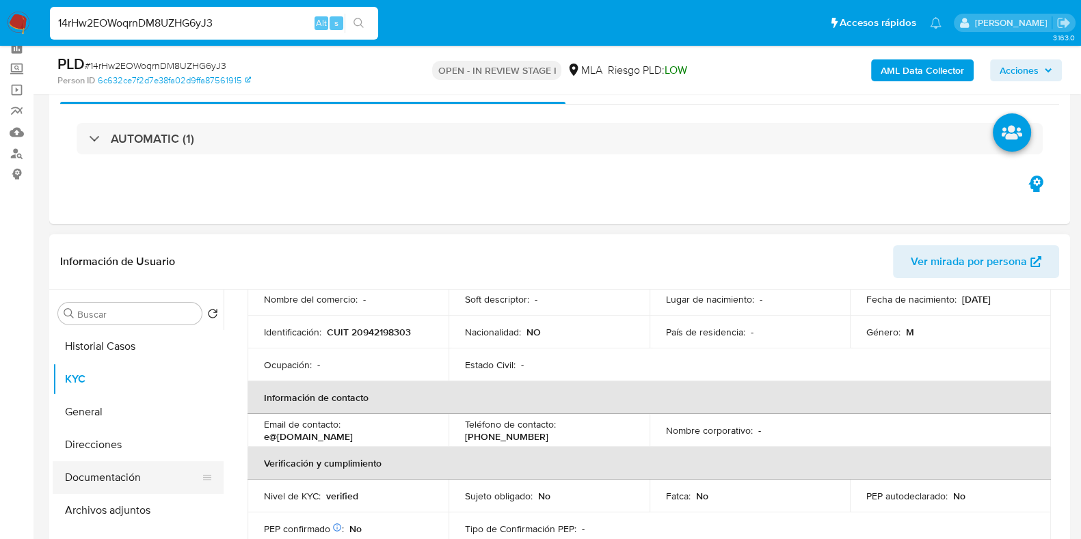
click at [126, 467] on button "Documentación" at bounding box center [133, 477] width 160 height 33
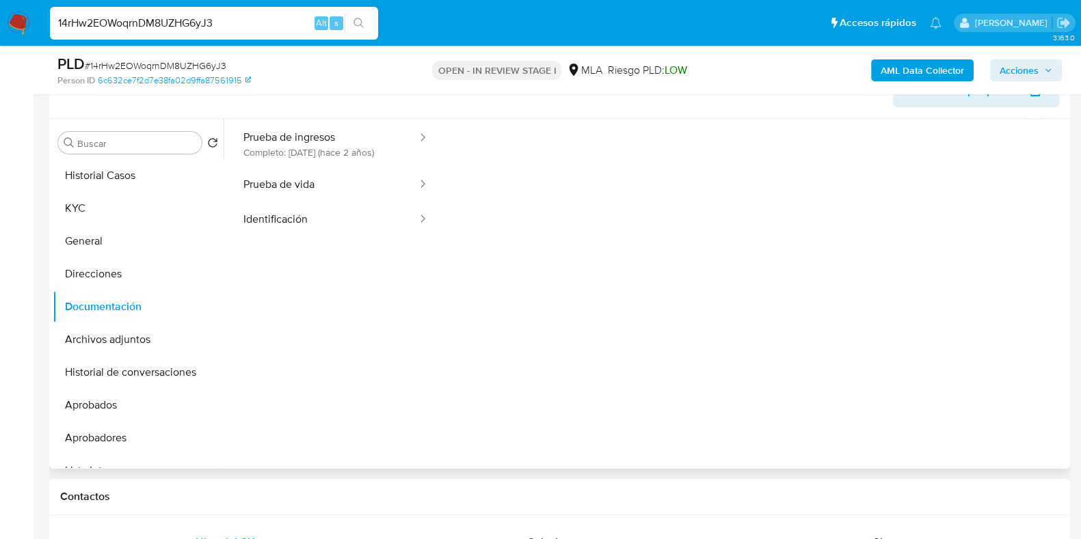
scroll to position [111, 0]
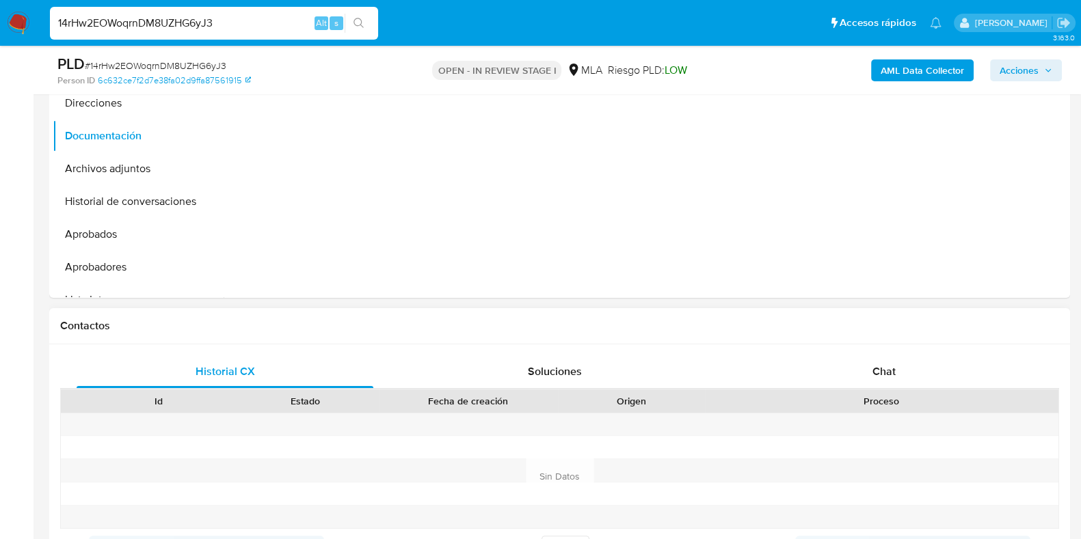
click at [870, 402] on div "Proceso" at bounding box center [881, 401] width 334 height 14
click at [872, 385] on div "Chat" at bounding box center [884, 371] width 297 height 33
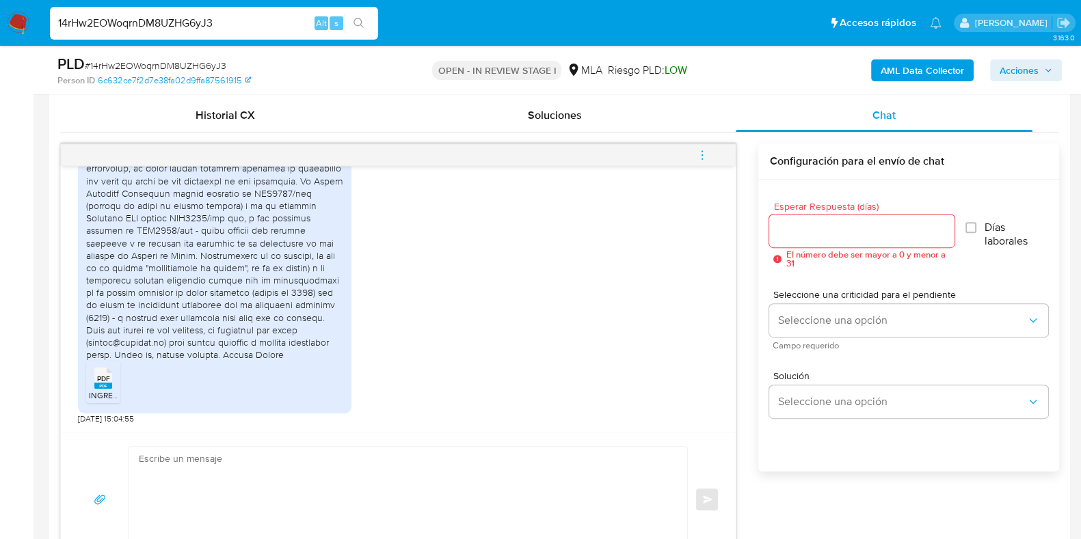
scroll to position [870, 0]
click at [103, 377] on span "PDF" at bounding box center [103, 379] width 13 height 9
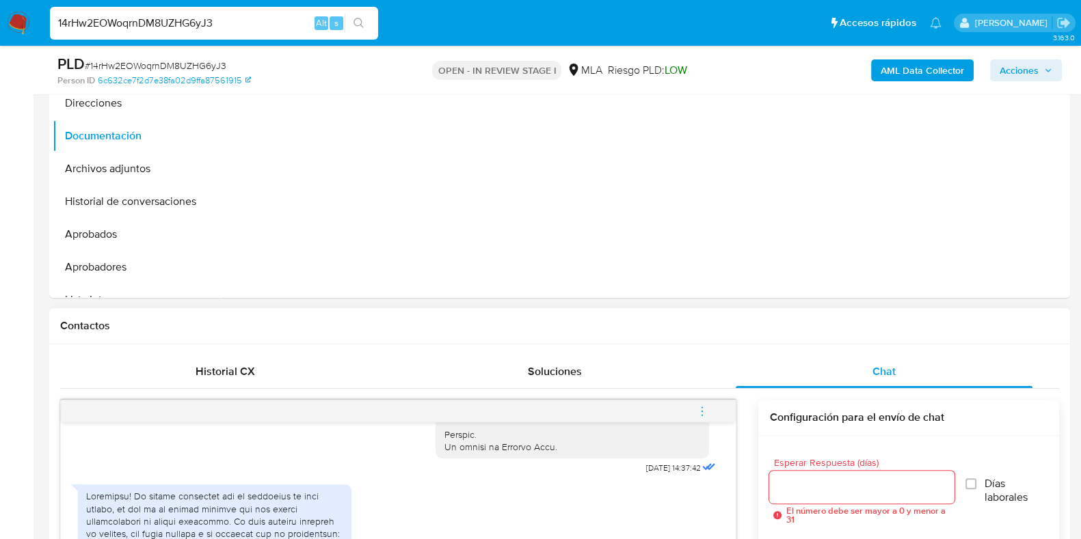
scroll to position [321, 0]
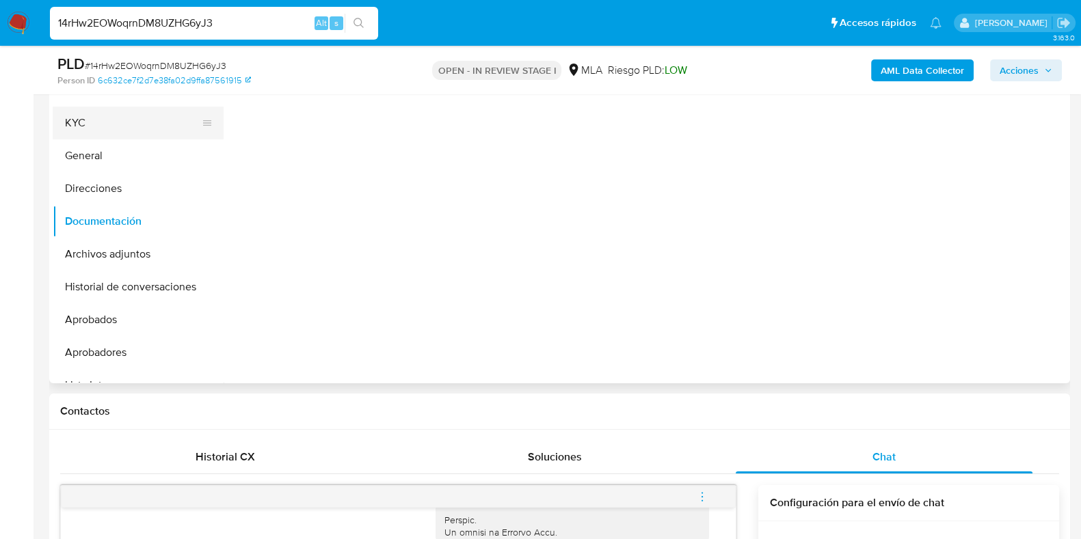
click at [100, 120] on button "KYC" at bounding box center [133, 123] width 160 height 33
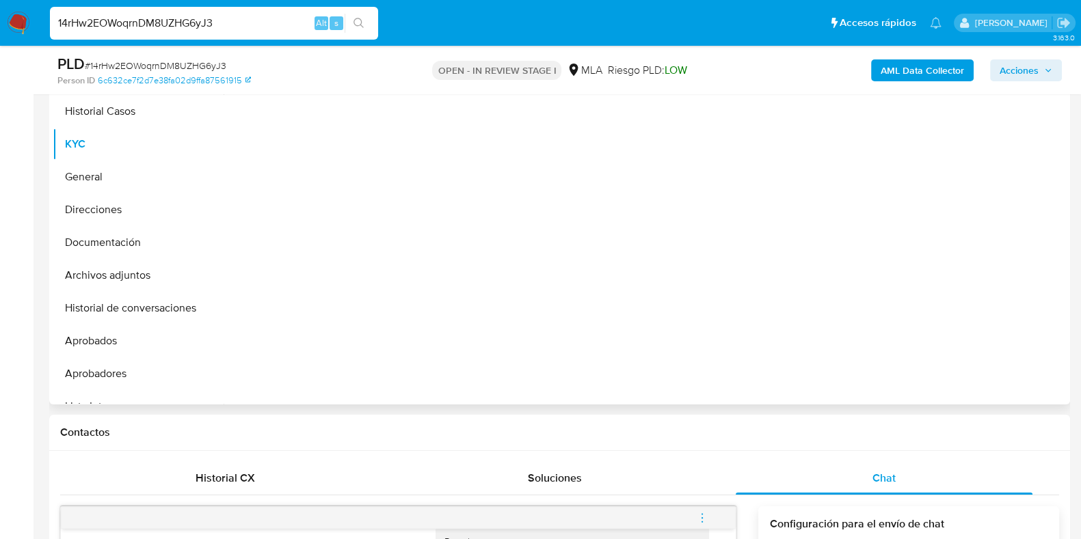
scroll to position [236, 0]
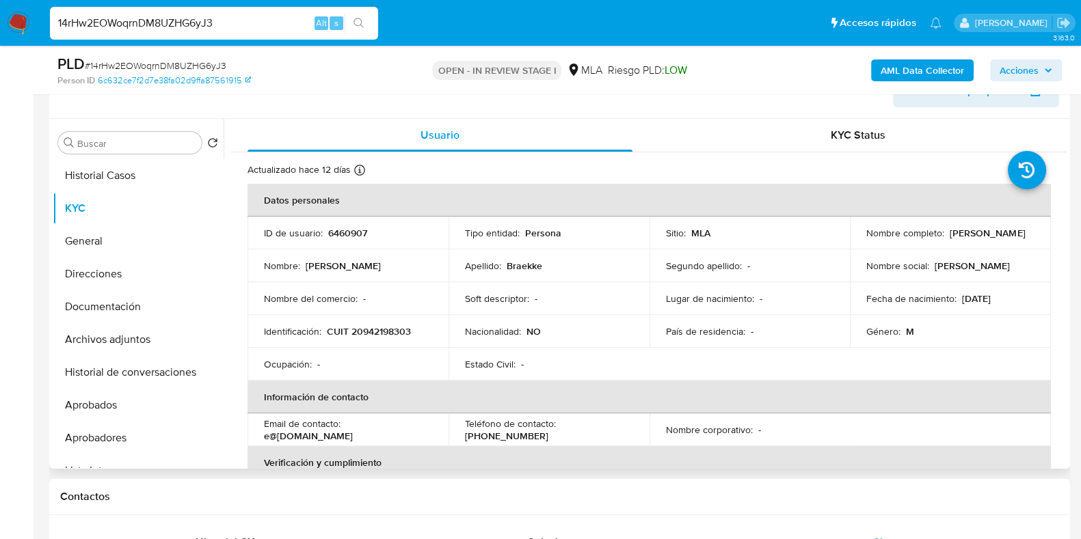
click at [370, 329] on p "CUIT 20942198303" at bounding box center [369, 331] width 84 height 12
copy p "20942198303"
click at [340, 232] on p "6460907" at bounding box center [347, 233] width 39 height 12
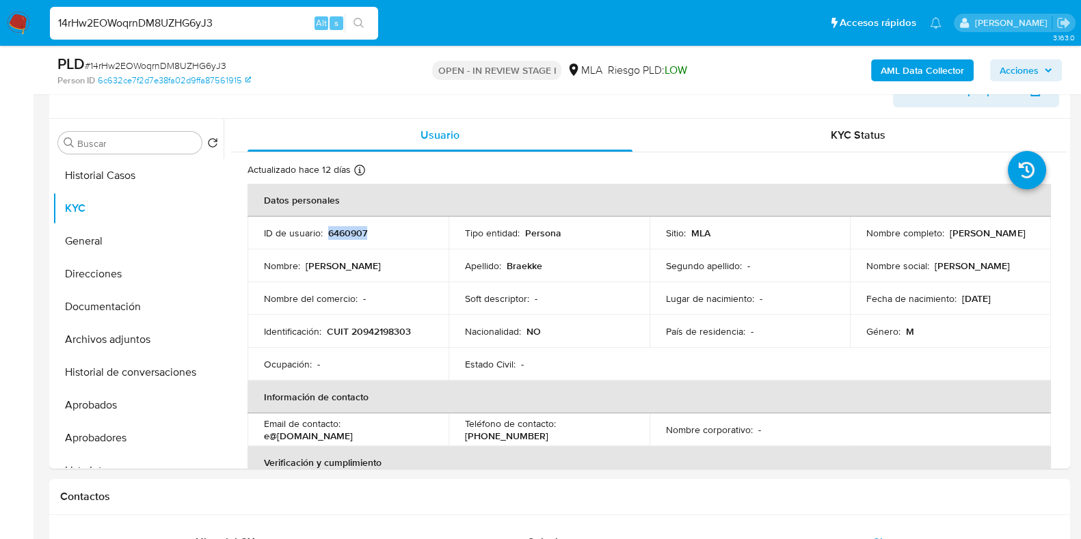
copy p "6460907"
click at [400, 329] on p "CUIT 20942198303" at bounding box center [369, 331] width 84 height 12
copy p "20942198303"
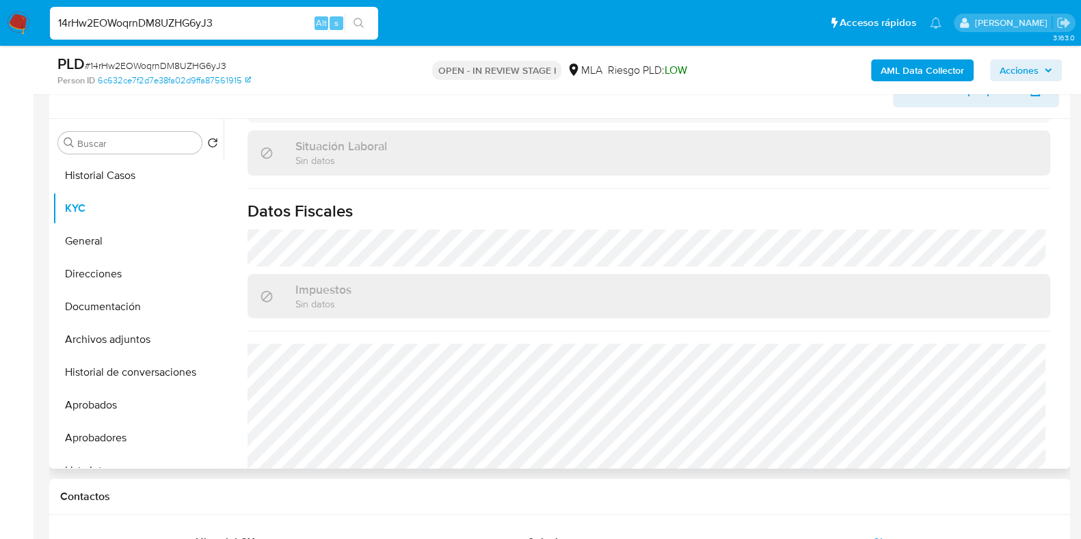
scroll to position [741, 0]
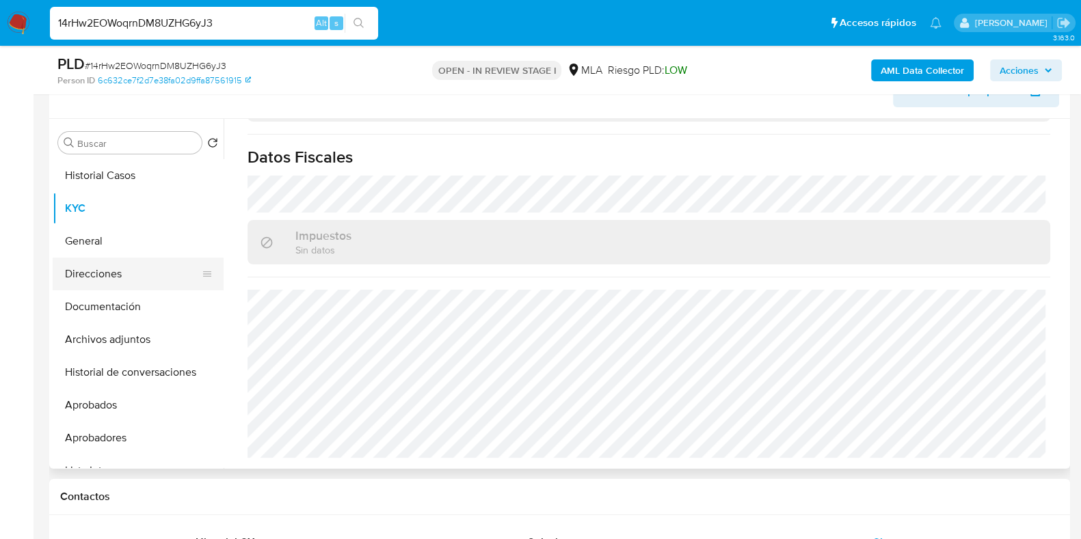
click at [120, 278] on button "Direcciones" at bounding box center [133, 274] width 160 height 33
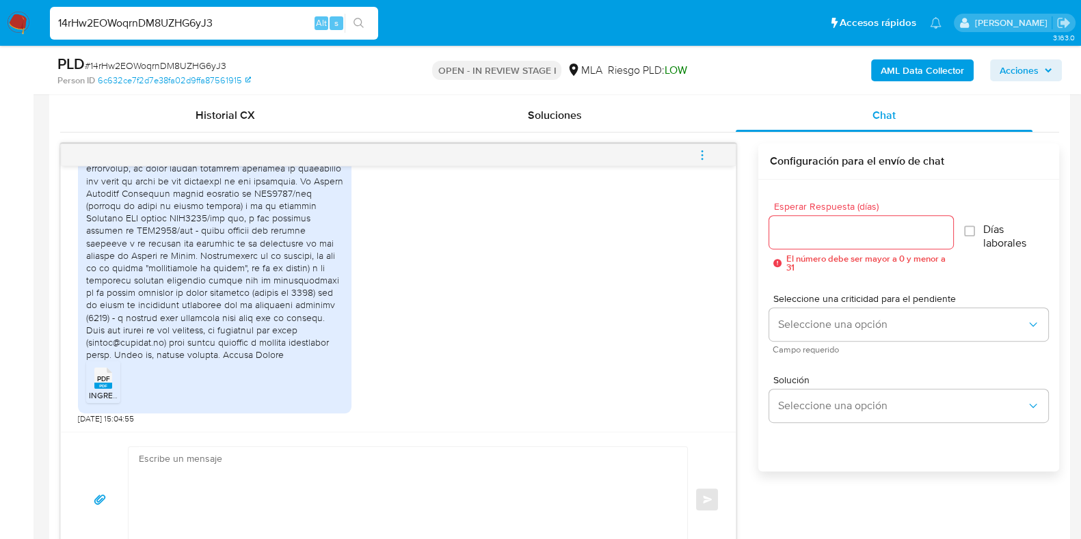
scroll to position [870, 0]
click at [181, 21] on input "14rHw2EOWoqrnDM8UZHG6yJ3" at bounding box center [214, 23] width 328 height 18
paste input "T7kZDkTMjwtUKdJjYVpblh3Q"
type input "T7kZDkTMjwtUKdJjYVpblh3Q"
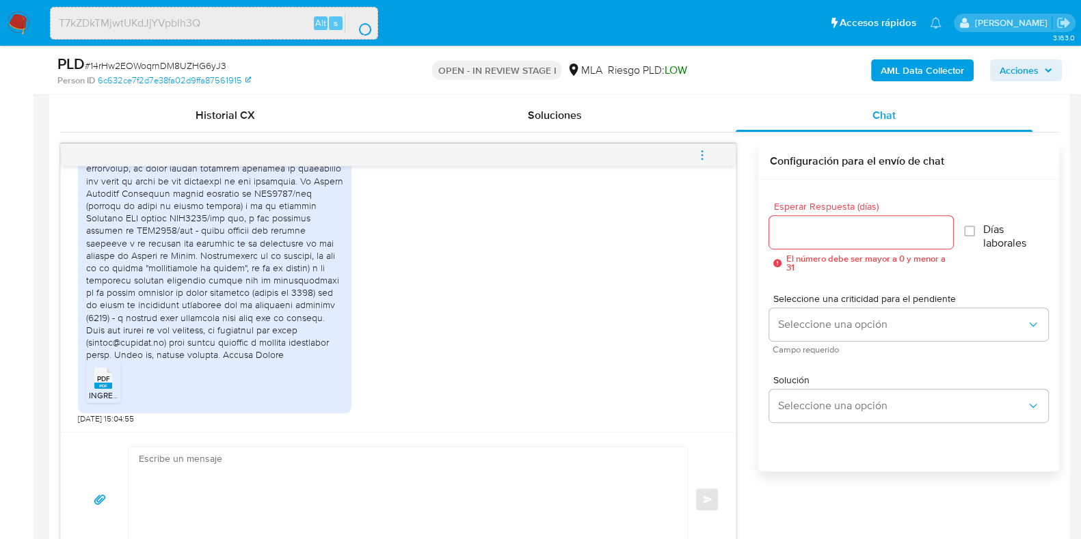
click at [203, 535] on textarea at bounding box center [404, 499] width 531 height 105
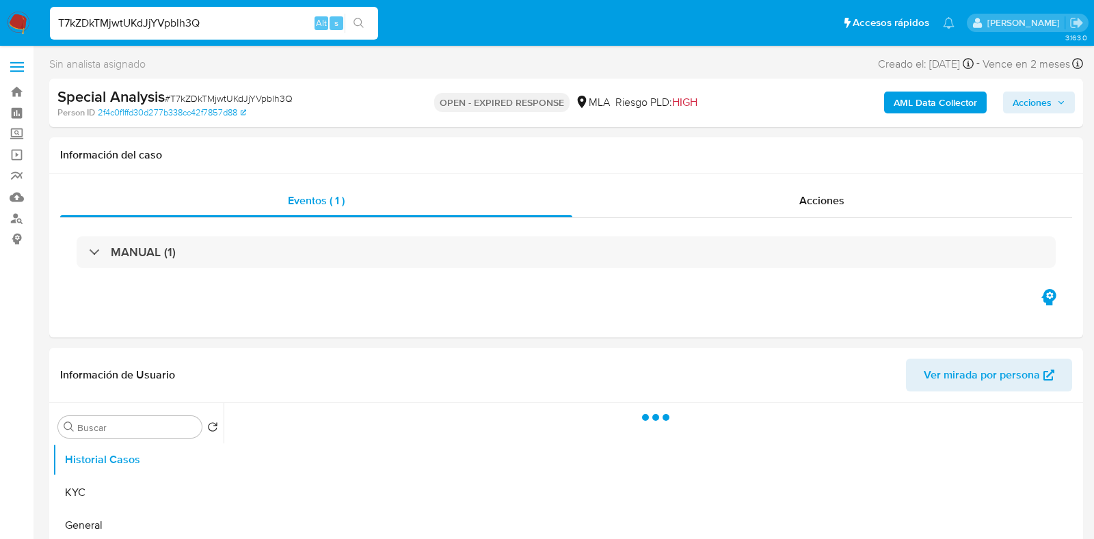
select select "10"
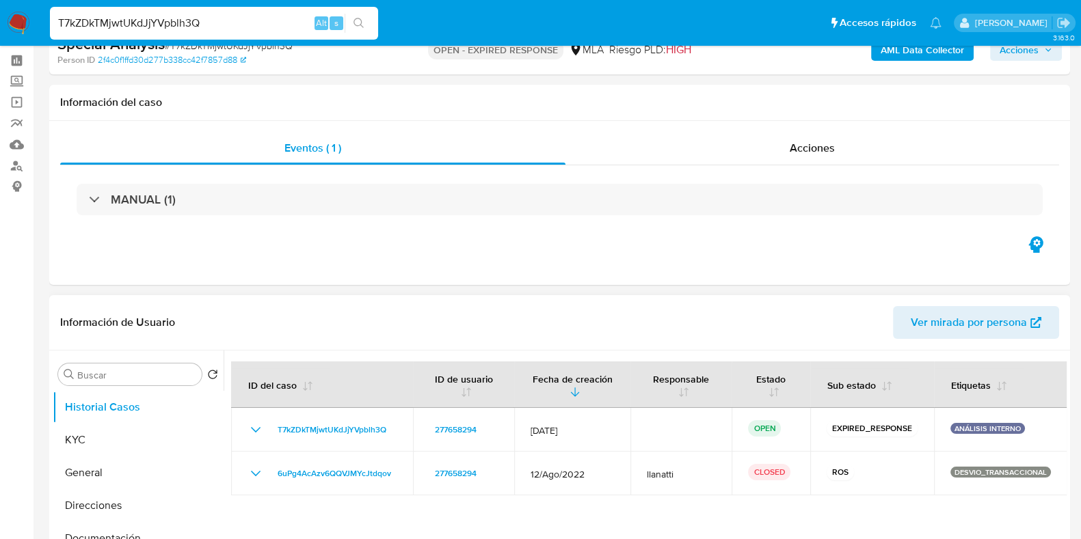
scroll to position [170, 0]
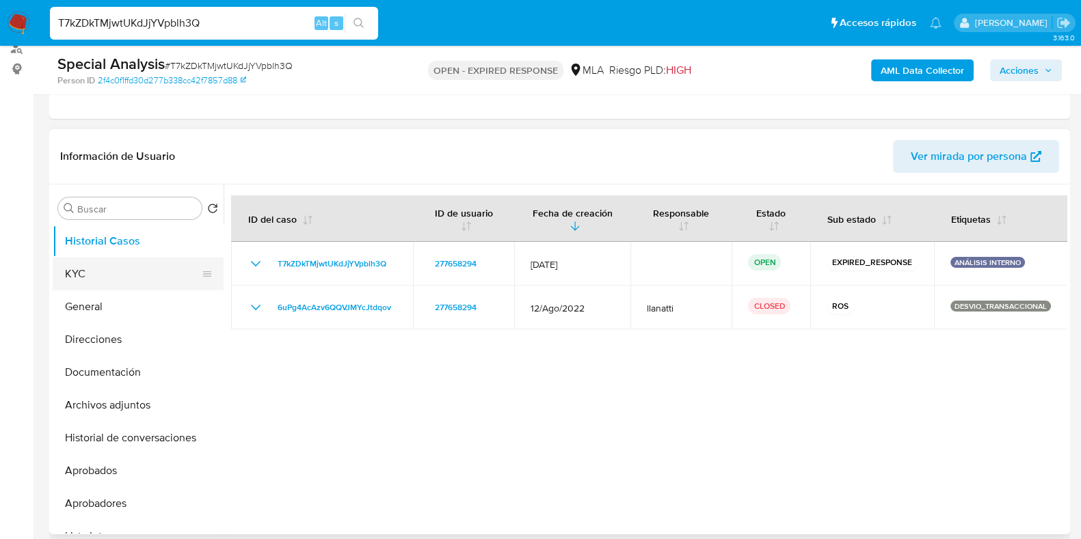
click at [141, 291] on button "General" at bounding box center [138, 307] width 171 height 33
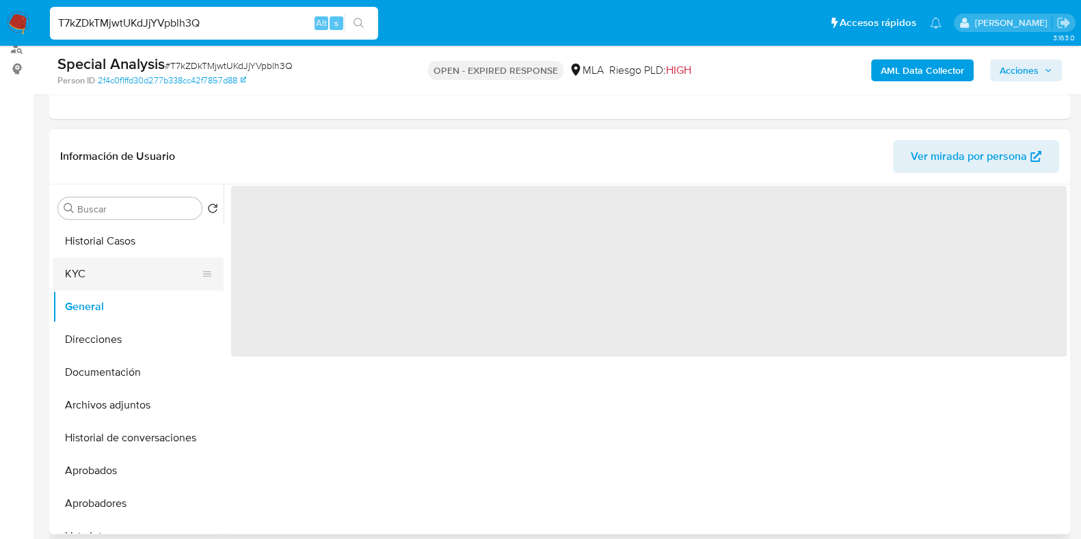
click at [136, 279] on button "KYC" at bounding box center [133, 274] width 160 height 33
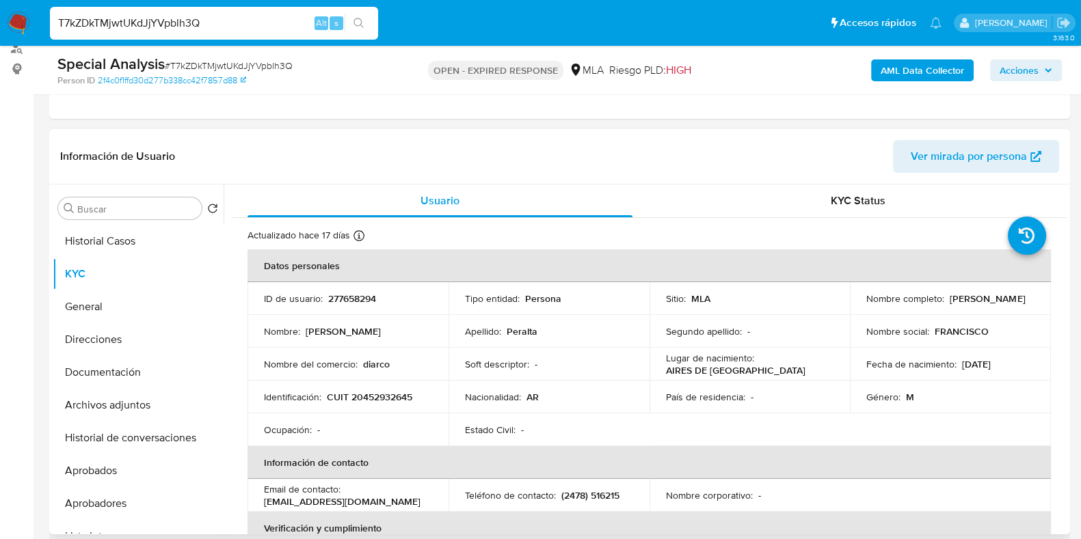
drag, startPoint x: 945, startPoint y: 297, endPoint x: 1025, endPoint y: 300, distance: 80.0
click at [1025, 300] on div "Nombre completo : Francisco Peralta" at bounding box center [950, 299] width 168 height 12
copy p "Francisco Peralta"
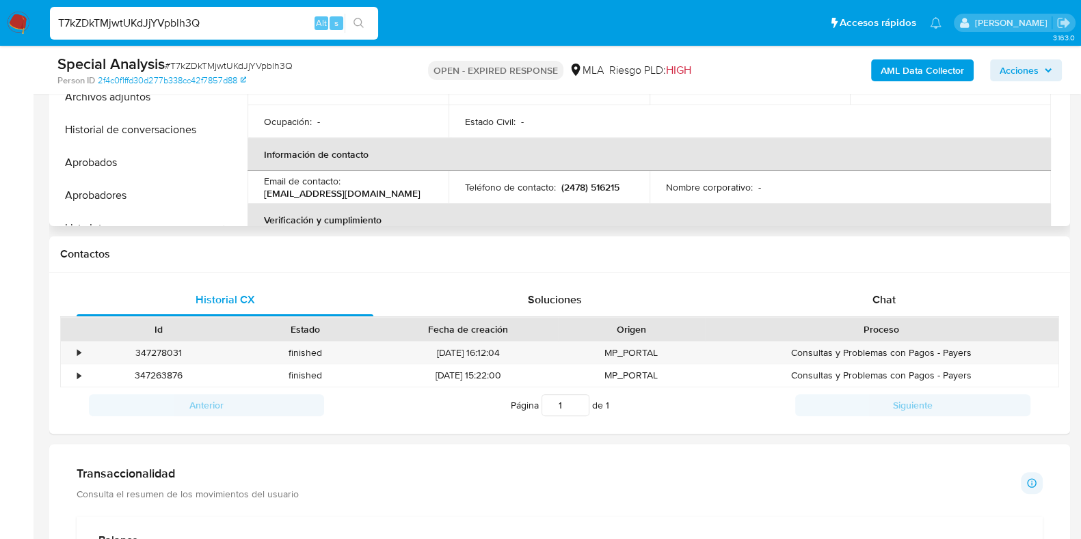
scroll to position [257, 0]
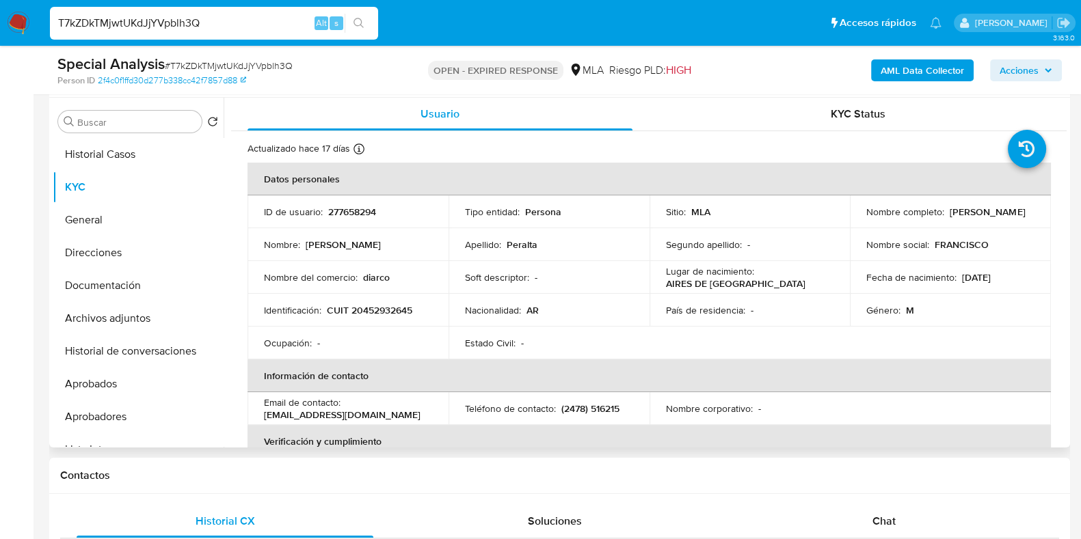
click at [340, 211] on p "277658294" at bounding box center [352, 212] width 48 height 12
drag, startPoint x: 340, startPoint y: 211, endPoint x: 543, endPoint y: 41, distance: 265.4
click at [340, 211] on p "277658294" at bounding box center [352, 212] width 48 height 12
copy p "277658294"
click at [228, 59] on span "# T7kZDkTMjwtUKdJjYVpblh3Q" at bounding box center [229, 66] width 128 height 14
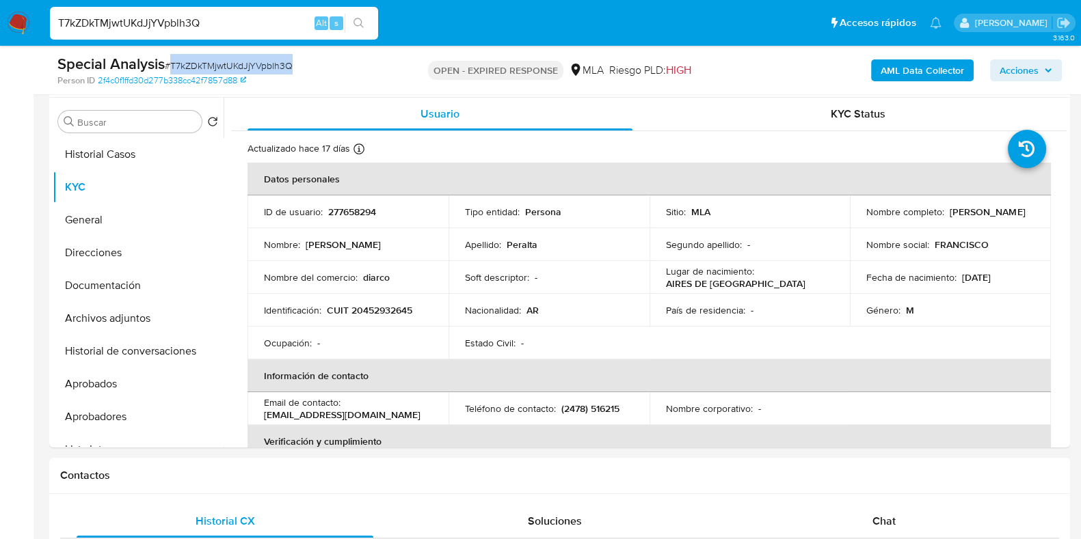
click at [228, 59] on span "# T7kZDkTMjwtUKdJjYVpblh3Q" at bounding box center [229, 66] width 128 height 14
copy span "T7kZDkTMjwtUKdJjYVpblh3Q"
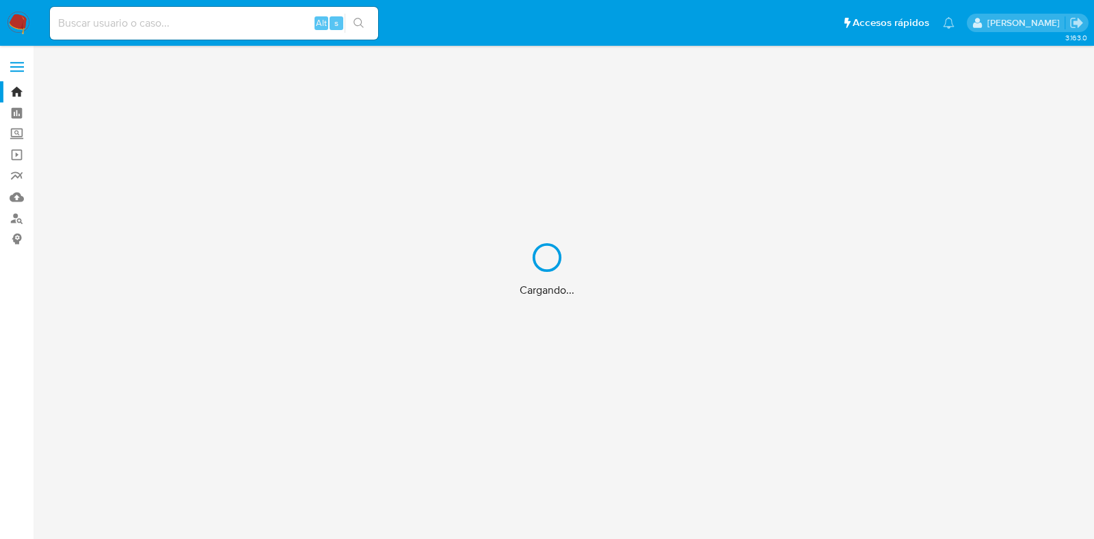
click at [181, 18] on div "Cargando..." at bounding box center [547, 269] width 1094 height 539
click at [185, 22] on div "Cargando..." at bounding box center [547, 269] width 1094 height 539
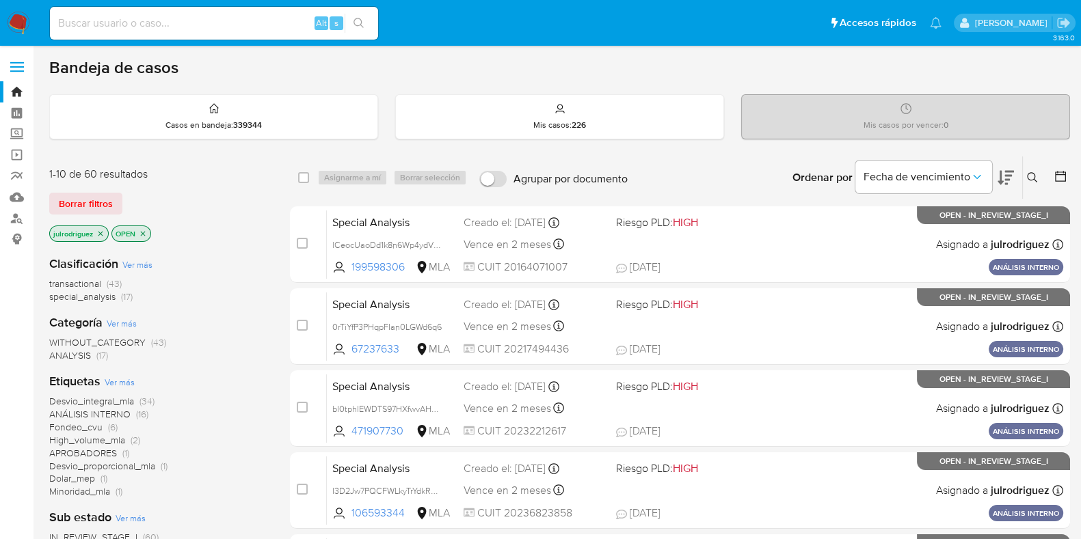
click at [191, 25] on input at bounding box center [214, 23] width 328 height 18
paste input "f8ReU7xdT9iE1CAvlLKE9cXY"
type input "f8ReU7xdT9iE1CAvlLKE9cXY"
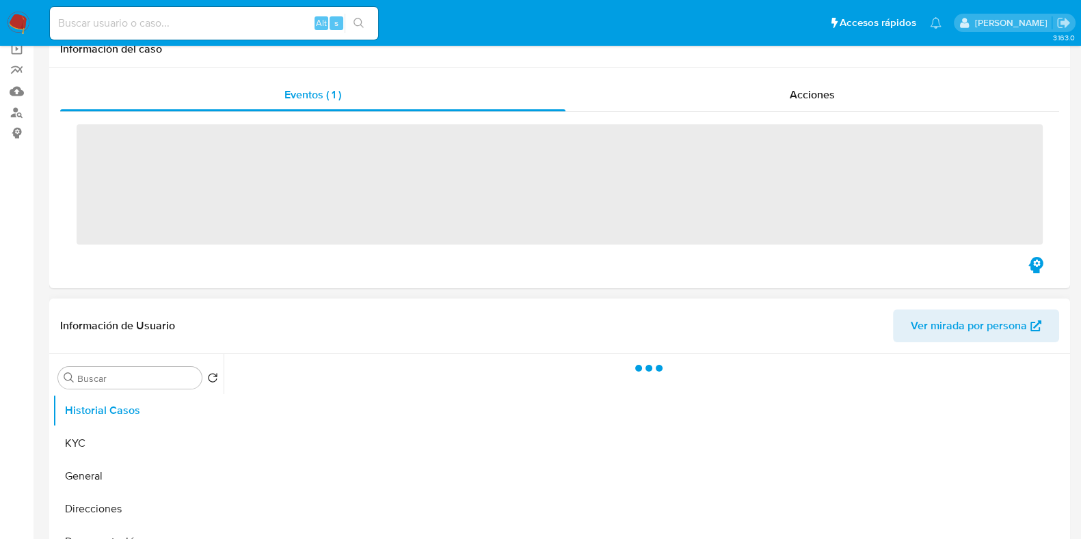
scroll to position [256, 0]
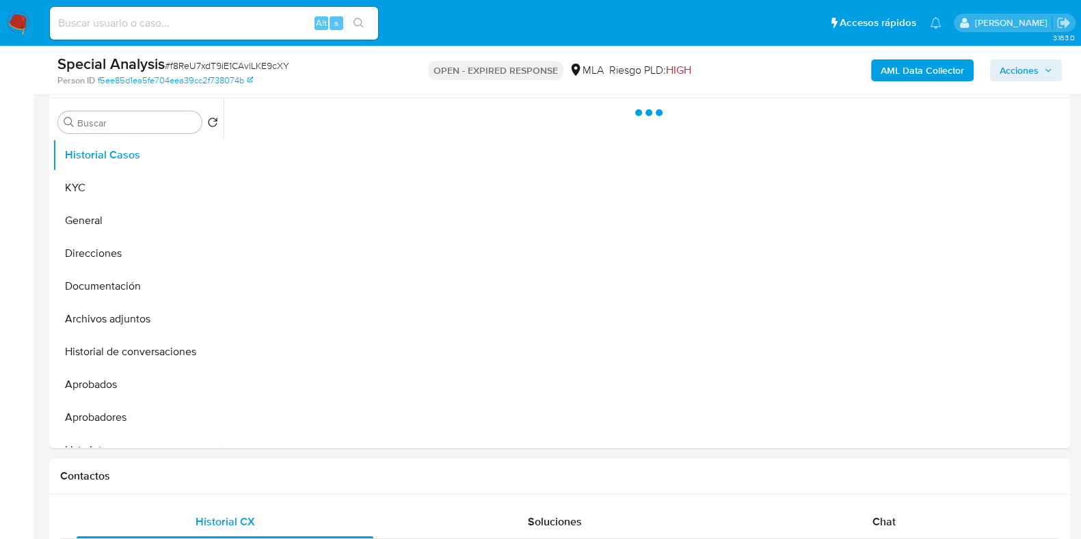
select select "10"
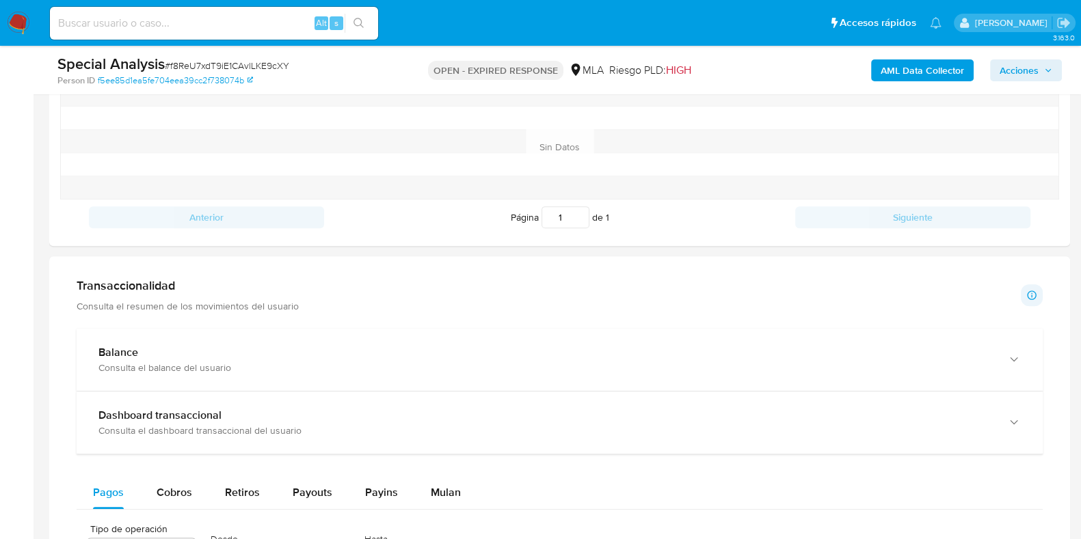
scroll to position [940, 0]
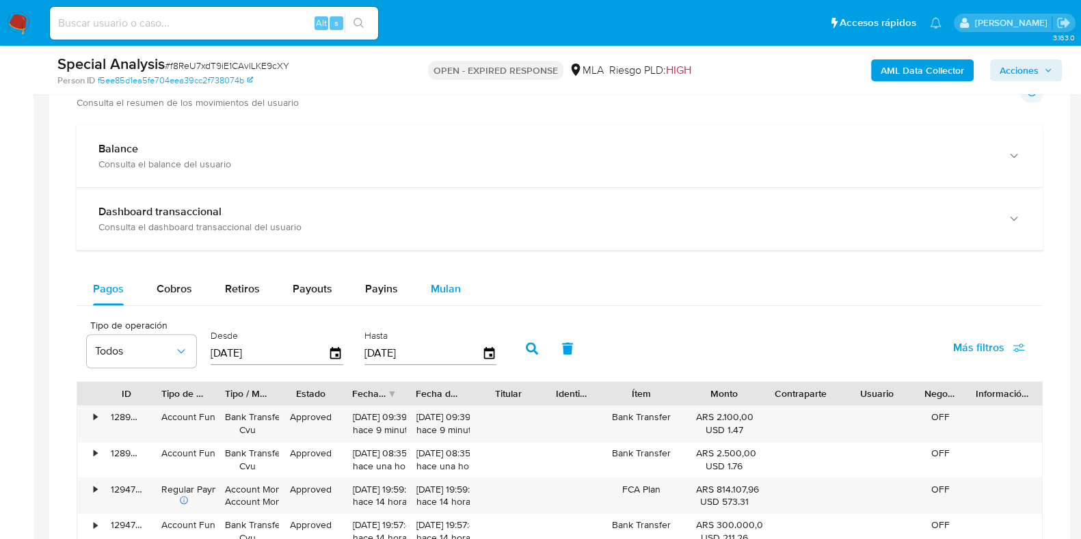
click at [434, 302] on div "Mulan" at bounding box center [446, 289] width 30 height 33
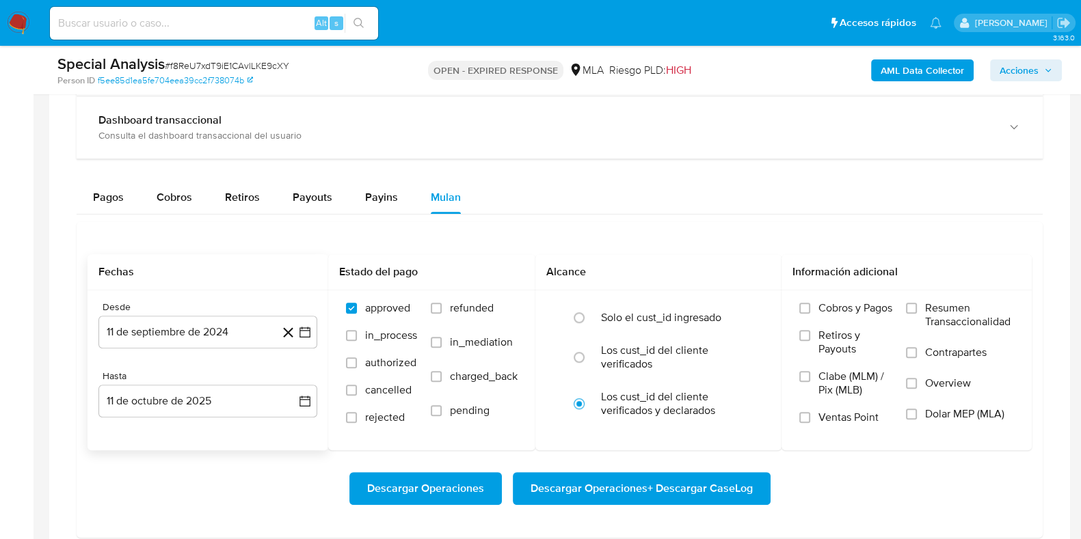
scroll to position [1110, 0]
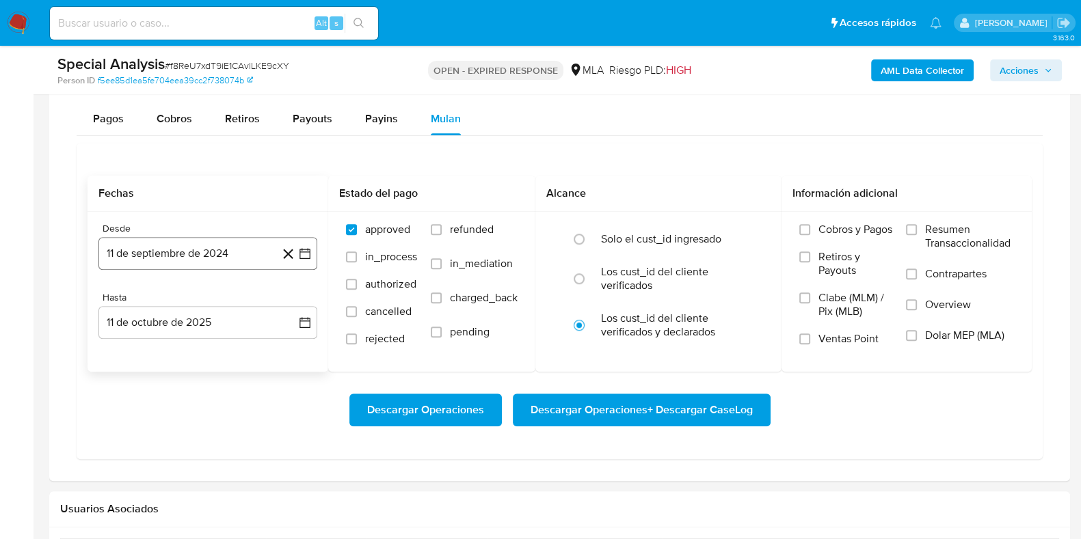
click at [212, 243] on button "11 de septiembre de 2024" at bounding box center [207, 253] width 219 height 33
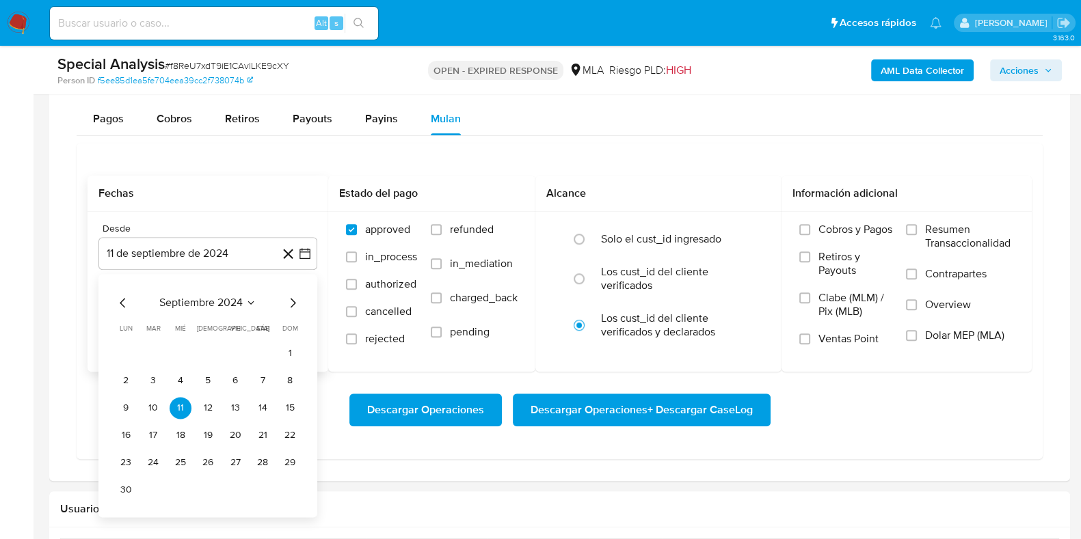
click at [195, 296] on span "septiembre 2024" at bounding box center [200, 303] width 83 height 14
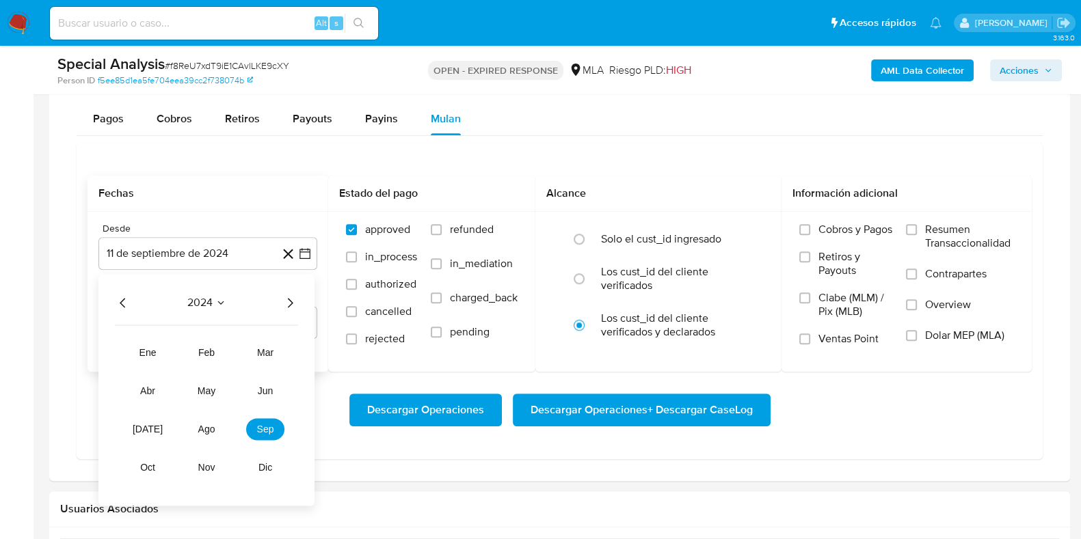
click at [286, 301] on icon "Año siguiente" at bounding box center [290, 303] width 16 height 16
click at [215, 375] on tr "ene feb mar abr may jun jul ago sep oct nov dic" at bounding box center [207, 410] width 156 height 137
click at [211, 381] on button "may" at bounding box center [206, 391] width 38 height 22
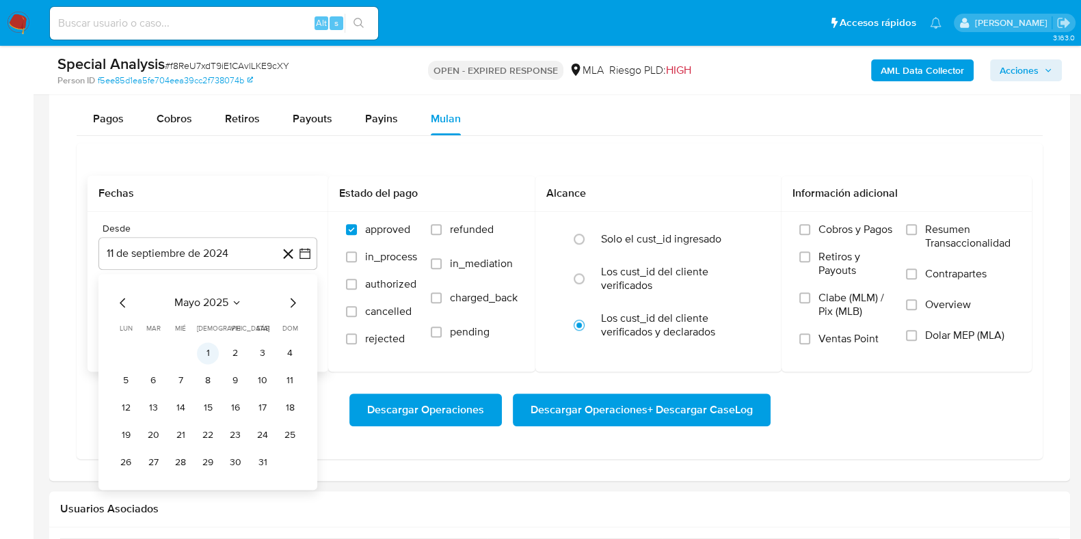
click at [213, 347] on button "1" at bounding box center [208, 353] width 22 height 22
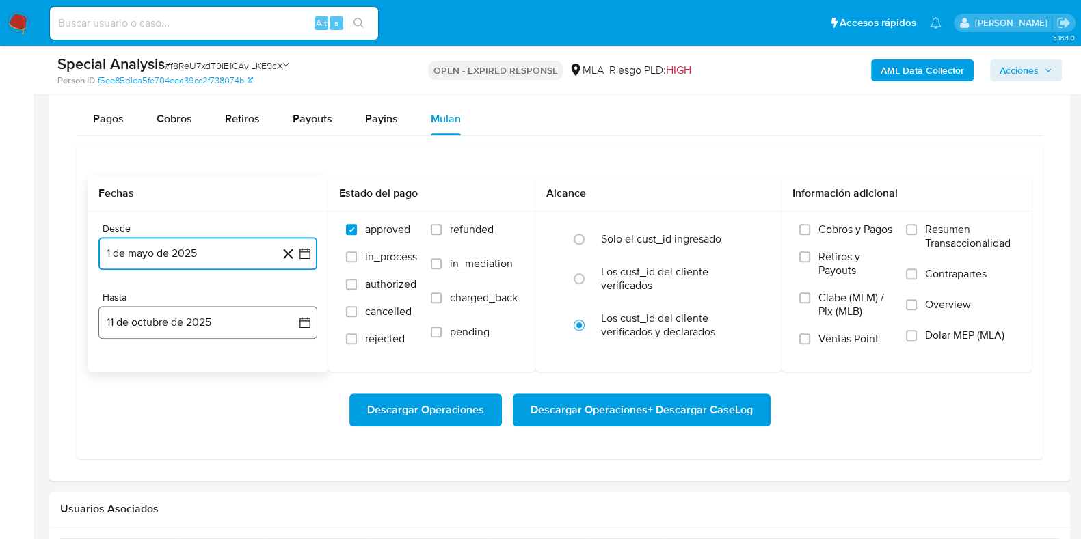
click at [215, 316] on button "11 de octubre de 2025" at bounding box center [207, 322] width 219 height 33
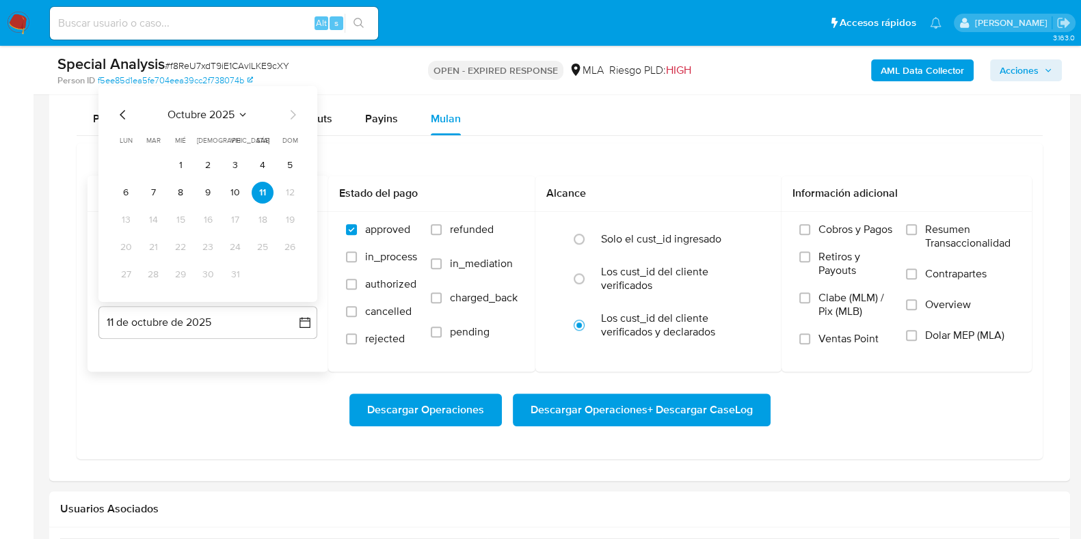
click at [122, 125] on div "octubre 2025 octubre 2025 lun lunes mar martes mié miércoles jue jueves vie vie…" at bounding box center [208, 196] width 186 height 179
click at [122, 121] on div "octubre 2025 octubre 2025 lun lunes mar martes mié miércoles jue jueves vie vie…" at bounding box center [208, 196] width 186 height 179
click at [122, 117] on icon "Mes anterior" at bounding box center [123, 115] width 16 height 16
click at [125, 112] on icon "Mes anterior" at bounding box center [123, 115] width 16 height 16
click at [291, 268] on button "31" at bounding box center [290, 275] width 22 height 22
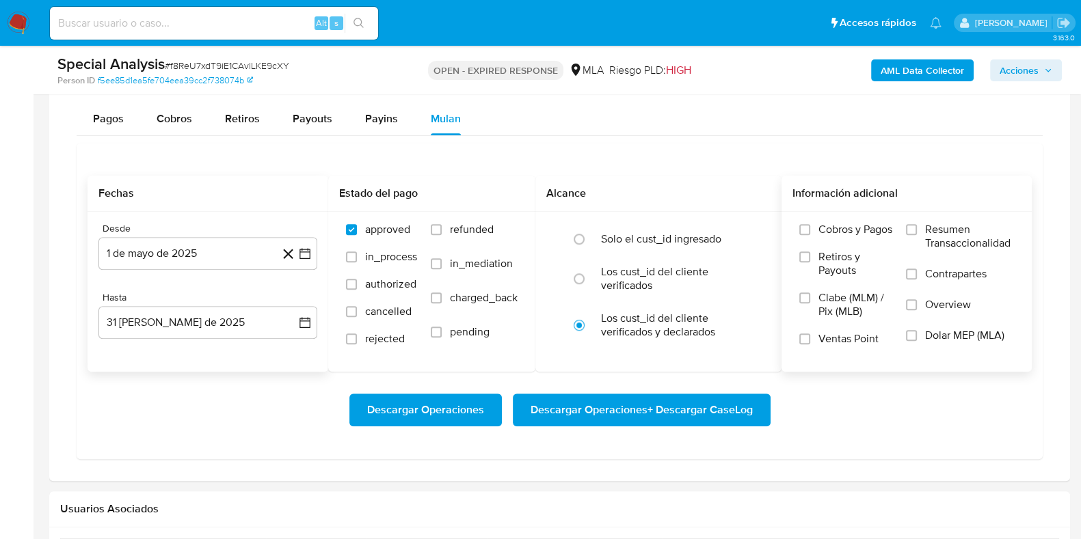
click at [944, 337] on span "Dolar MEP (MLA)" at bounding box center [964, 336] width 79 height 14
click at [917, 337] on input "Dolar MEP (MLA)" at bounding box center [911, 335] width 11 height 11
click at [666, 395] on span "Descargar Operaciones + Descargar CaseLog" at bounding box center [641, 410] width 222 height 30
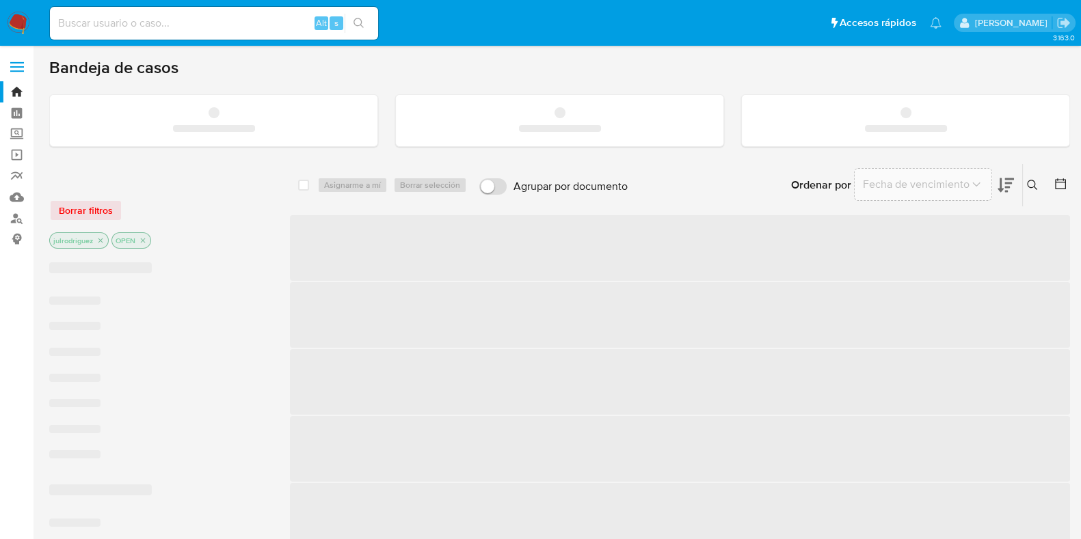
click at [256, 14] on input at bounding box center [214, 23] width 328 height 18
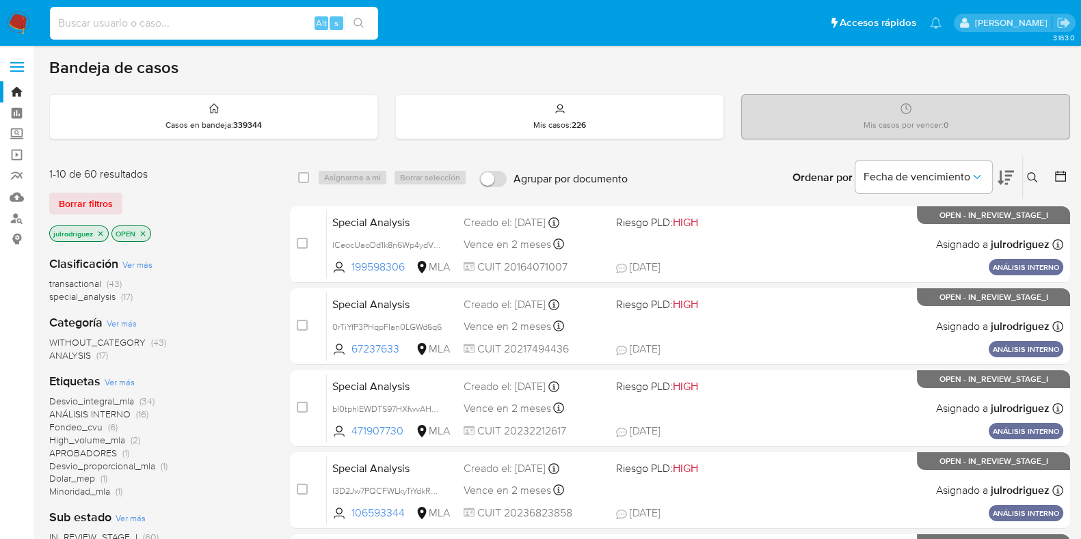
paste input "Bk18cjBQom2cZ54QiBNxXnbp"
type input "Bk18cjBQom2cZ54QiBNxXnbp"
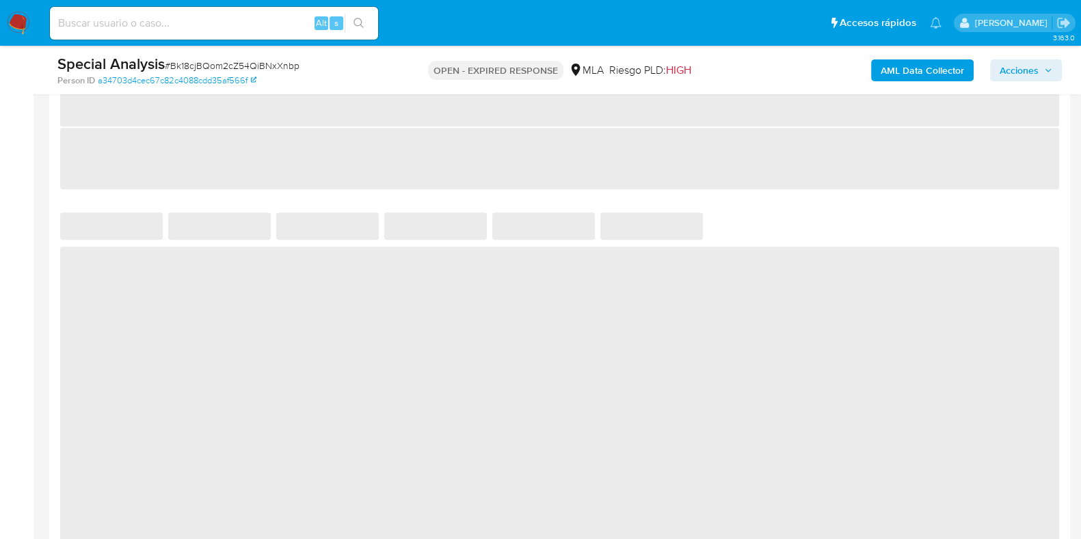
select select "10"
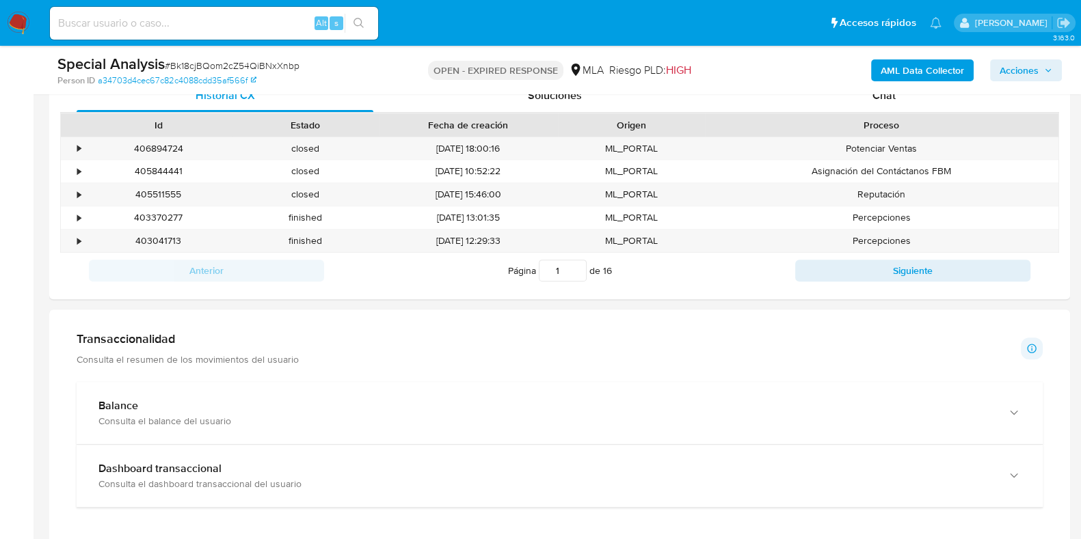
scroll to position [940, 0]
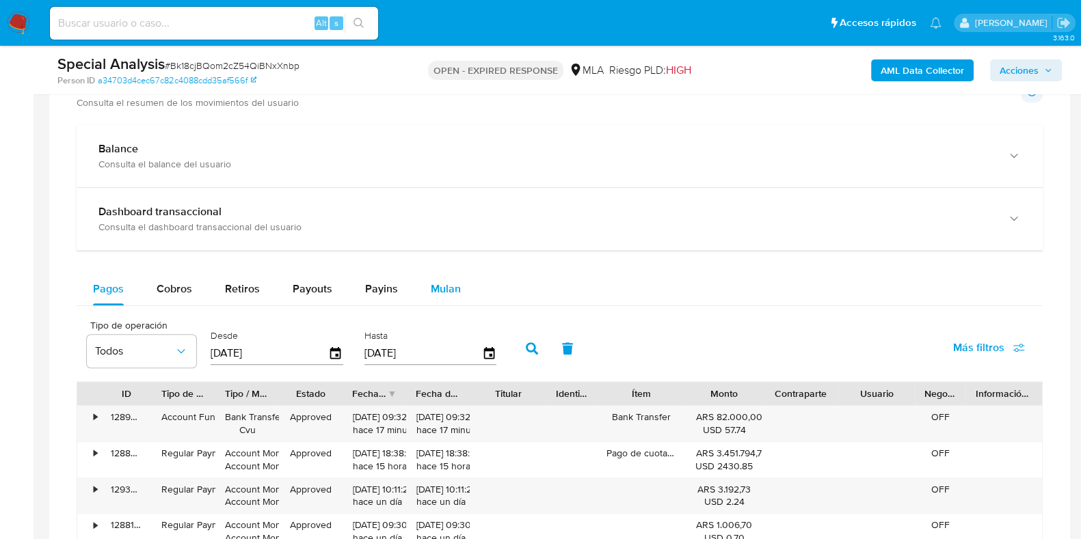
click at [431, 295] on div "Mulan" at bounding box center [446, 289] width 30 height 33
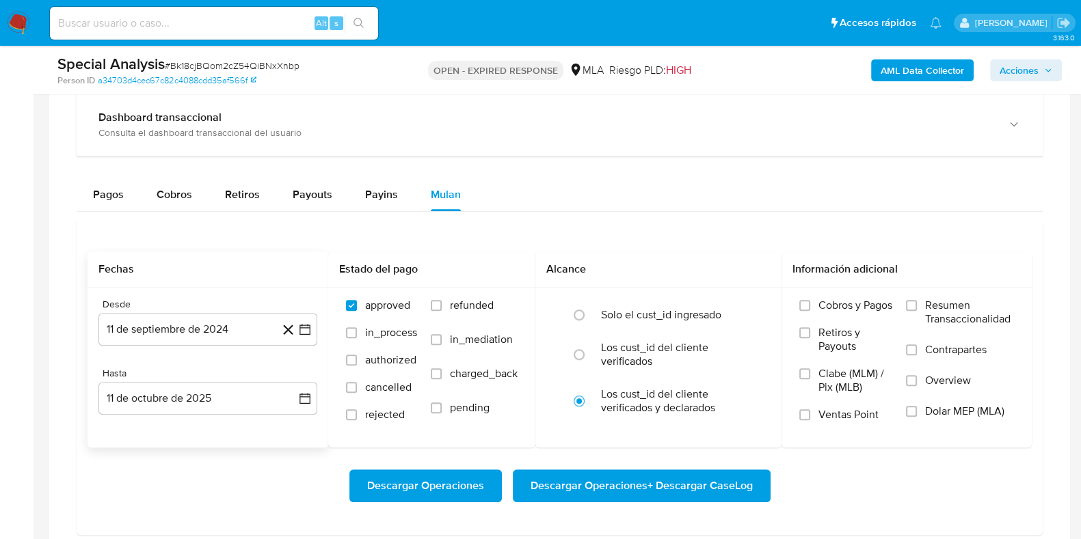
scroll to position [1110, 0]
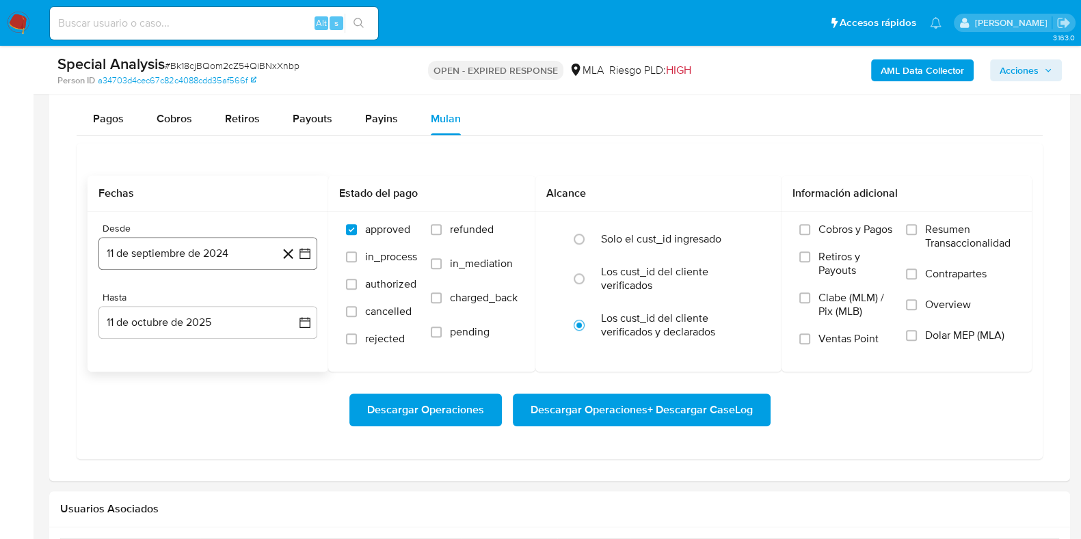
click at [200, 251] on button "11 de septiembre de 2024" at bounding box center [207, 253] width 219 height 33
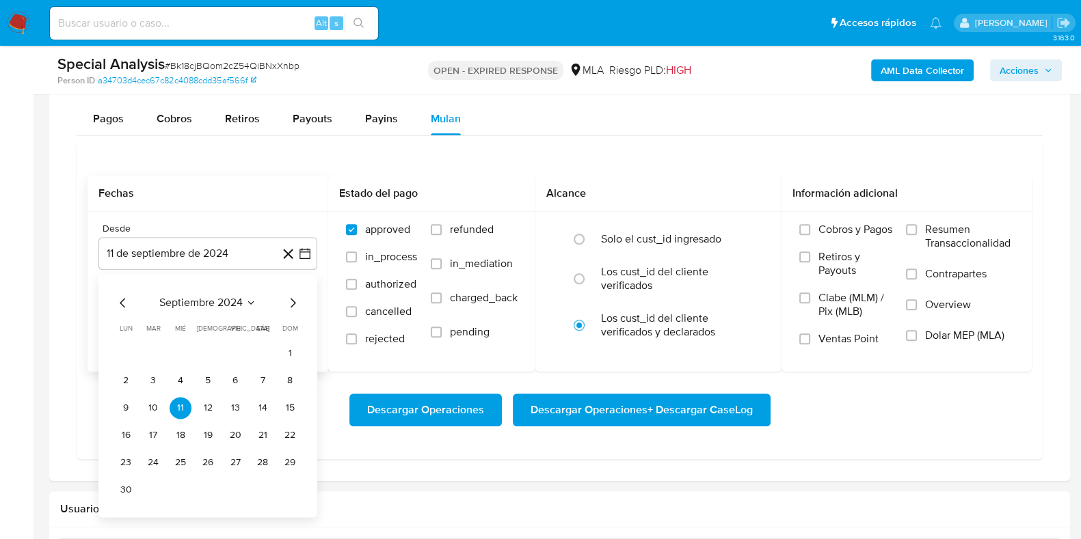
click at [206, 296] on span "septiembre 2024" at bounding box center [200, 303] width 83 height 14
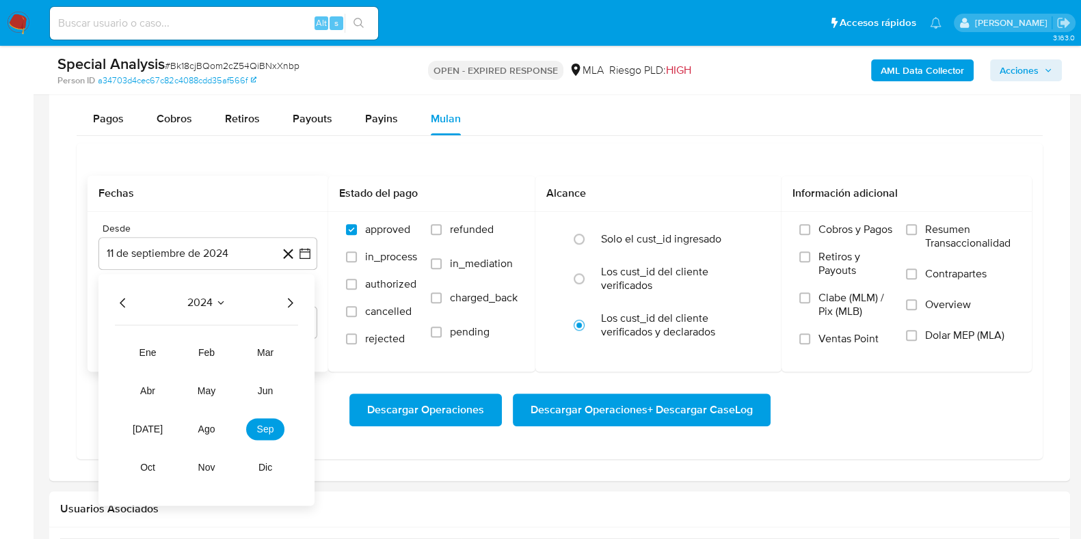
click at [293, 297] on icon "Año siguiente" at bounding box center [290, 303] width 16 height 16
click at [199, 394] on button "may" at bounding box center [206, 391] width 38 height 22
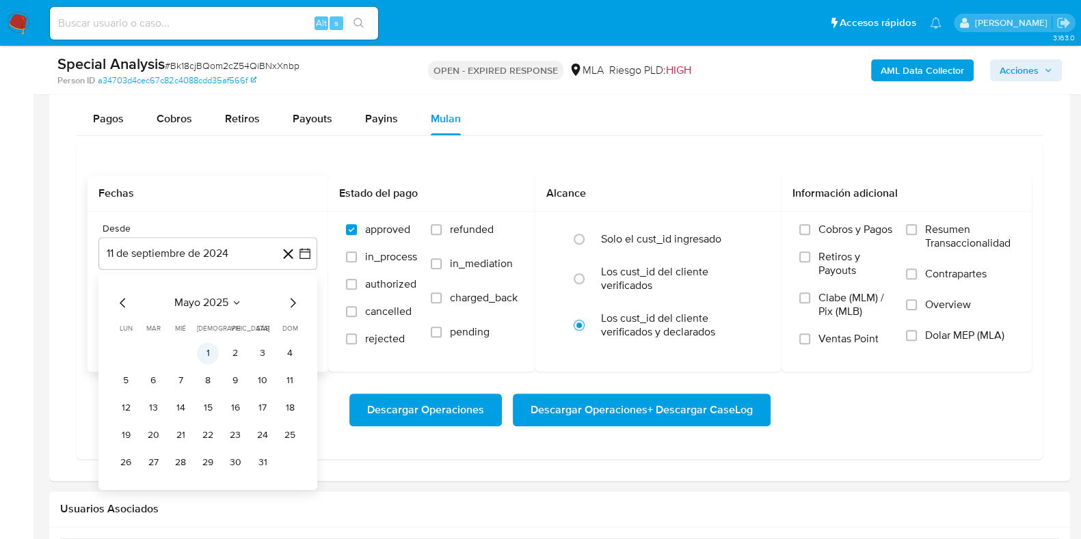
click at [207, 357] on button "1" at bounding box center [208, 353] width 22 height 22
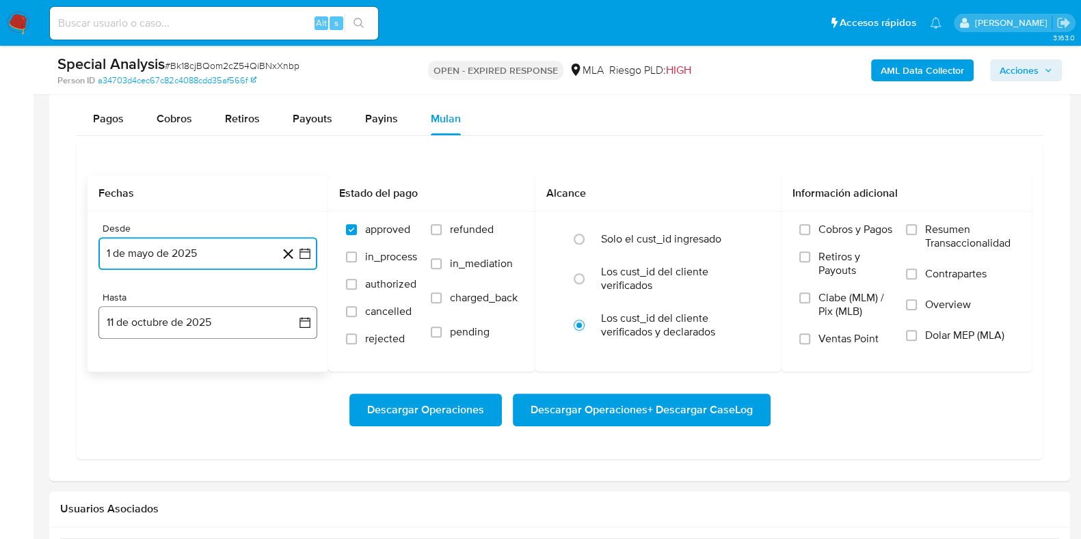
click at [178, 330] on button "11 de octubre de 2025" at bounding box center [207, 322] width 219 height 33
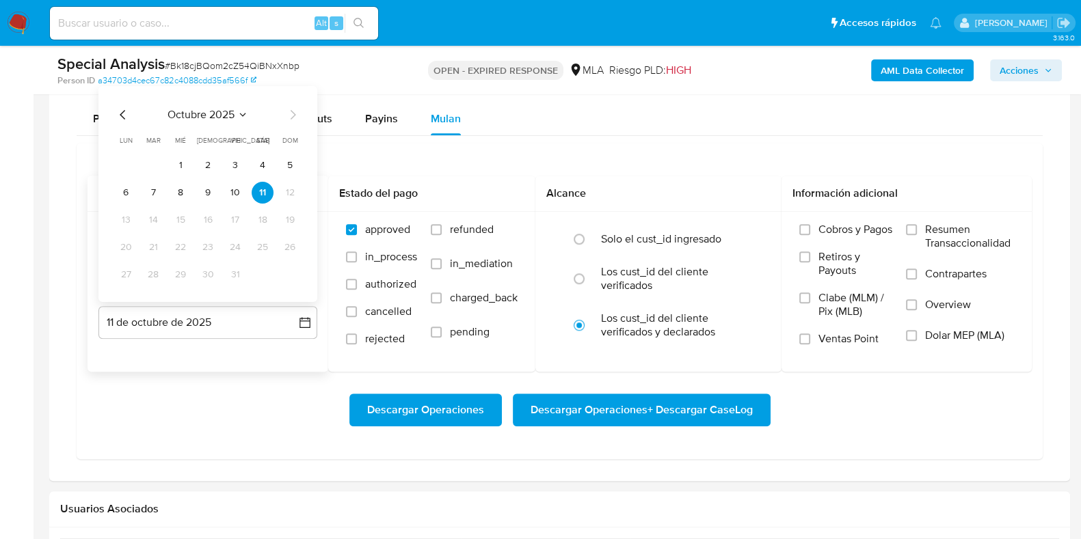
click at [116, 118] on icon "Mes anterior" at bounding box center [123, 115] width 16 height 16
click at [116, 114] on icon "Mes anterior" at bounding box center [123, 115] width 16 height 16
click at [287, 269] on button "31" at bounding box center [290, 275] width 22 height 22
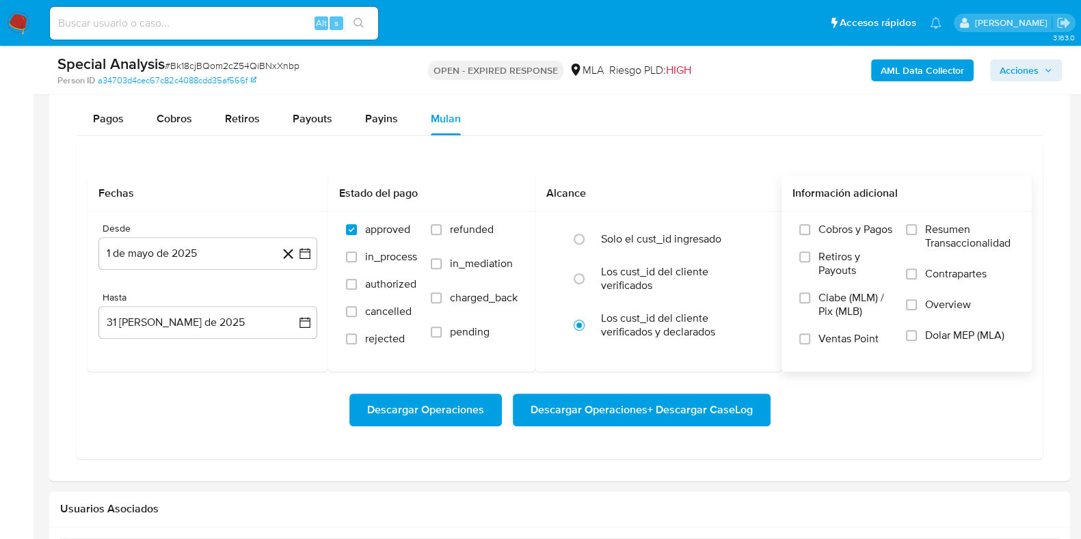
click at [917, 333] on label "Dolar MEP (MLA)" at bounding box center [960, 344] width 108 height 31
click at [917, 333] on input "Dolar MEP (MLA)" at bounding box center [911, 335] width 11 height 11
click at [638, 405] on span "Descargar Operaciones + Descargar CaseLog" at bounding box center [641, 410] width 222 height 30
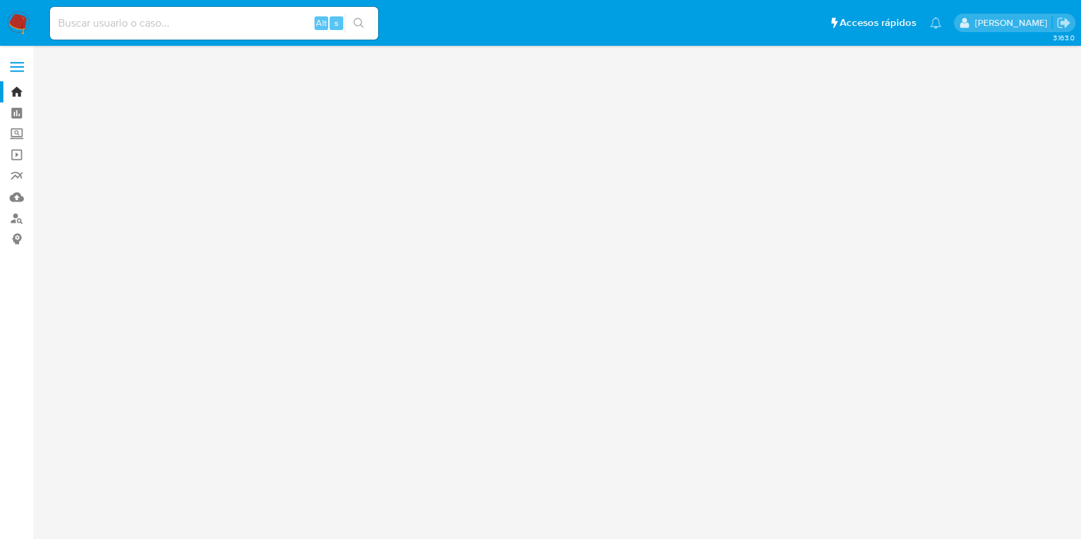
click at [256, 21] on input at bounding box center [214, 23] width 328 height 18
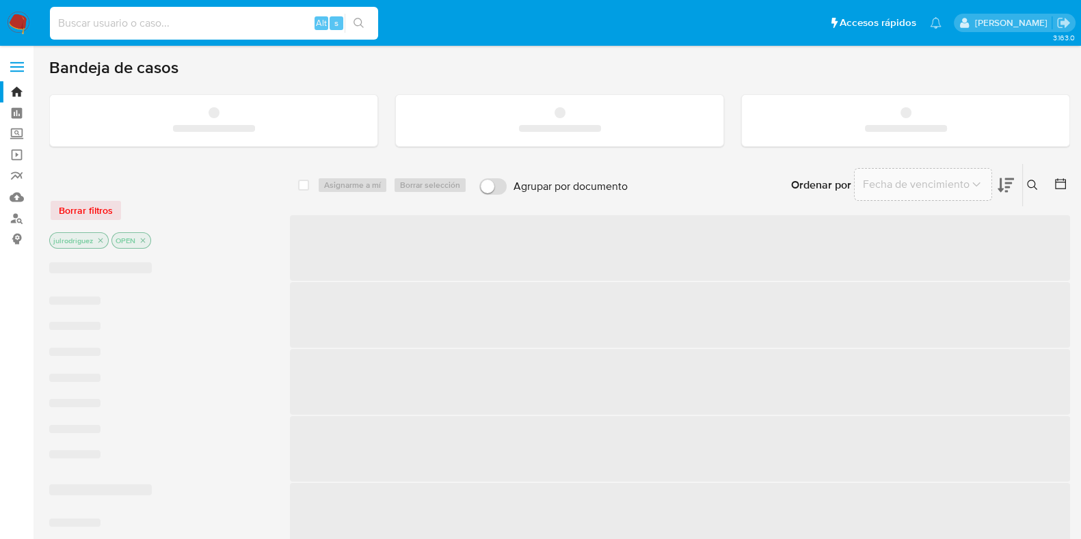
paste input "vQptd3UxEPaaaZGR0WJBRovt"
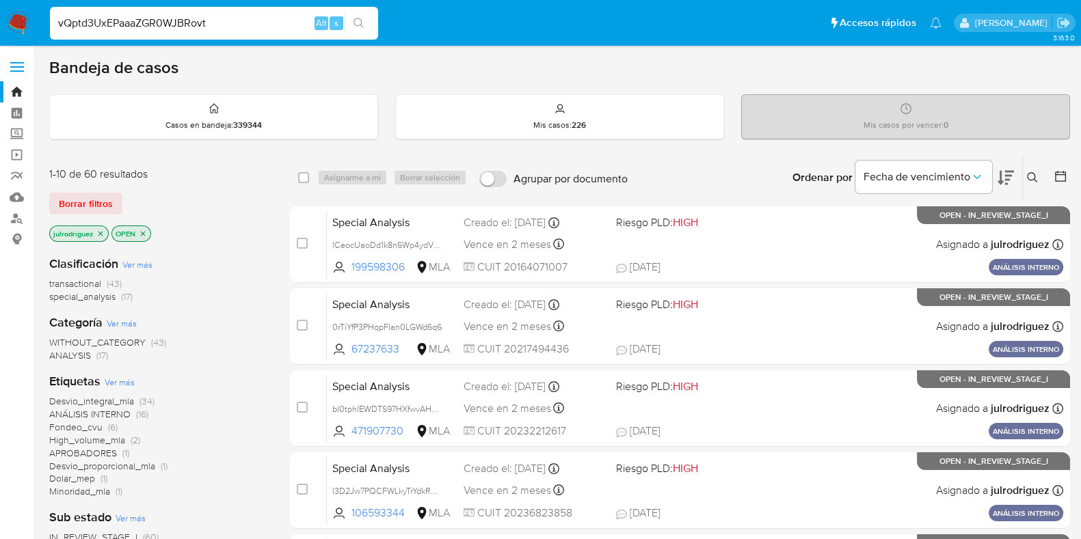
type input "vQptd3UxEPaaaZGR0WJBRovt"
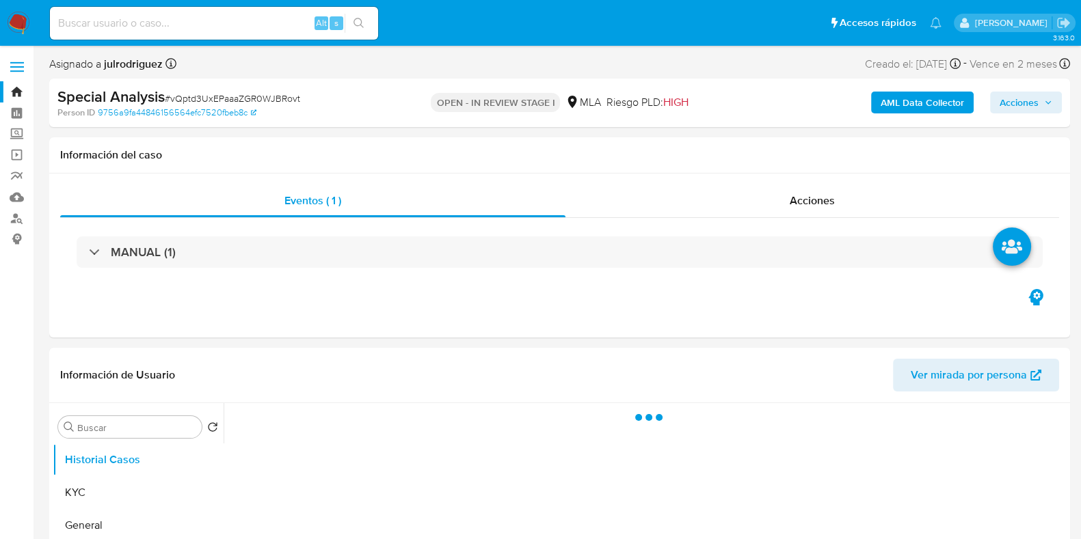
select select "10"
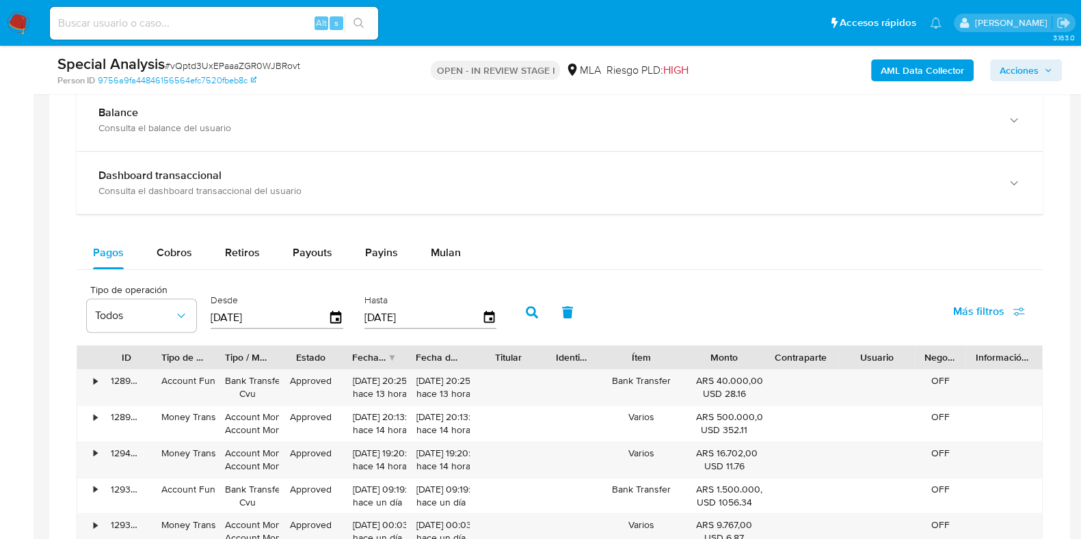
scroll to position [940, 0]
click at [444, 244] on span "Mulan" at bounding box center [446, 252] width 30 height 16
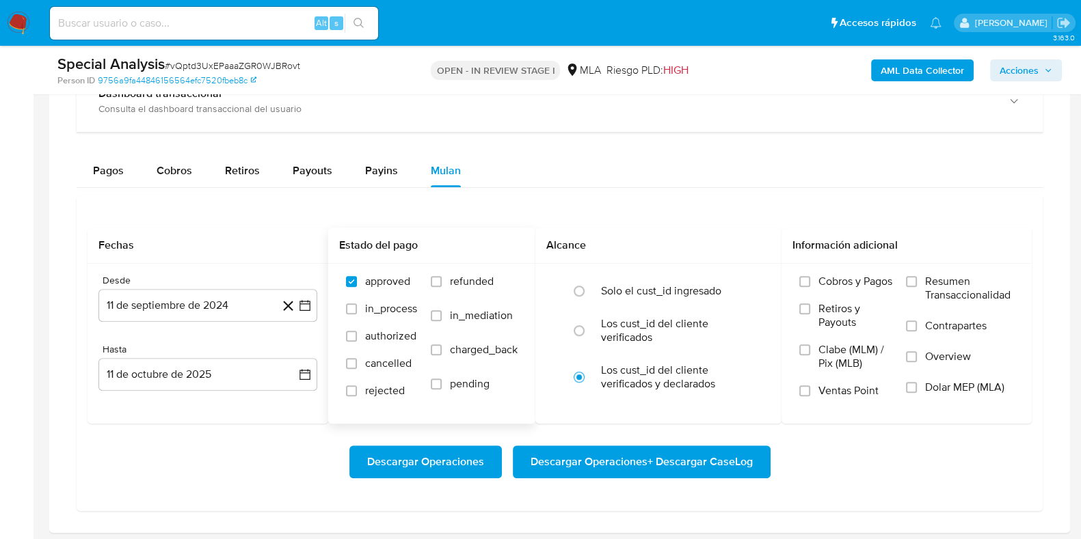
scroll to position [1110, 0]
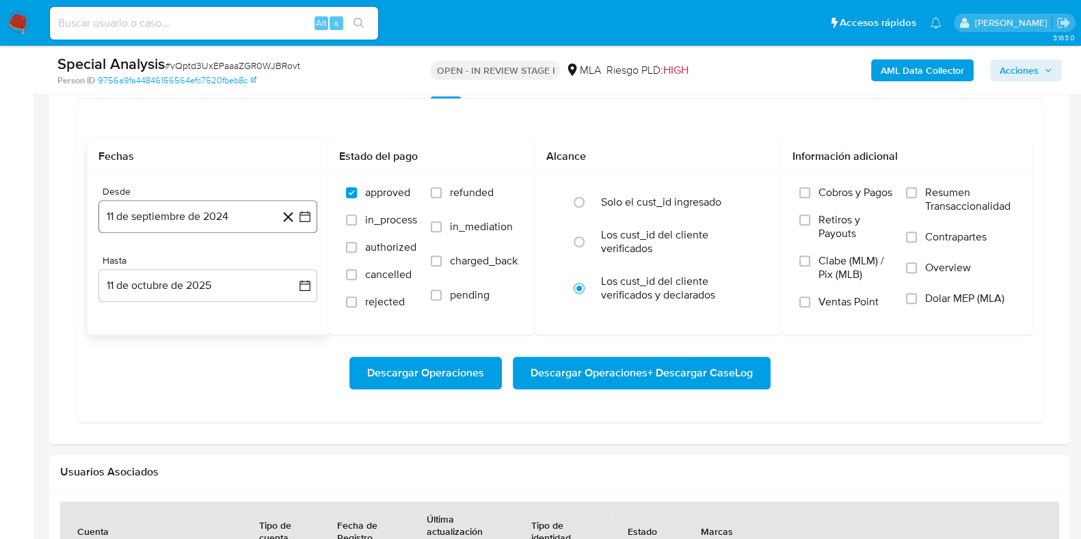
click at [256, 200] on button "11 de septiembre de 2024" at bounding box center [207, 216] width 219 height 33
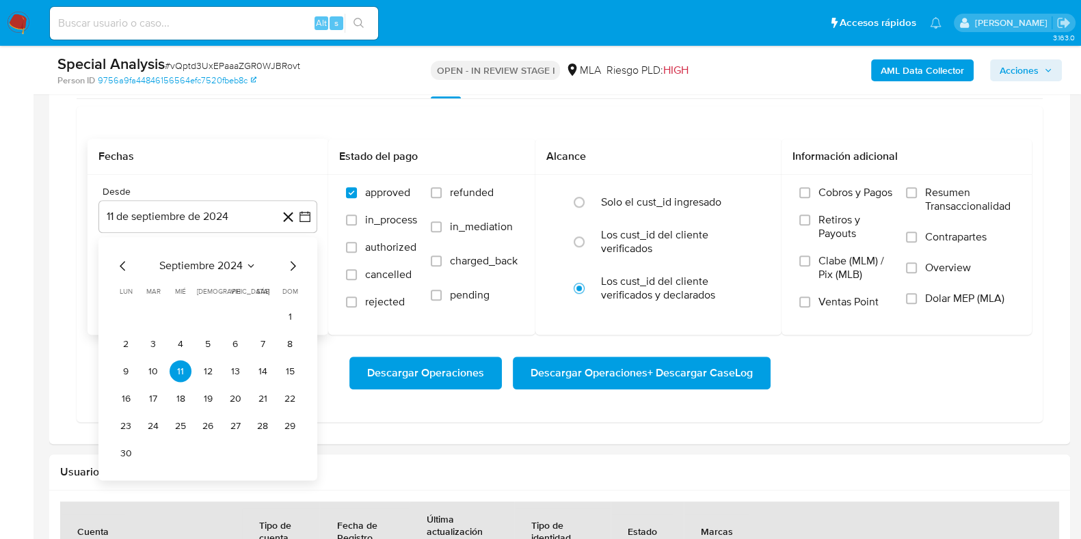
click at [211, 259] on span "septiembre 2024" at bounding box center [200, 266] width 83 height 14
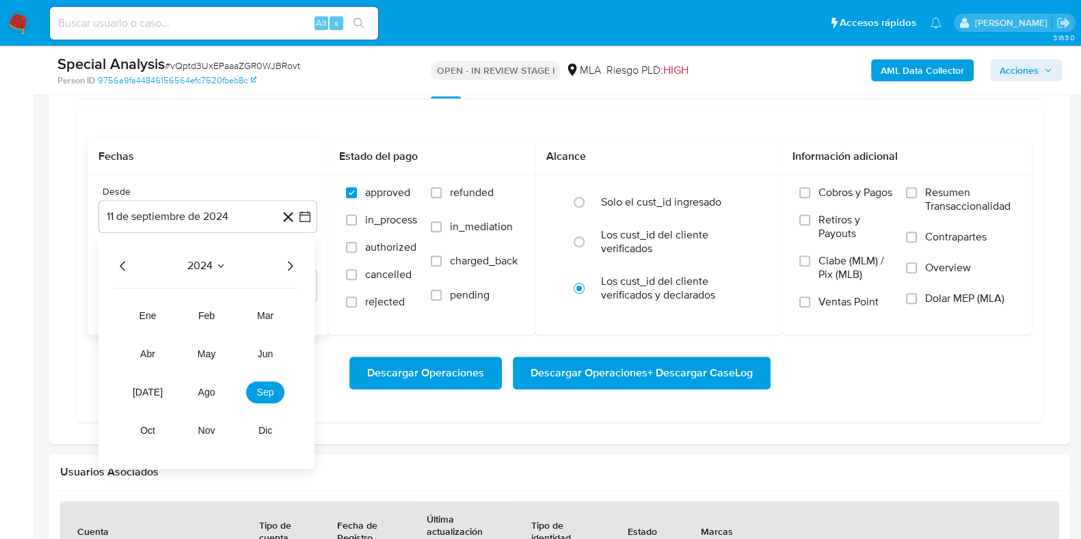
click at [288, 264] on icon "Año siguiente" at bounding box center [290, 266] width 16 height 16
click at [202, 350] on span "may" at bounding box center [207, 354] width 18 height 11
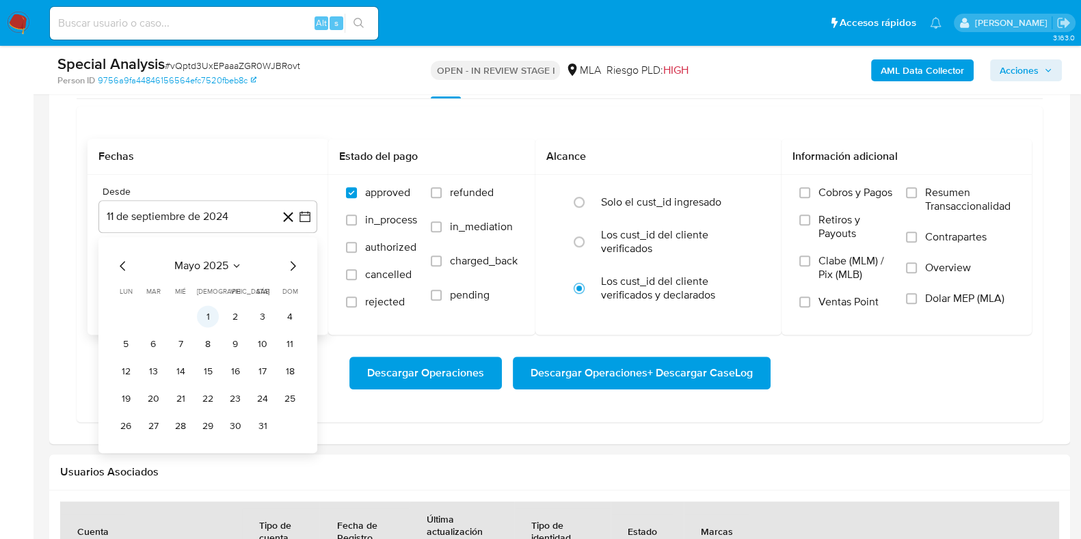
click at [207, 316] on button "1" at bounding box center [208, 317] width 22 height 22
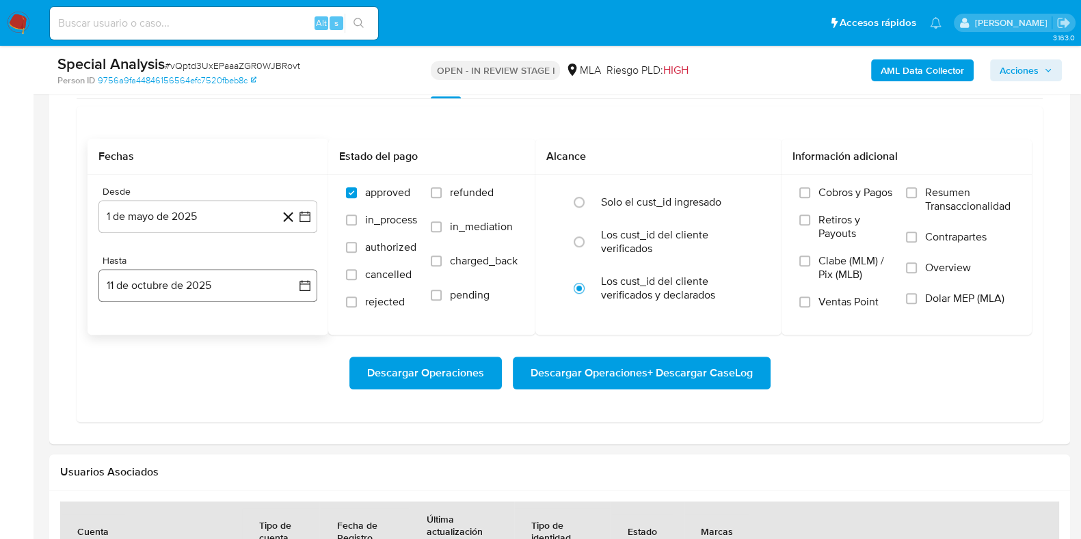
click at [196, 299] on div "Desde 1 de mayo de 2025 1-05-2025 Hasta 11 de octubre de 2025 11-10-2025" at bounding box center [207, 255] width 241 height 160
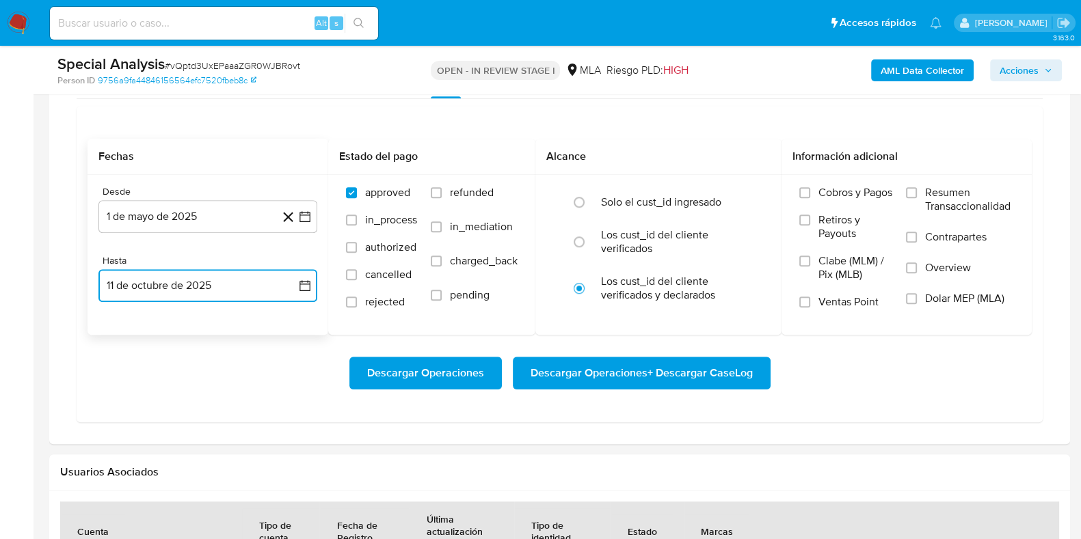
click at [191, 288] on button "11 de octubre de 2025" at bounding box center [207, 285] width 219 height 33
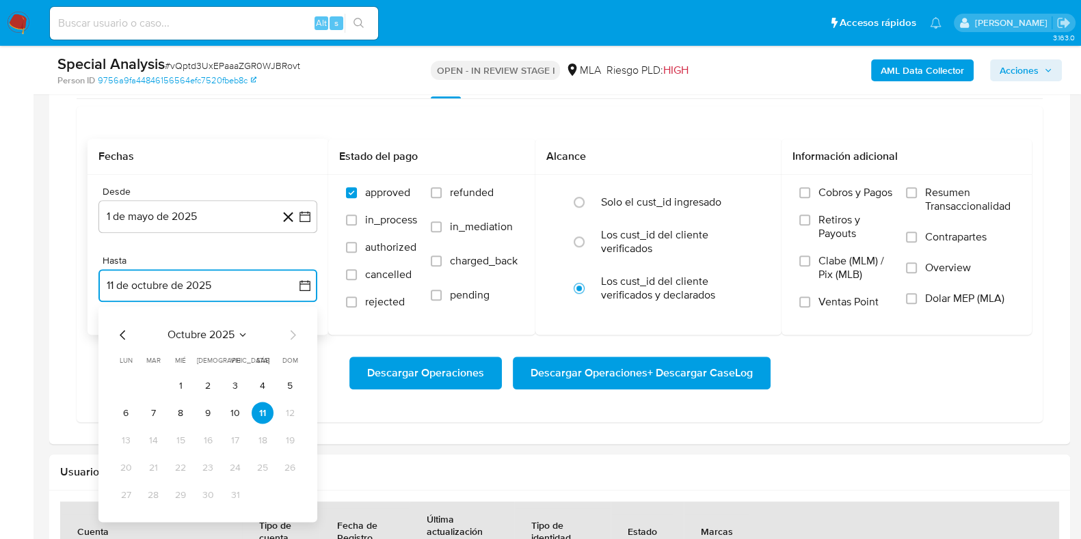
click at [123, 330] on icon "Mes anterior" at bounding box center [122, 335] width 5 height 10
click at [293, 497] on button "31" at bounding box center [290, 495] width 22 height 22
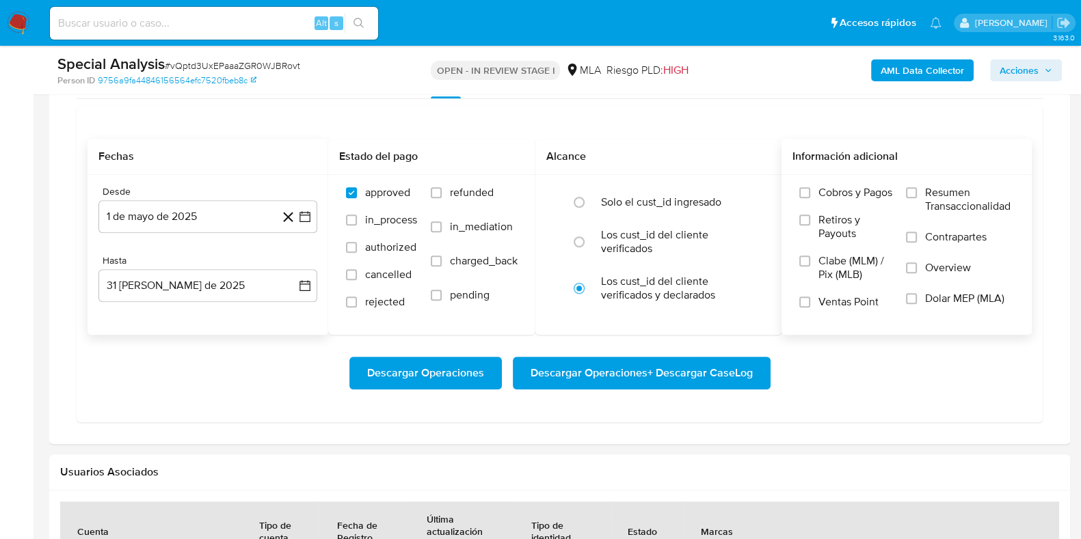
click at [963, 302] on span "Dolar MEP (MLA)" at bounding box center [964, 299] width 79 height 14
click at [917, 302] on input "Dolar MEP (MLA)" at bounding box center [911, 298] width 11 height 11
click at [637, 366] on span "Descargar Operaciones + Descargar CaseLog" at bounding box center [641, 373] width 222 height 30
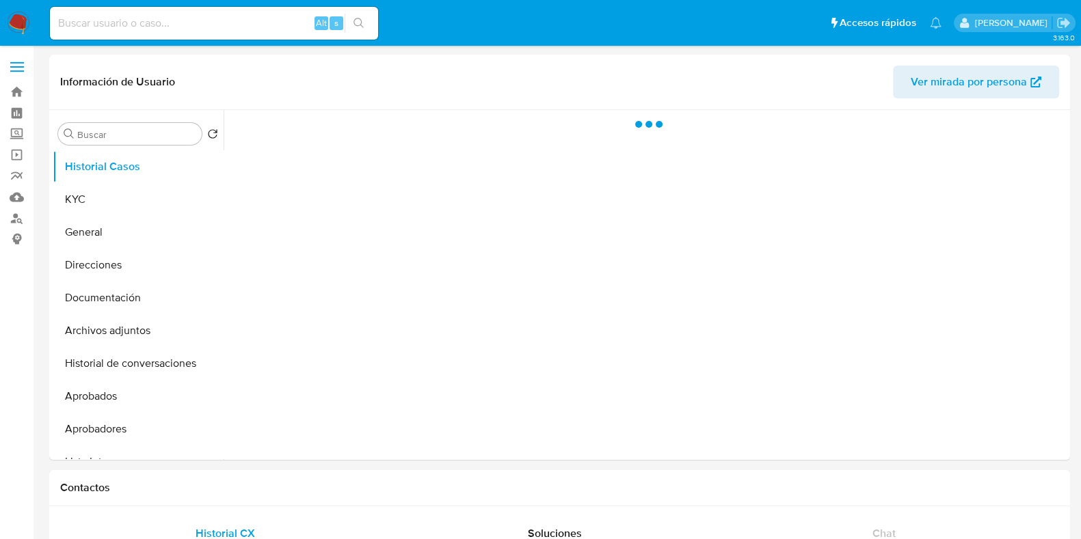
select select "10"
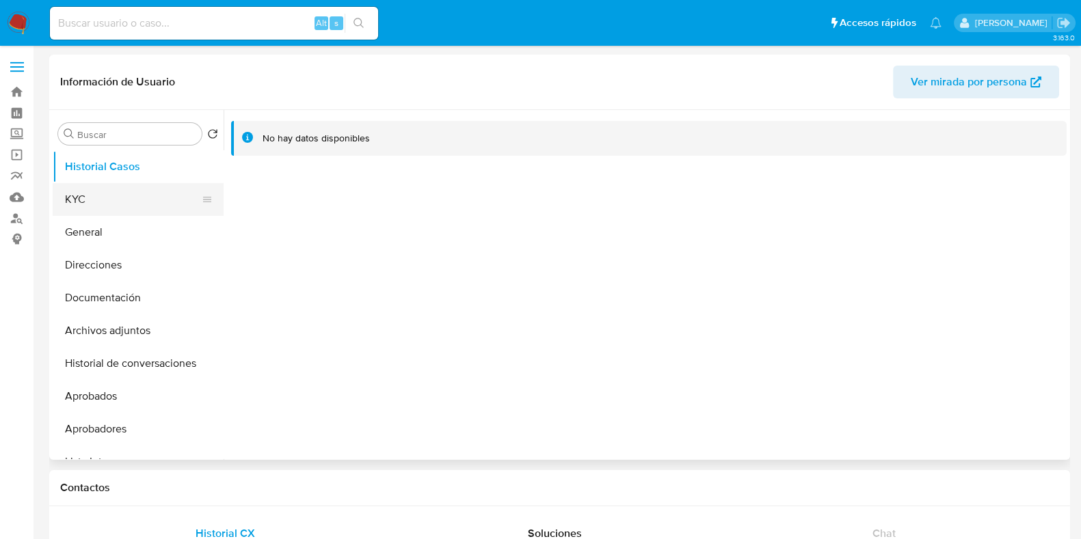
click at [154, 195] on button "KYC" at bounding box center [133, 199] width 160 height 33
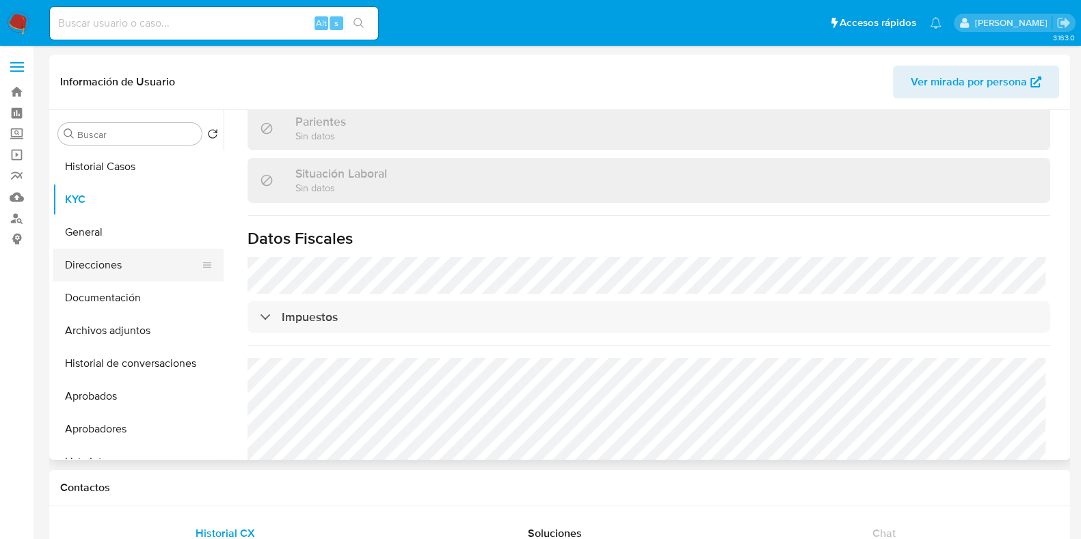
scroll to position [664, 0]
click at [103, 275] on button "Direcciones" at bounding box center [133, 265] width 160 height 33
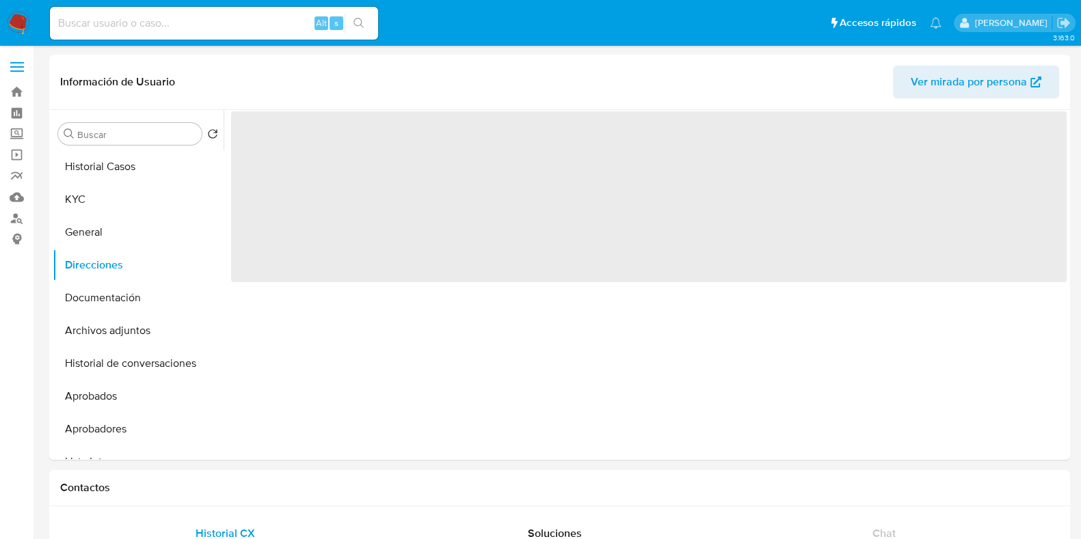
scroll to position [0, 0]
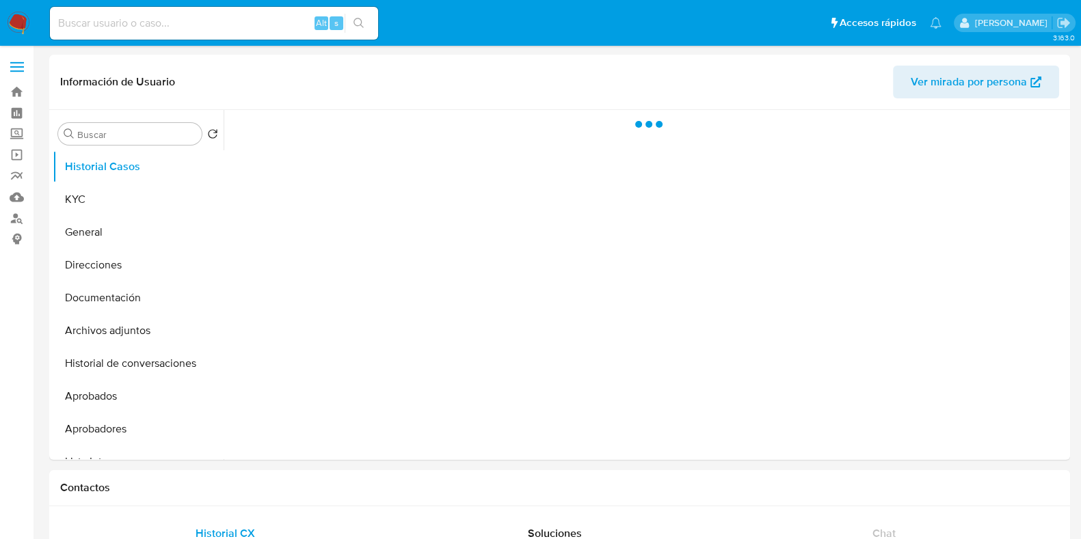
select select "10"
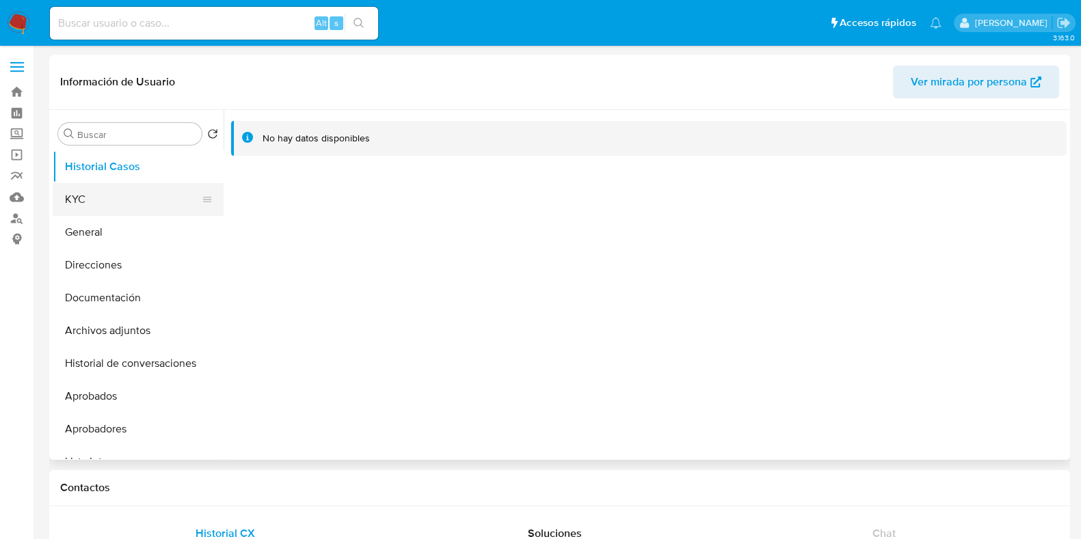
click at [124, 185] on button "KYC" at bounding box center [133, 199] width 160 height 33
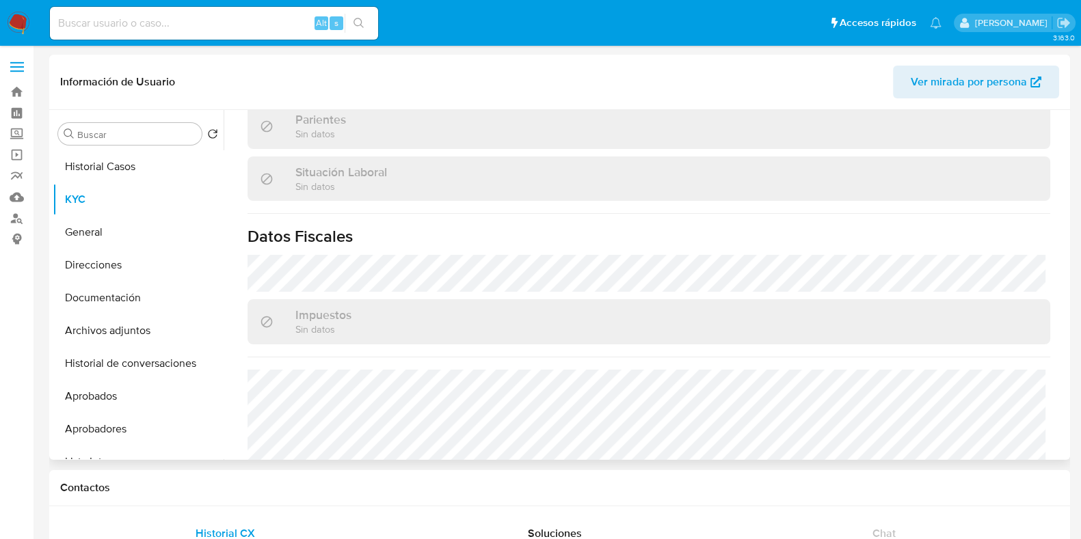
scroll to position [409, 0]
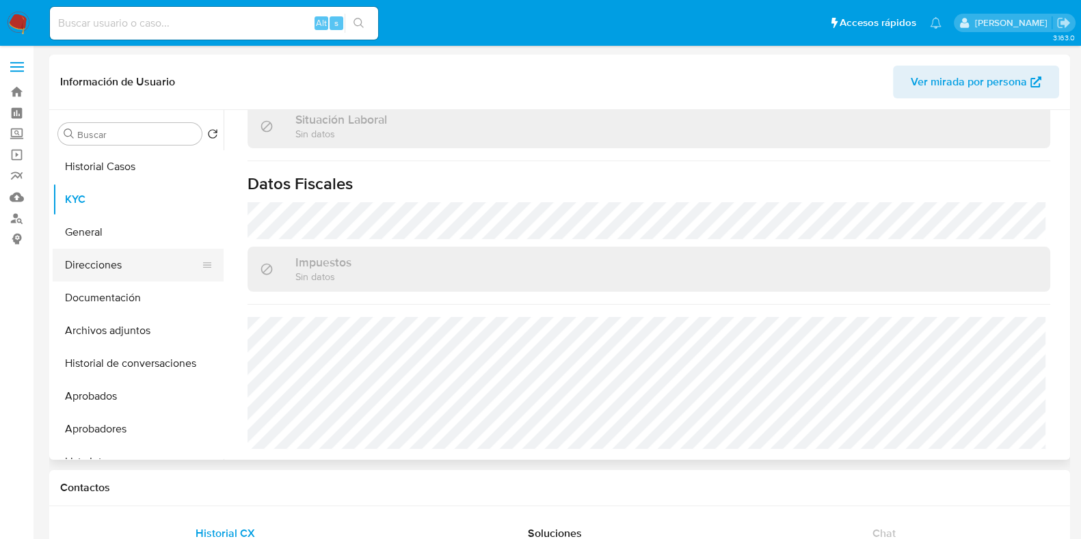
click at [98, 265] on button "Direcciones" at bounding box center [133, 265] width 160 height 33
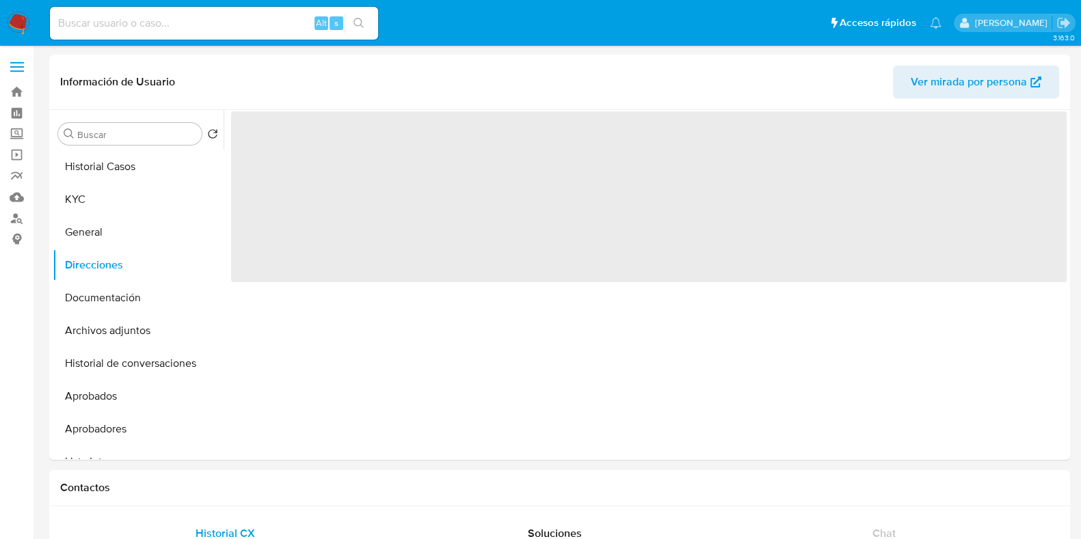
scroll to position [0, 0]
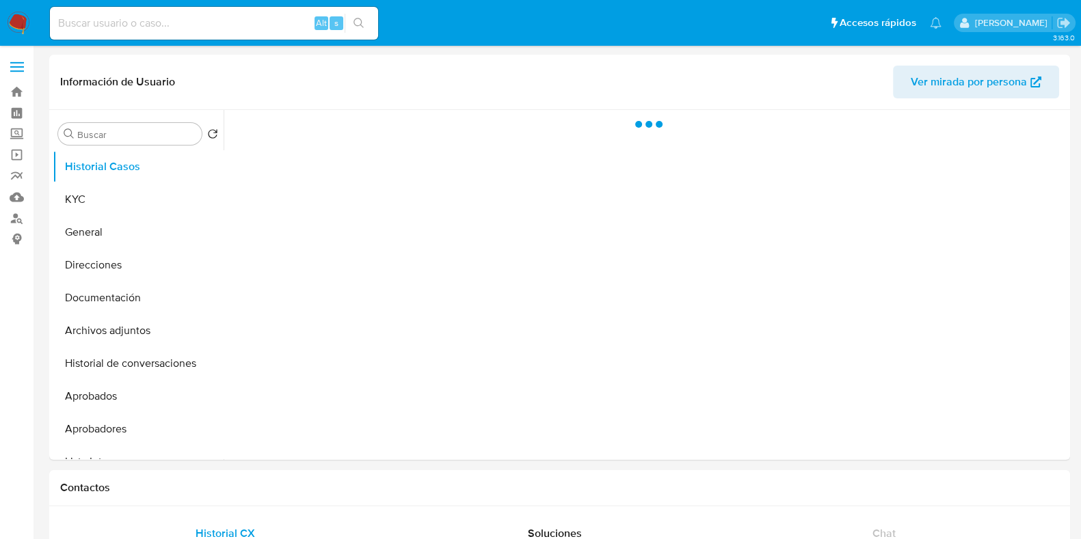
select select "10"
